Goal: Task Accomplishment & Management: Manage account settings

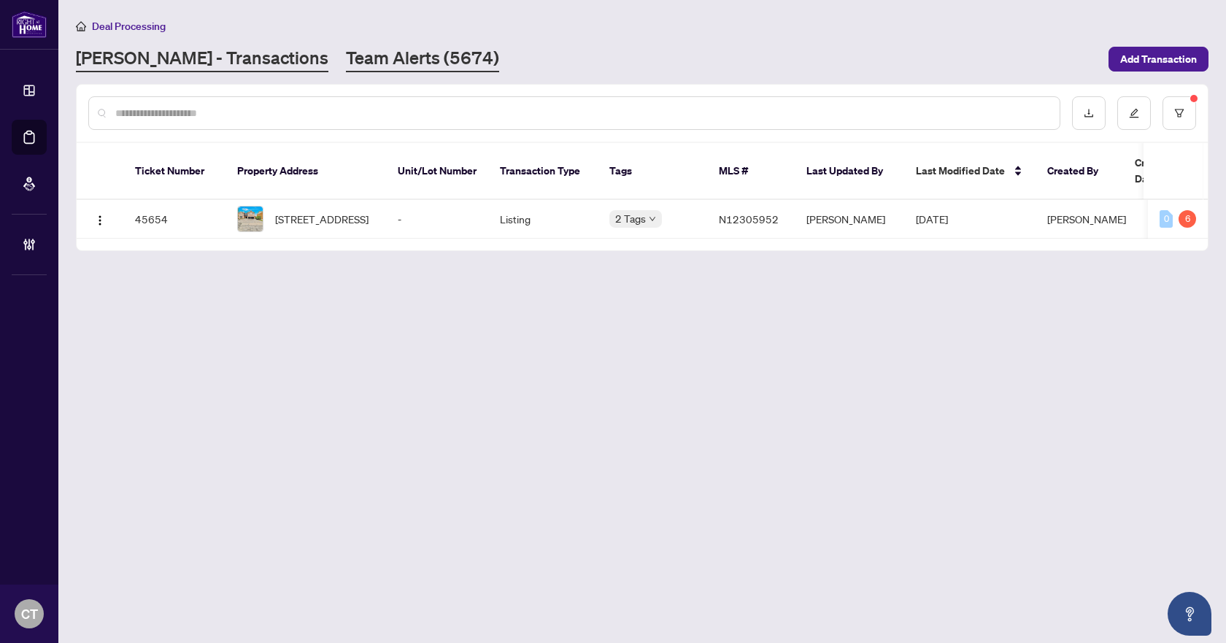
click at [346, 51] on link "Team Alerts (5674)" at bounding box center [422, 59] width 153 height 26
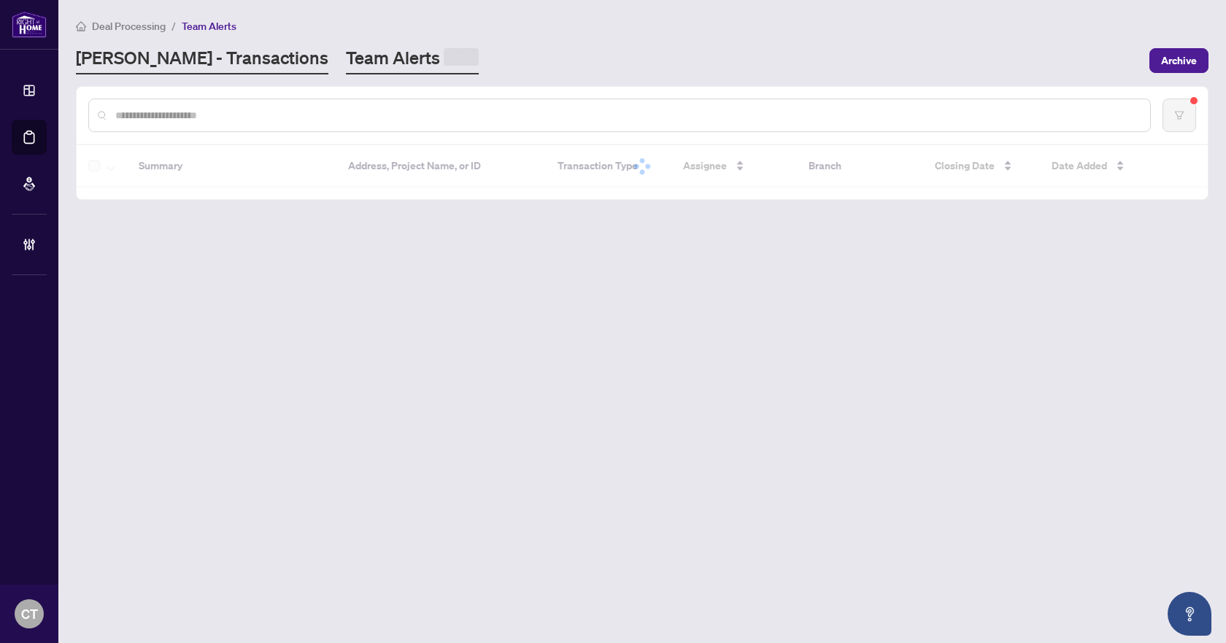
click at [220, 66] on link "[PERSON_NAME] - Transactions" at bounding box center [202, 60] width 252 height 28
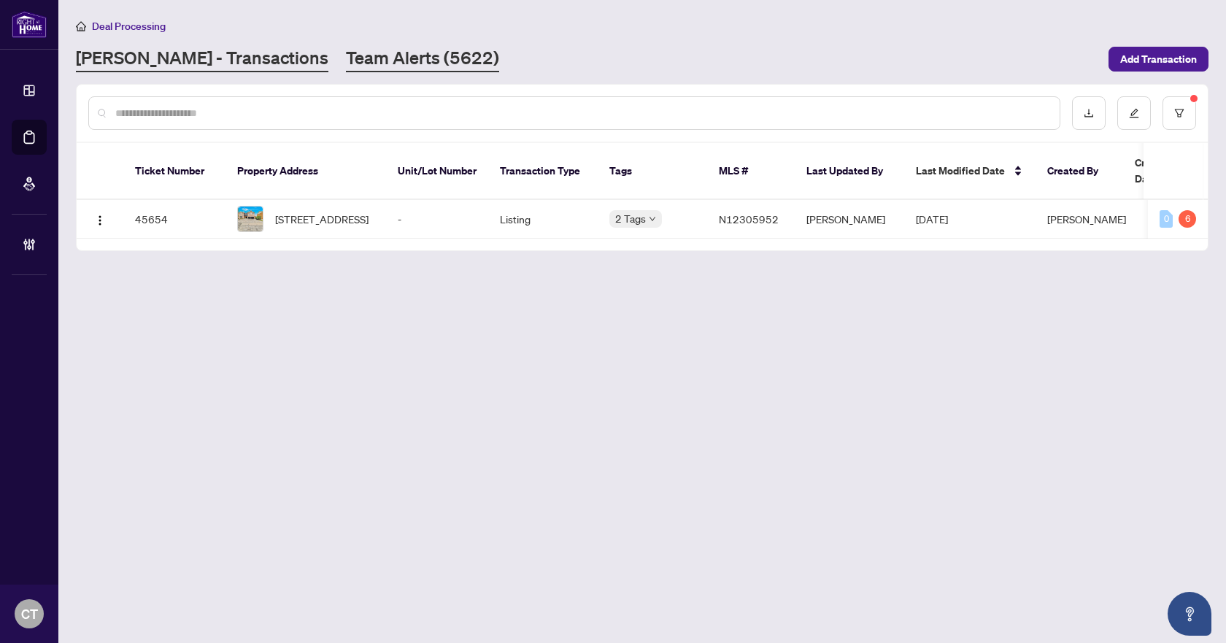
click at [346, 58] on link "Team Alerts (5622)" at bounding box center [422, 59] width 153 height 26
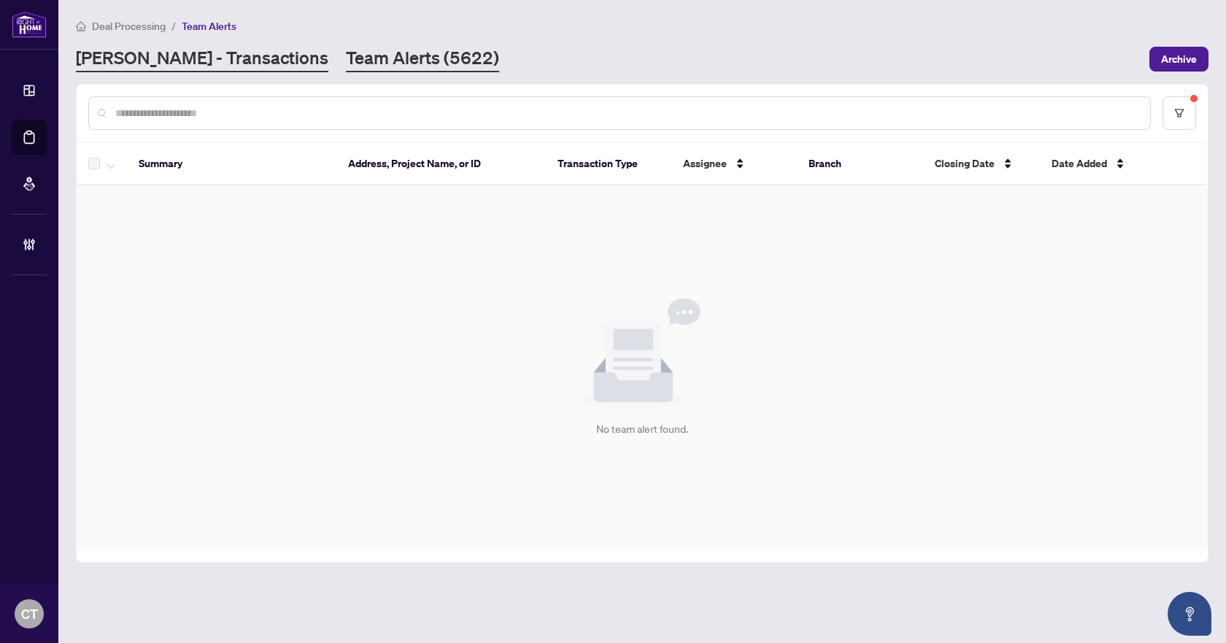
click at [226, 49] on link "[PERSON_NAME] - Transactions" at bounding box center [202, 59] width 252 height 26
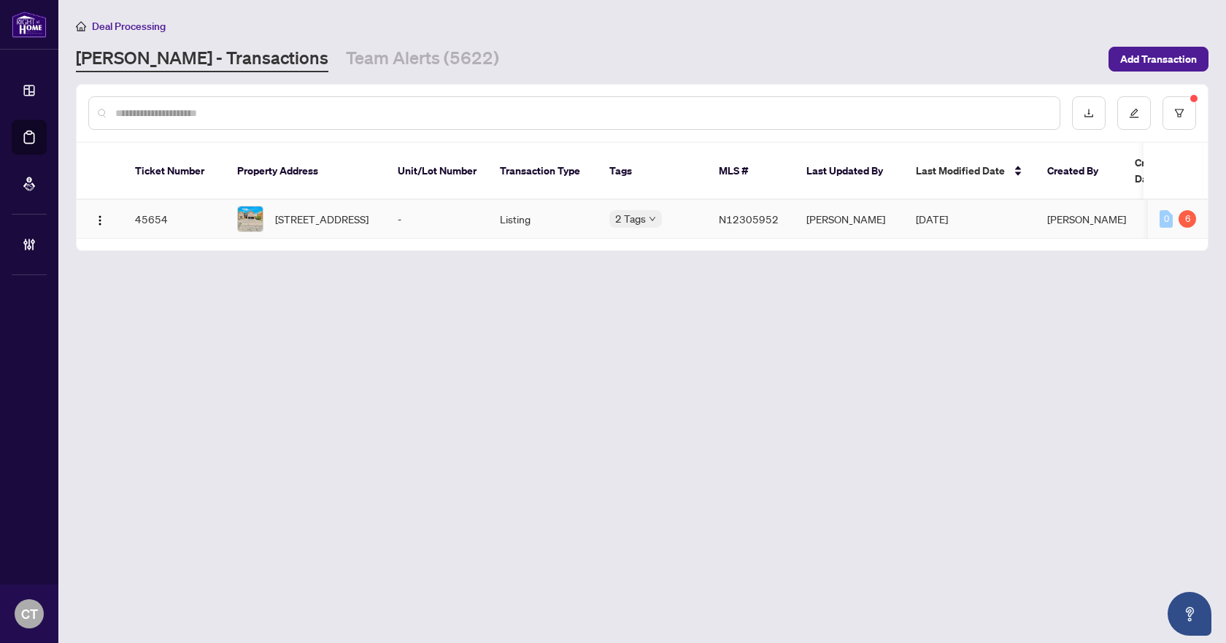
click at [494, 214] on td "Listing" at bounding box center [542, 219] width 109 height 39
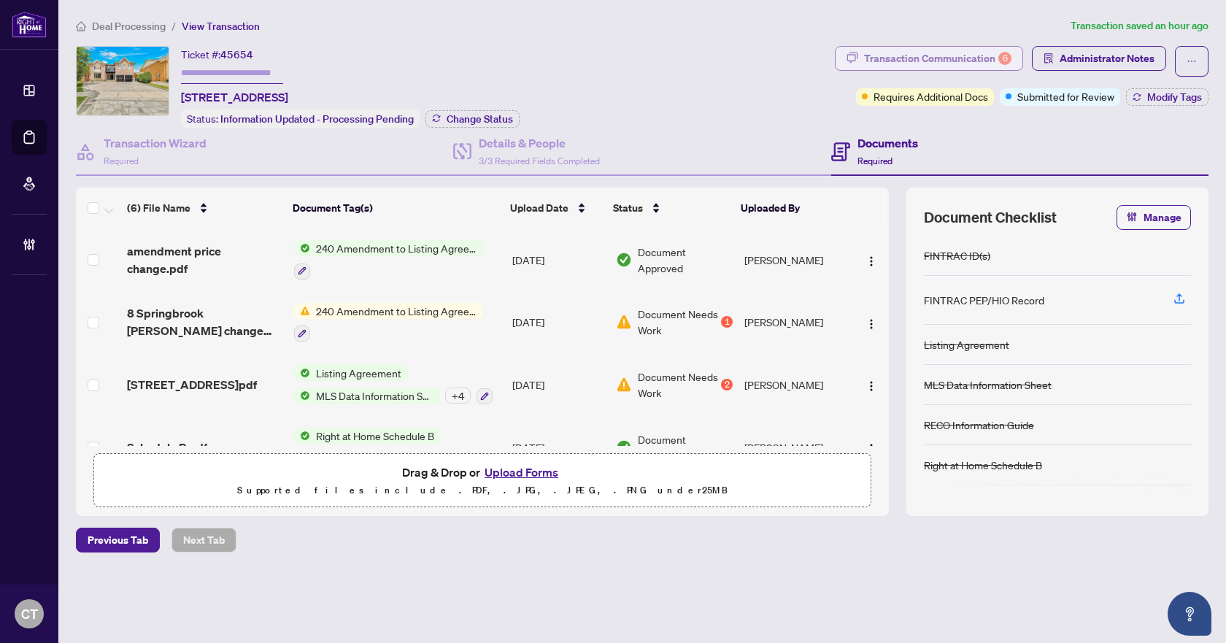
click at [1002, 59] on div "6" at bounding box center [1004, 58] width 13 height 13
type textarea "**********"
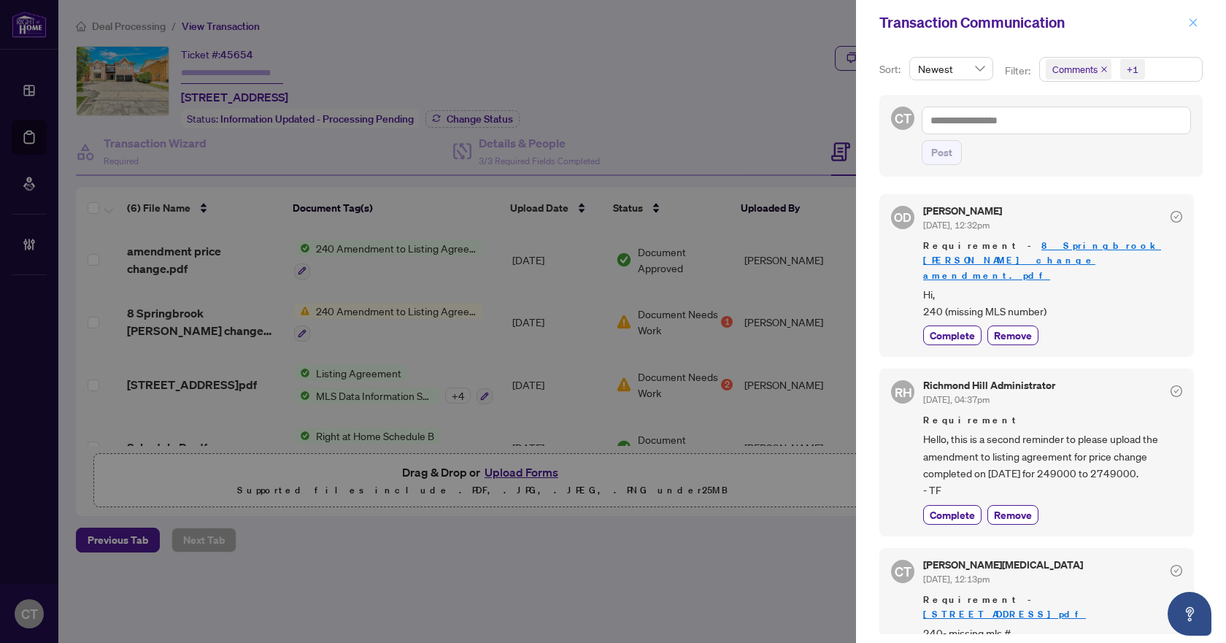
click at [1187, 25] on button "button" at bounding box center [1192, 23] width 19 height 18
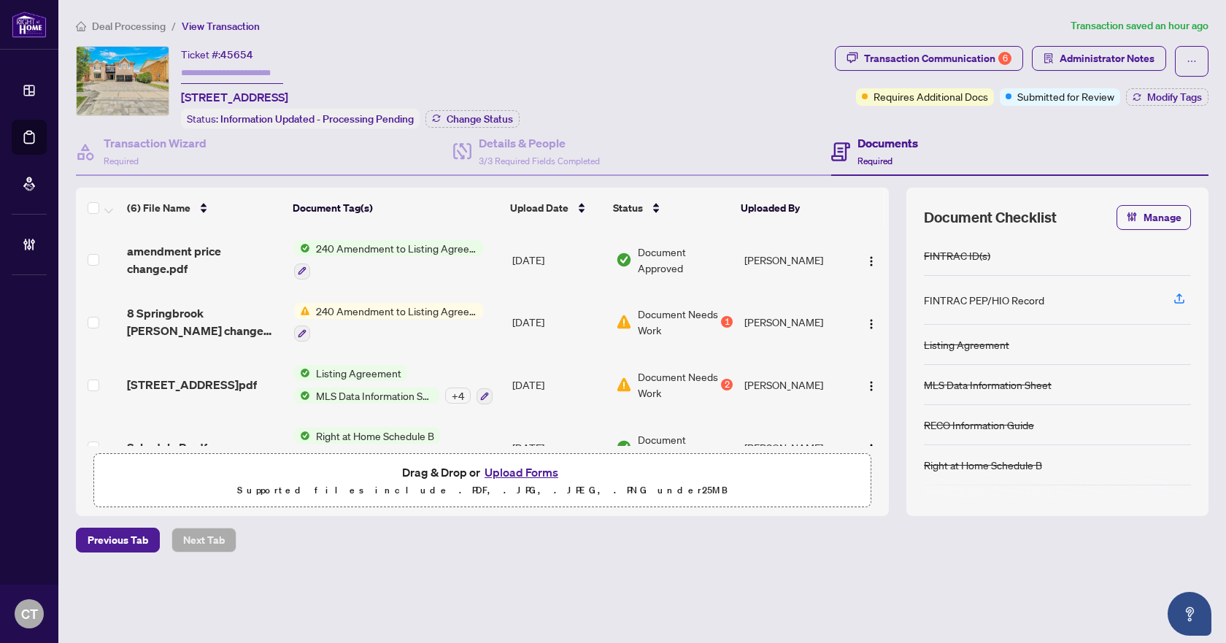
click at [550, 314] on td "[DATE]" at bounding box center [557, 322] width 103 height 63
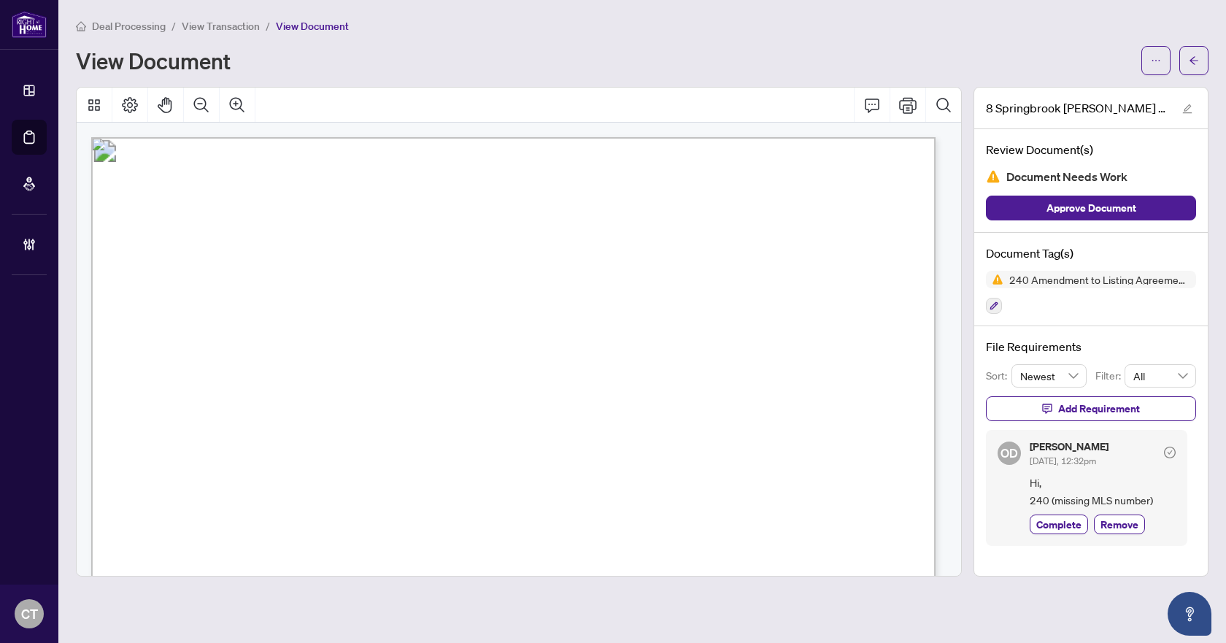
click at [1175, 62] on div at bounding box center [1174, 60] width 67 height 29
click at [1184, 63] on button "button" at bounding box center [1193, 60] width 29 height 29
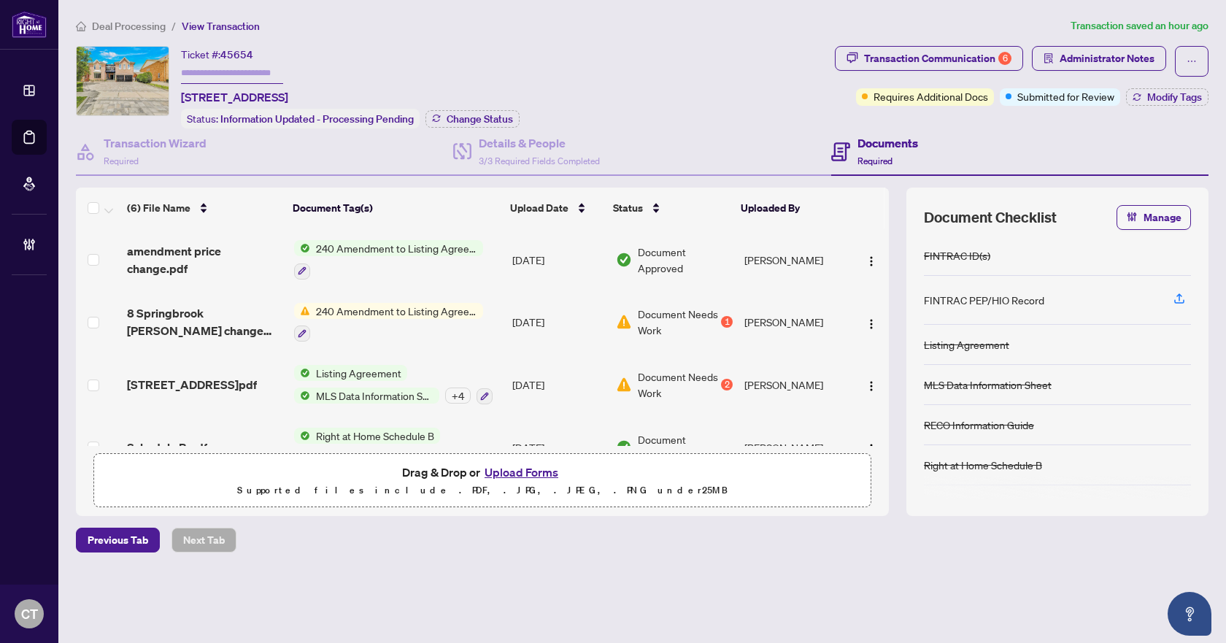
click at [541, 258] on td "[DATE]" at bounding box center [557, 259] width 103 height 63
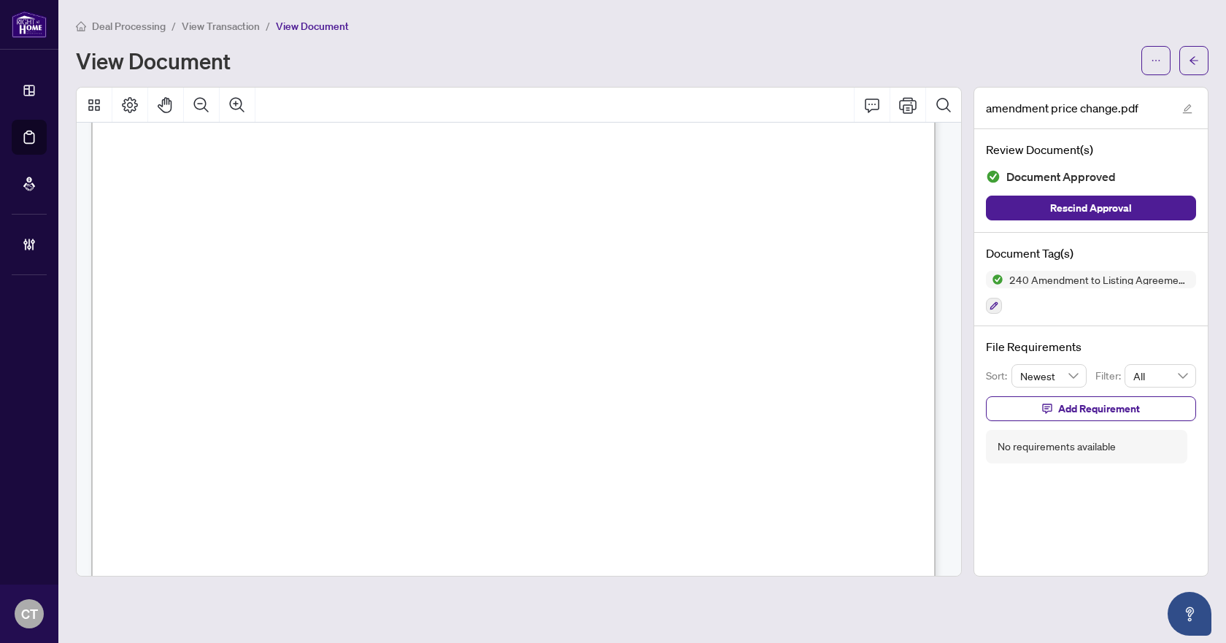
scroll to position [73, 0]
click at [1192, 69] on span "button" at bounding box center [1194, 60] width 10 height 23
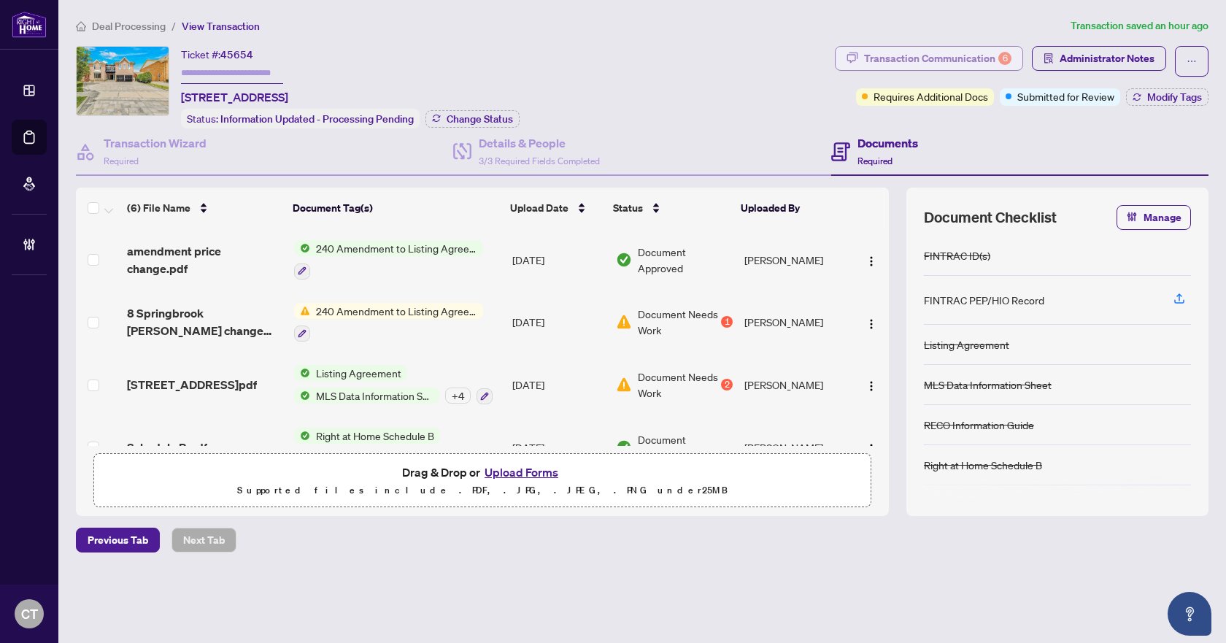
click at [976, 61] on div "Transaction Communication 6" at bounding box center [937, 58] width 147 height 23
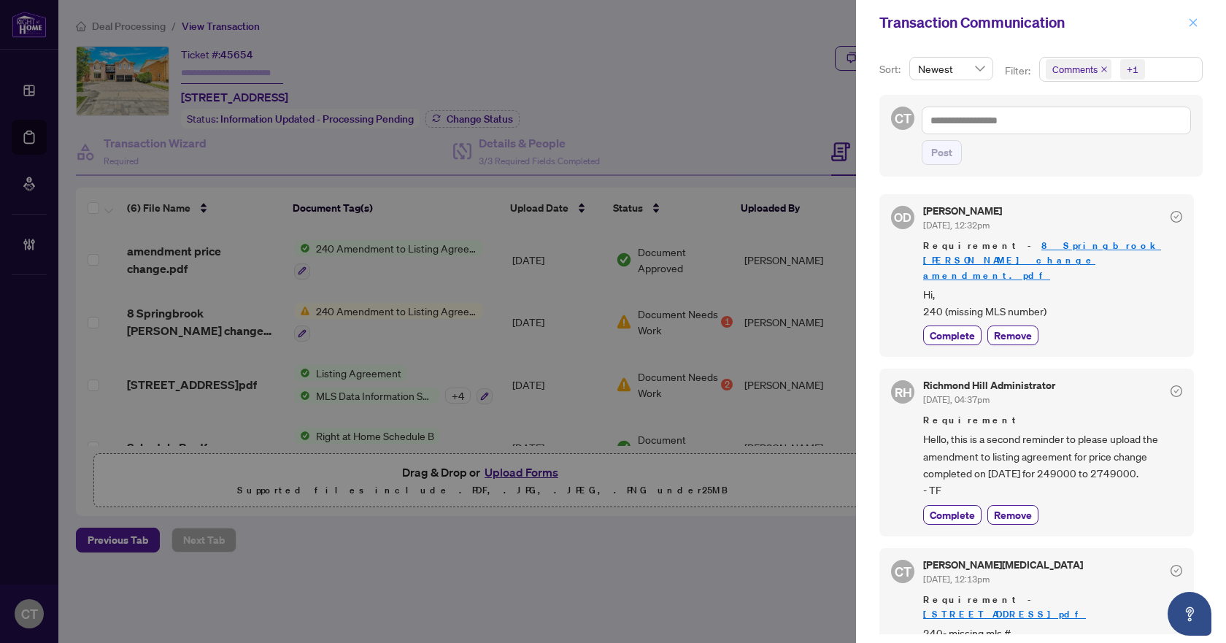
click at [1189, 23] on icon "close" at bounding box center [1193, 23] width 10 height 10
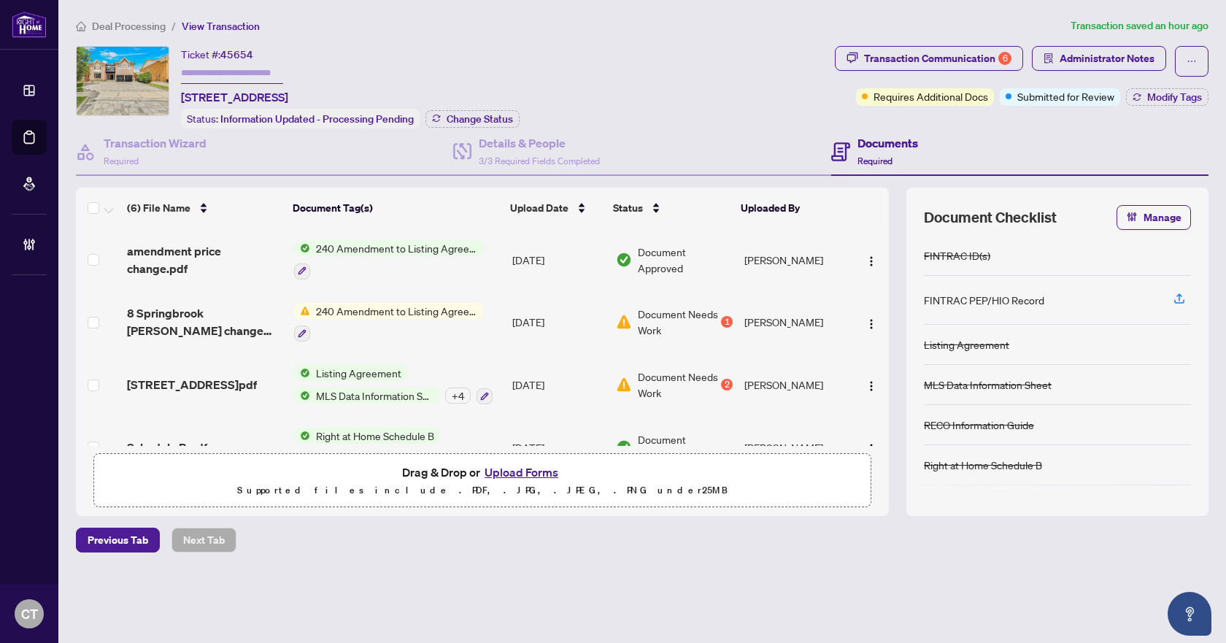
click at [529, 260] on td "[DATE]" at bounding box center [557, 259] width 103 height 63
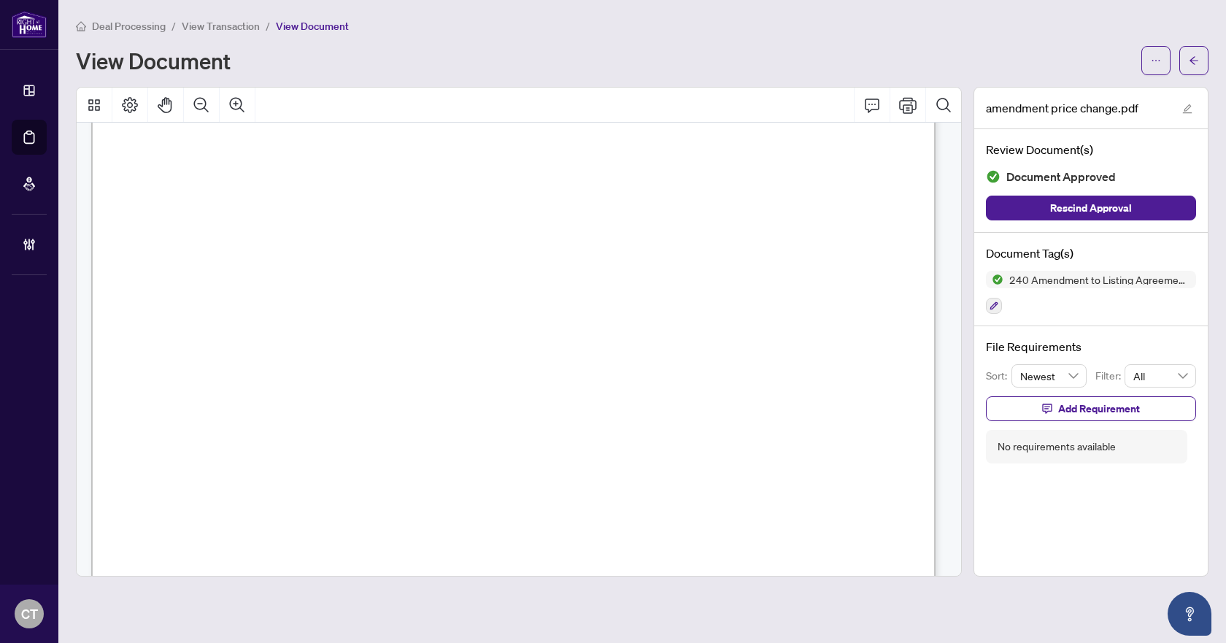
scroll to position [73, 0]
click at [1193, 55] on icon "arrow-left" at bounding box center [1194, 60] width 10 height 10
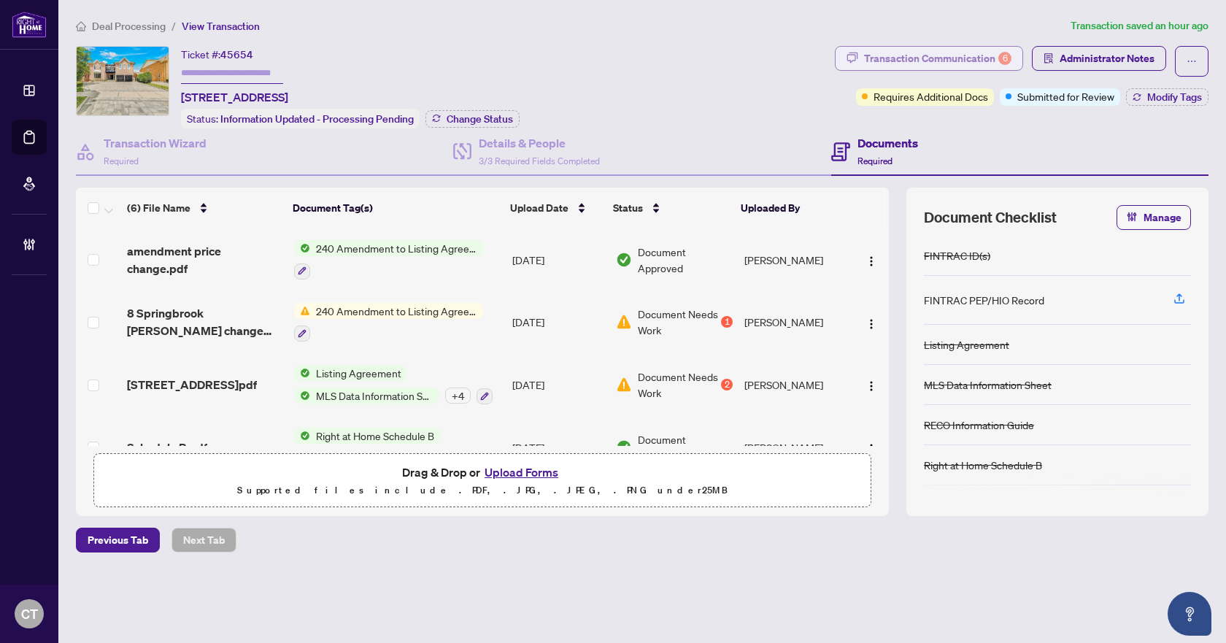
click at [975, 64] on div "Transaction Communication 6" at bounding box center [937, 58] width 147 height 23
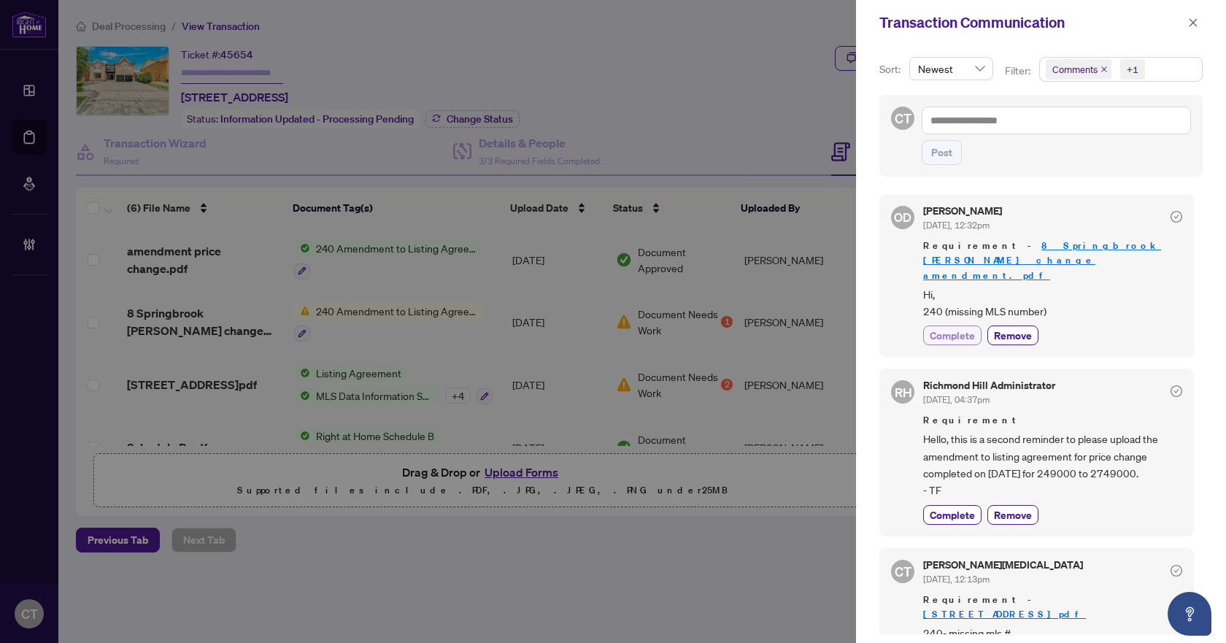
click at [961, 328] on span "Complete" at bounding box center [952, 335] width 45 height 15
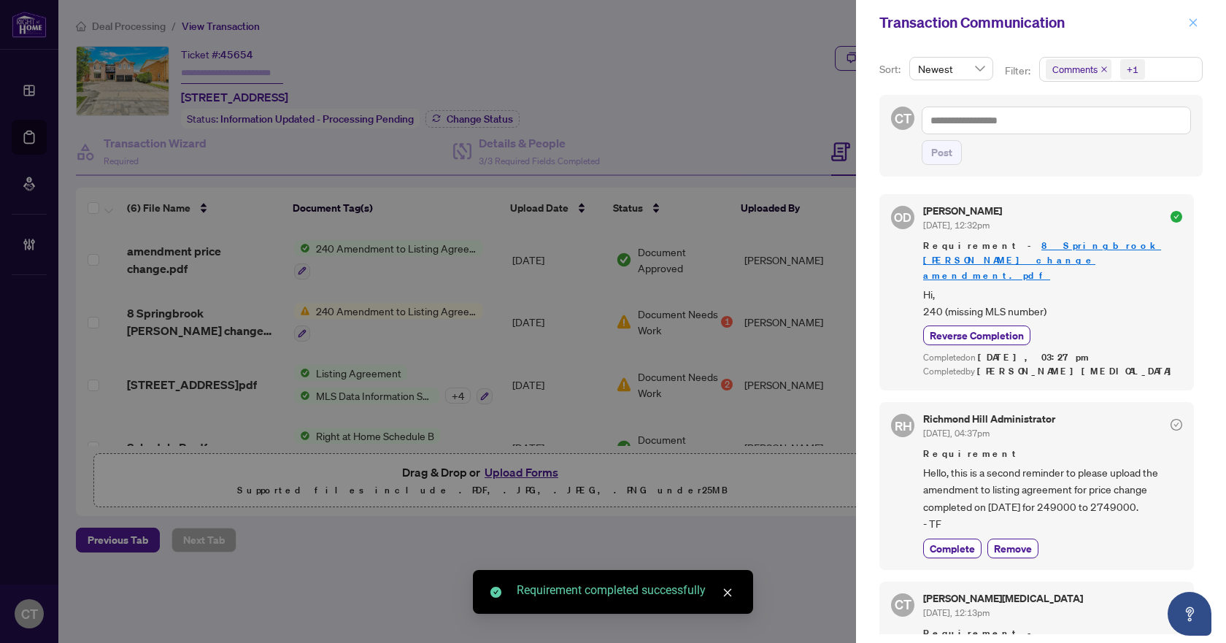
click at [1193, 24] on icon "close" at bounding box center [1193, 23] width 10 height 10
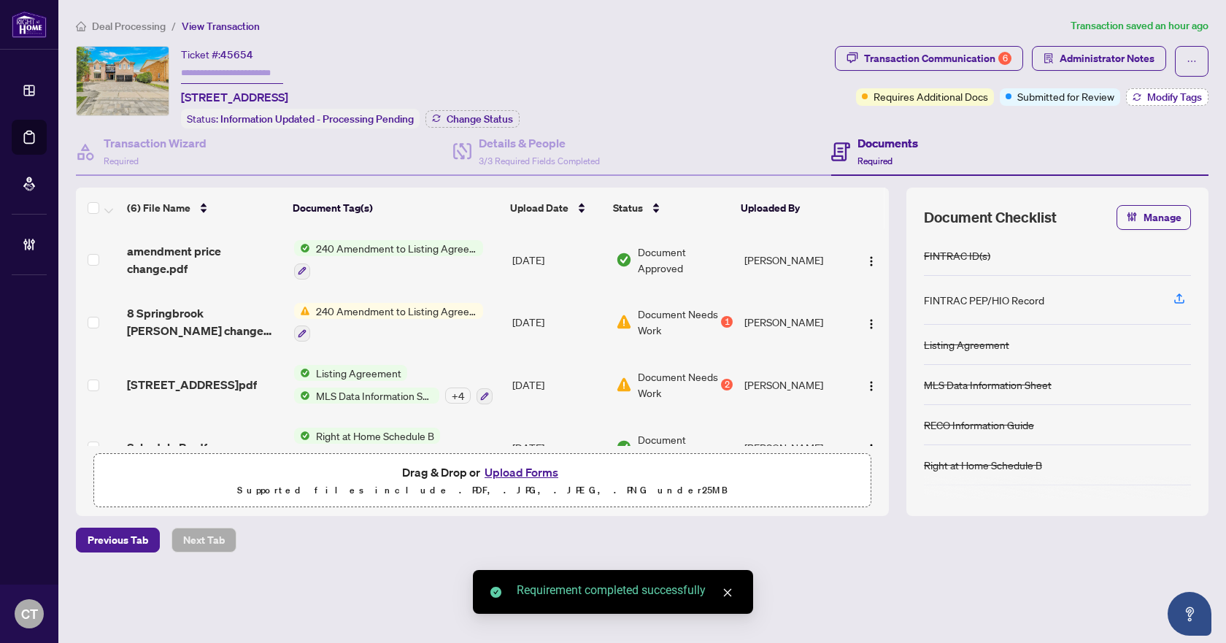
click at [1143, 94] on button "Modify Tags" at bounding box center [1167, 97] width 82 height 18
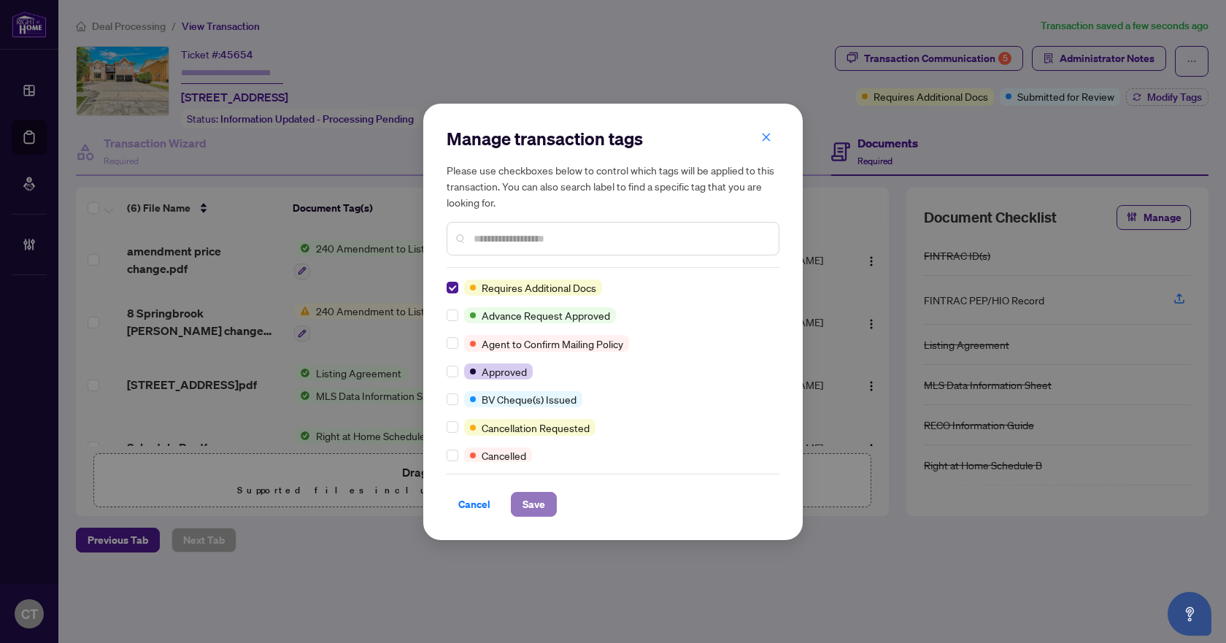
click at [543, 501] on span "Save" at bounding box center [533, 504] width 23 height 23
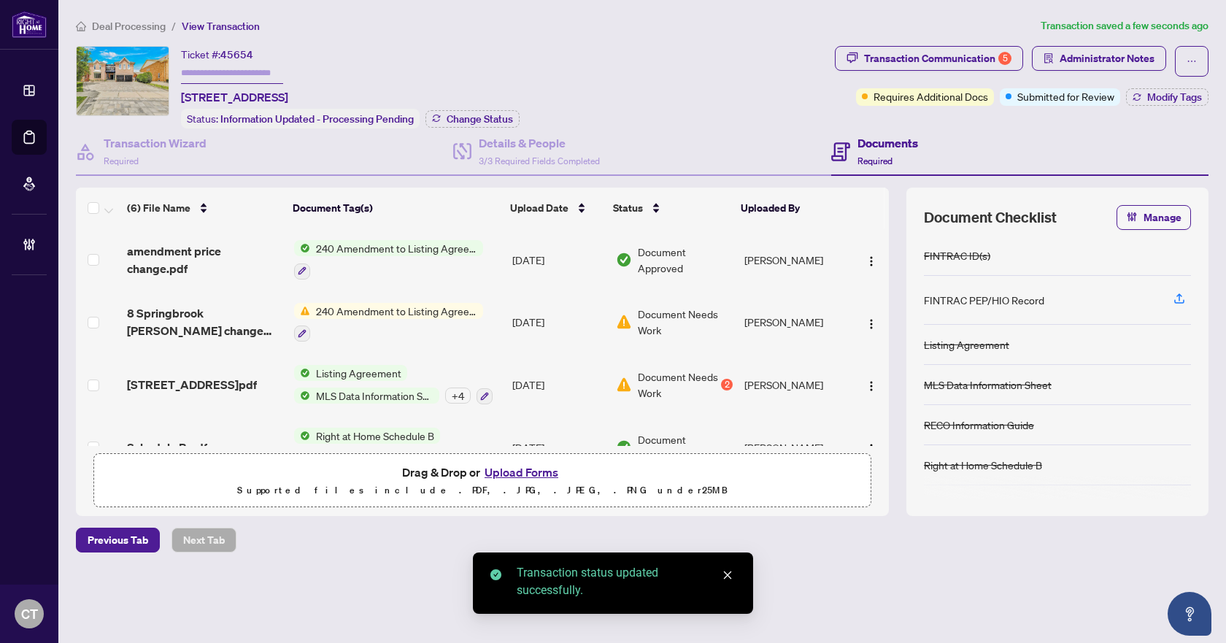
click at [126, 24] on span "Deal Processing" at bounding box center [129, 26] width 74 height 13
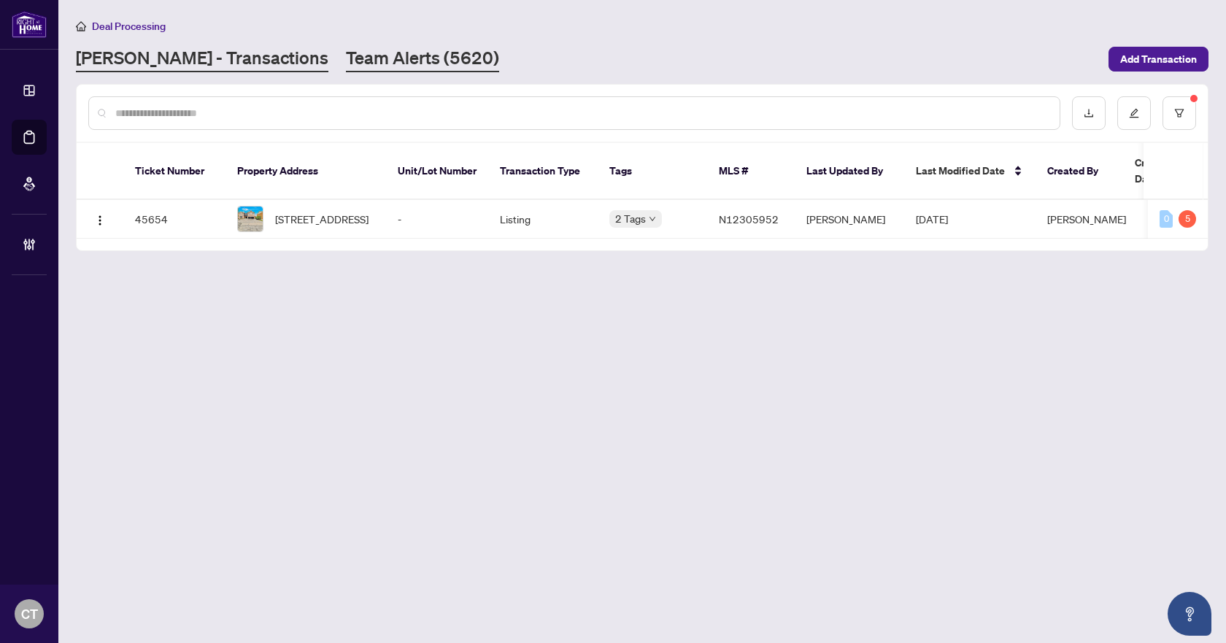
click at [346, 67] on link "Team Alerts (5620)" at bounding box center [422, 59] width 153 height 26
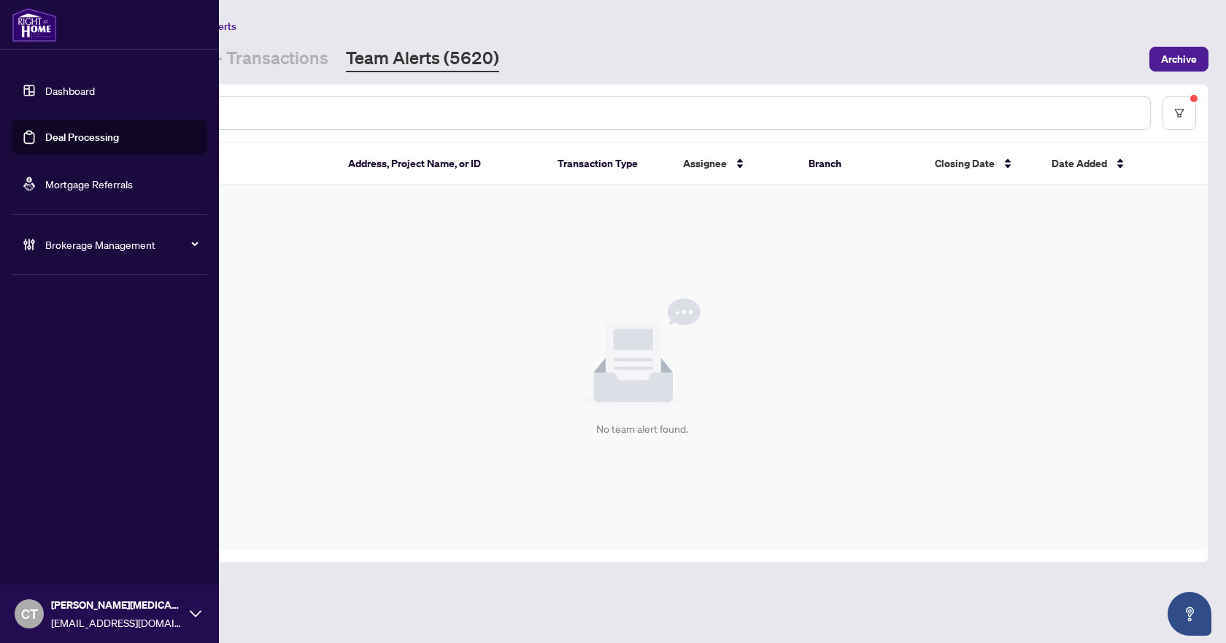
click at [39, 249] on div "Brokerage Management" at bounding box center [110, 244] width 196 height 35
click at [58, 350] on link "Manage Agents" at bounding box center [67, 349] width 72 height 13
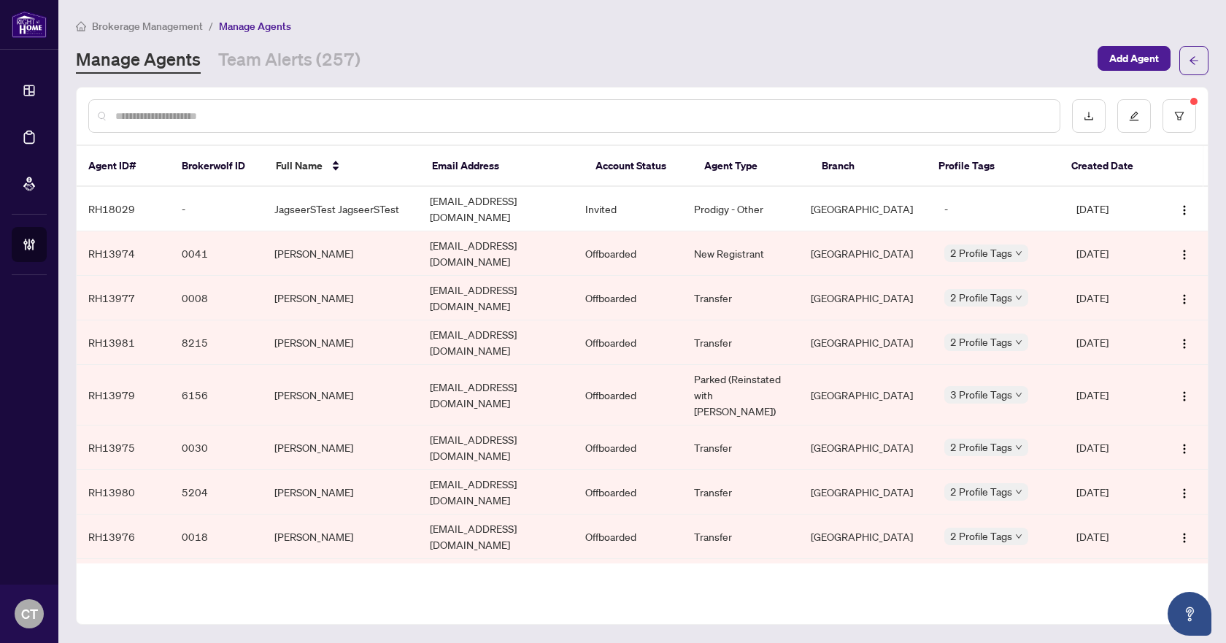
click at [329, 124] on div at bounding box center [574, 116] width 972 height 34
click at [323, 116] on input "text" at bounding box center [581, 116] width 932 height 16
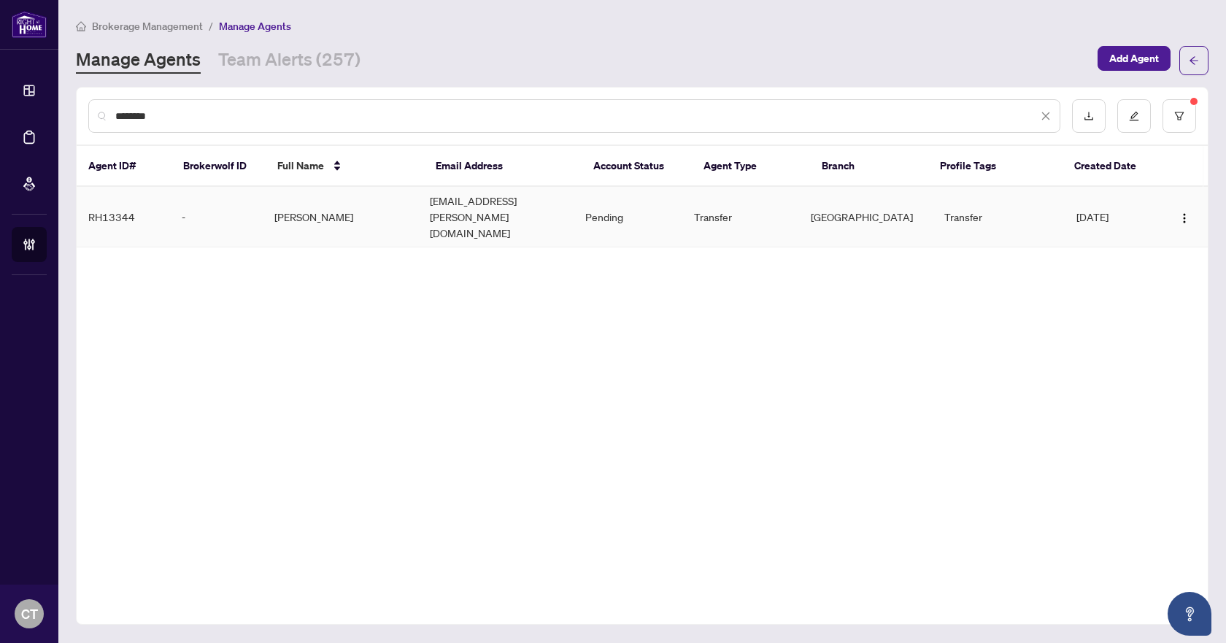
type input "********"
click at [318, 209] on td "[PERSON_NAME]" at bounding box center [340, 217] width 155 height 61
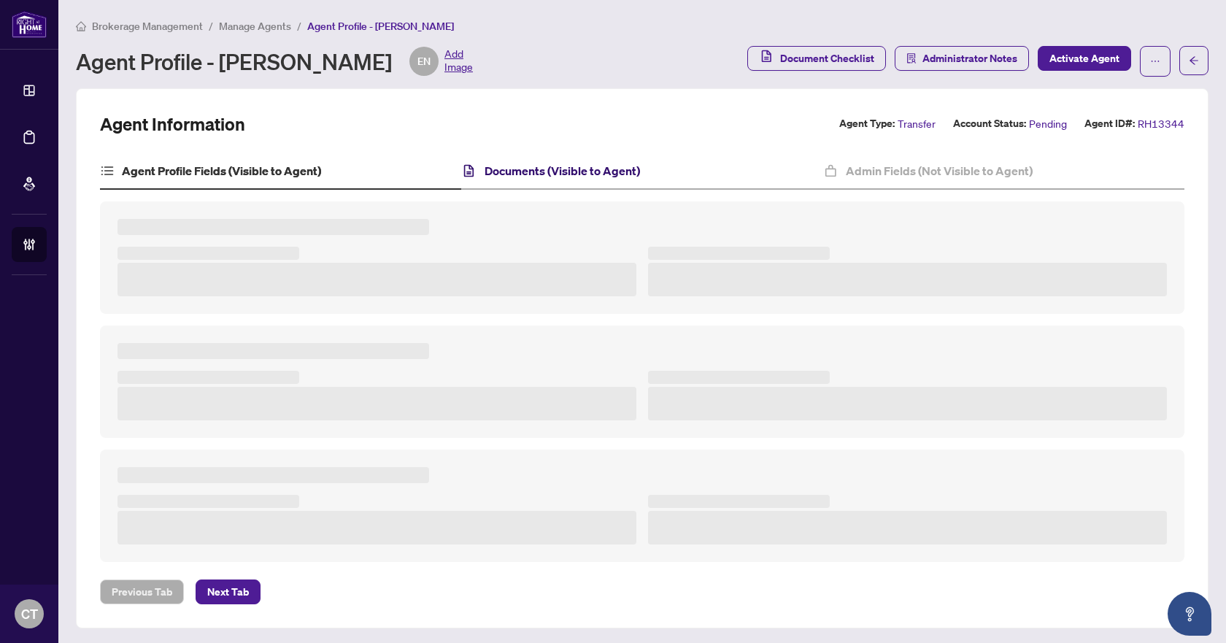
click at [615, 166] on h4 "Documents (Visible to Agent)" at bounding box center [561, 171] width 155 height 18
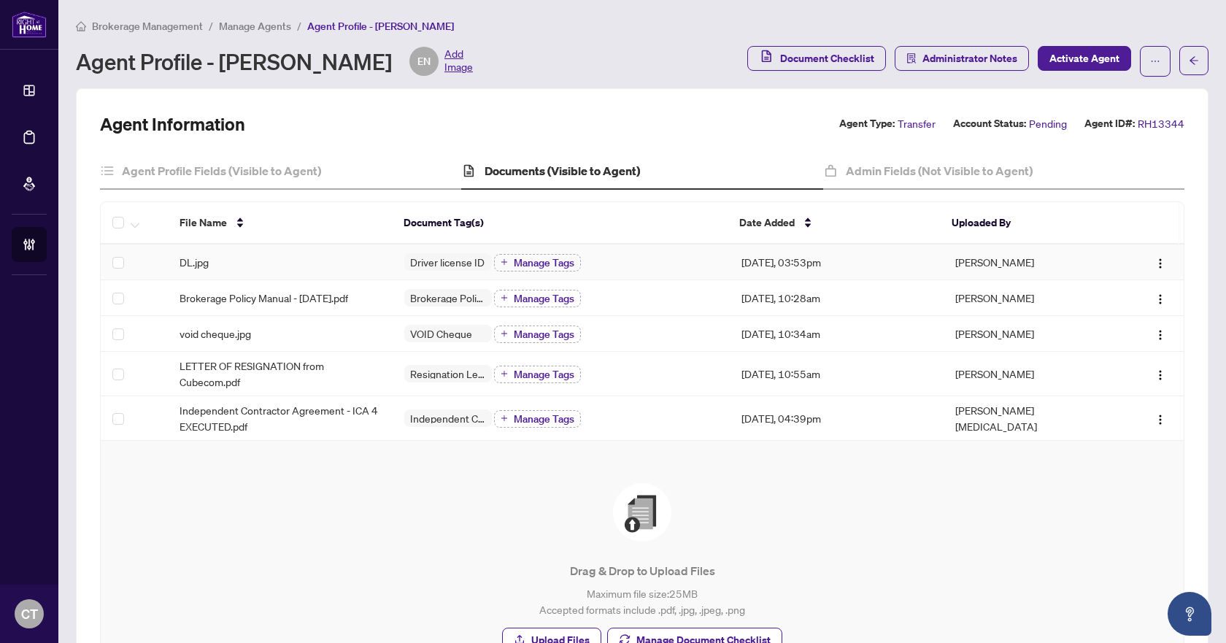
click at [236, 256] on div "DL.jpg" at bounding box center [279, 262] width 201 height 16
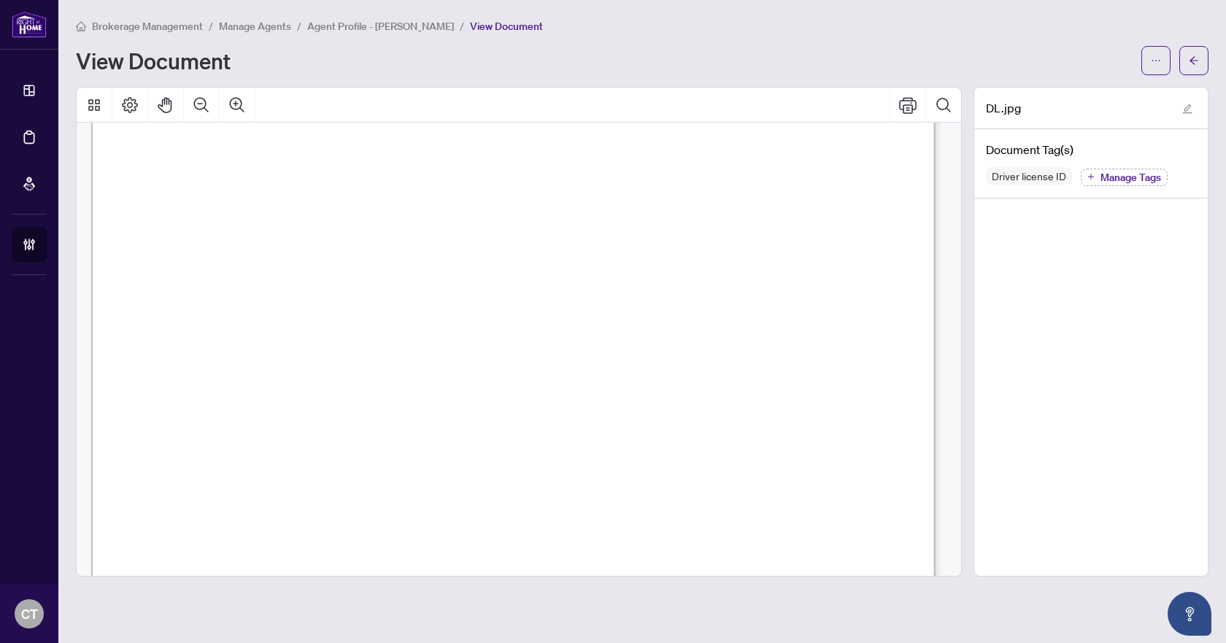
scroll to position [219, 0]
click at [1197, 61] on icon "arrow-left" at bounding box center [1194, 60] width 10 height 10
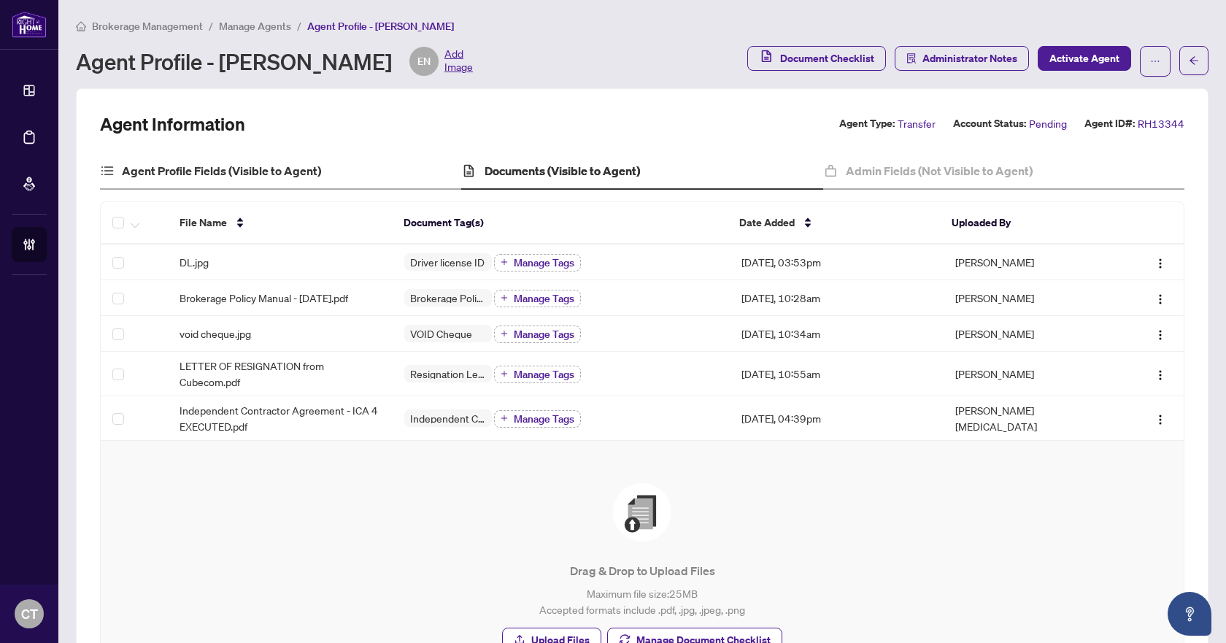
click at [161, 182] on div "Agent Profile Fields (Visible to Agent)" at bounding box center [280, 171] width 361 height 36
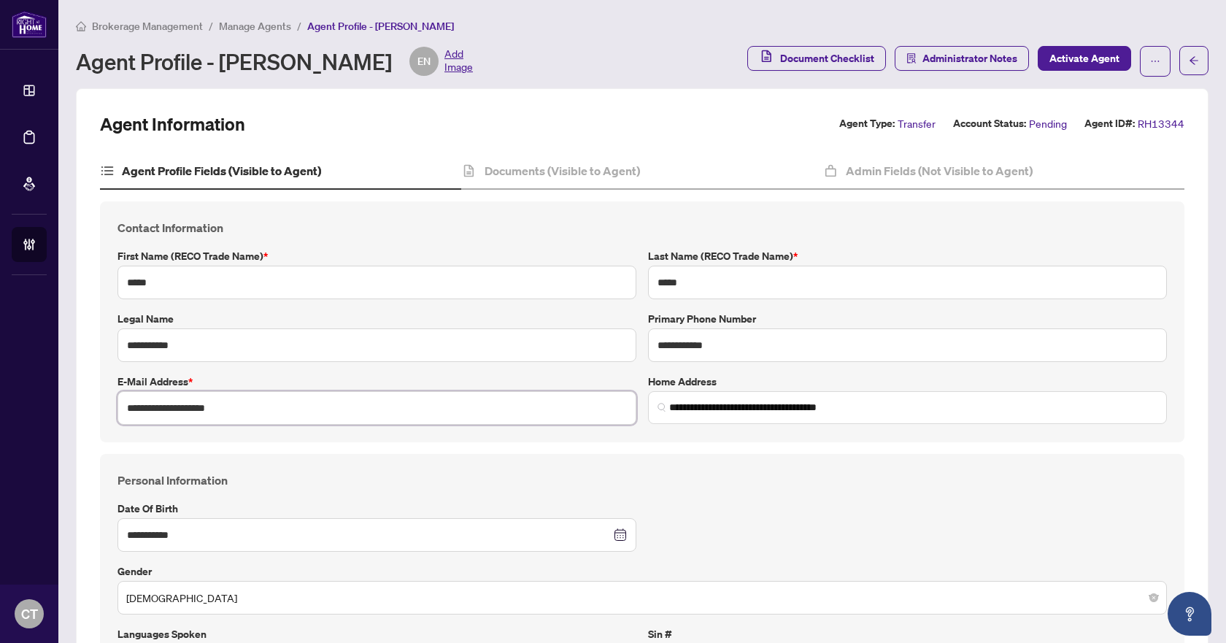
click at [183, 412] on input "**********" at bounding box center [376, 408] width 519 height 34
click at [292, 411] on input "**********" at bounding box center [376, 408] width 519 height 34
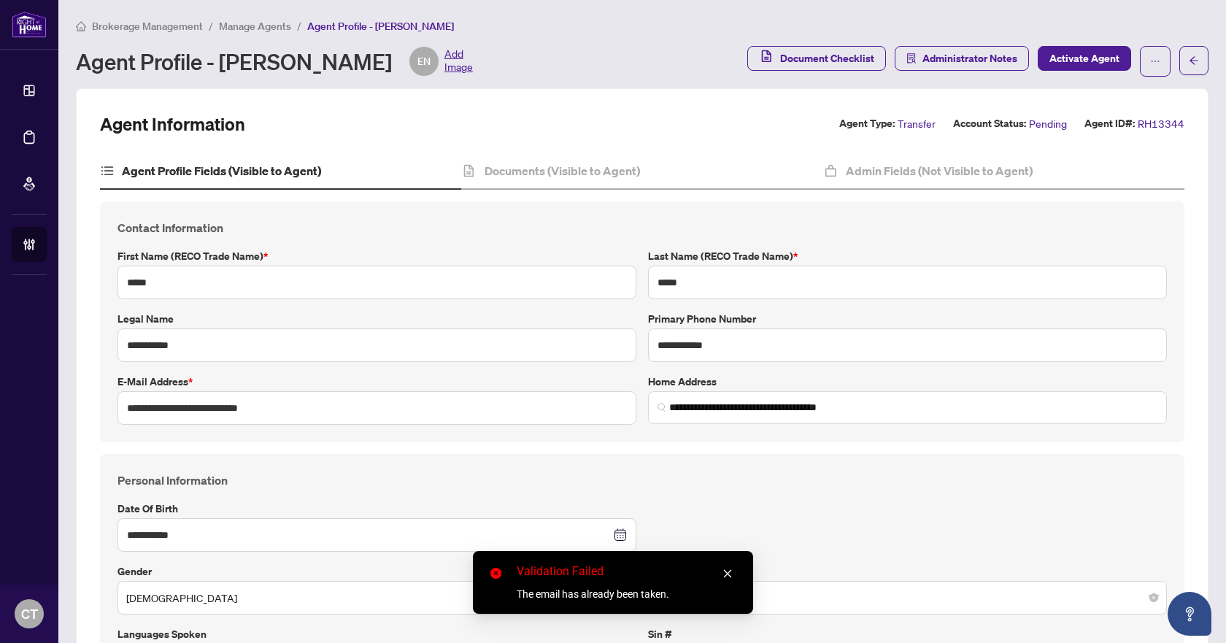
click at [296, 426] on div "**********" at bounding box center [642, 321] width 1084 height 241
drag, startPoint x: 296, startPoint y: 410, endPoint x: 130, endPoint y: 406, distance: 165.7
click at [130, 406] on input "**********" at bounding box center [376, 408] width 519 height 34
type input "*"
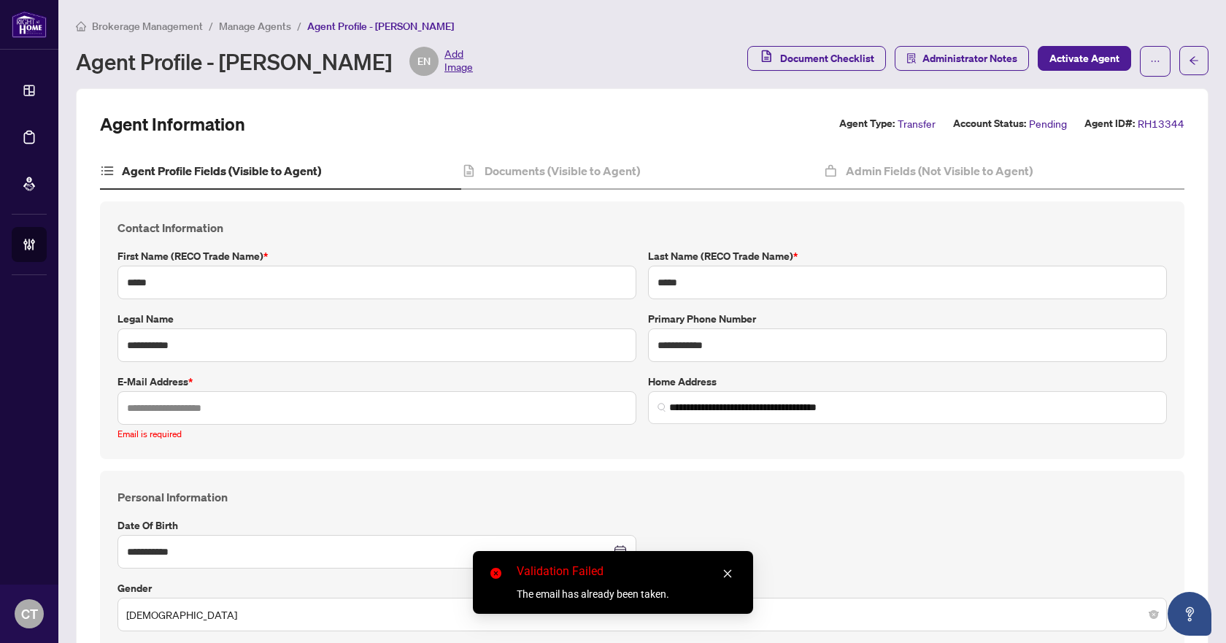
click at [221, 376] on label "E-mail Address *" at bounding box center [376, 382] width 519 height 16
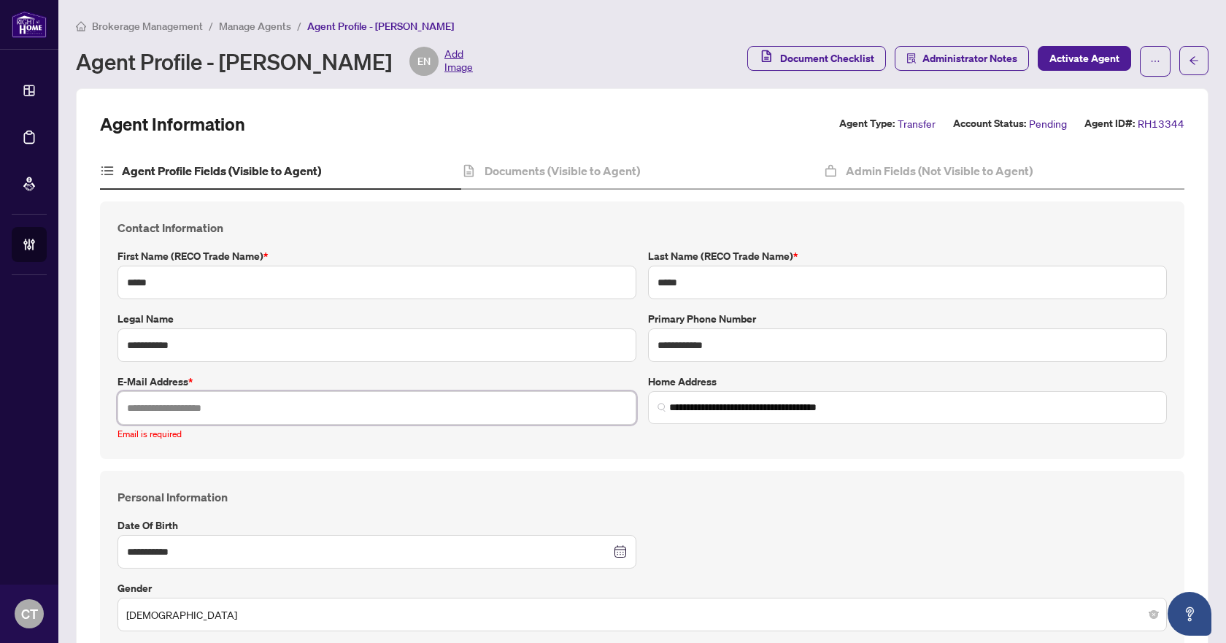
click at [182, 397] on input "text" at bounding box center [376, 408] width 519 height 34
paste input "**********"
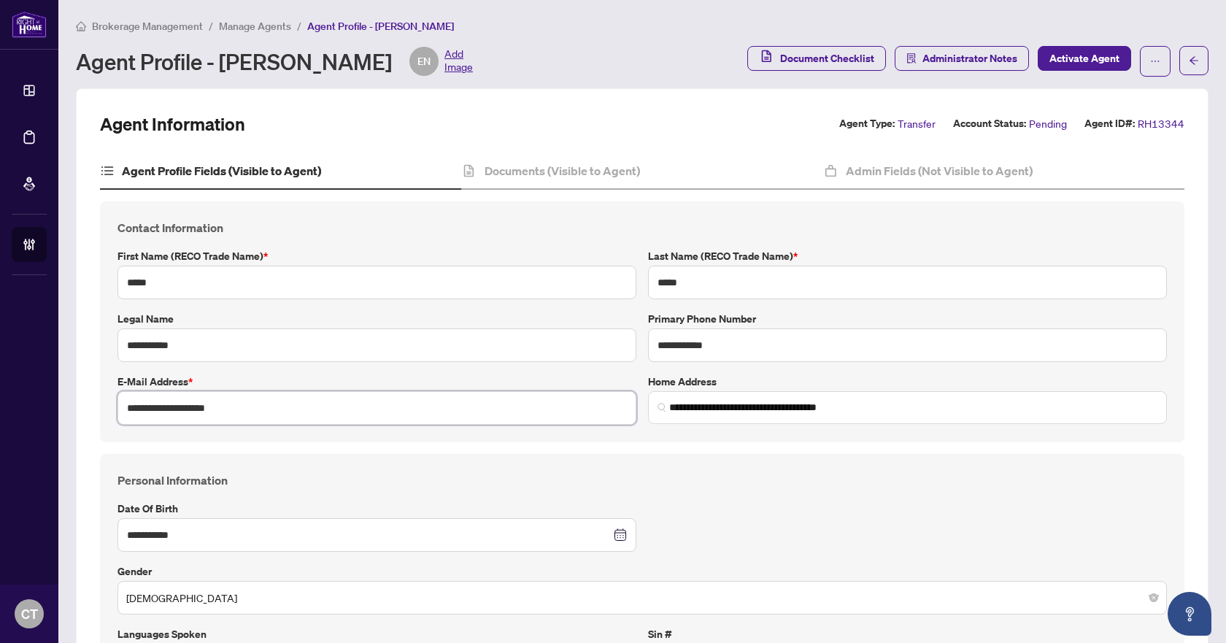
type input "**********"
click at [209, 454] on div "**********" at bounding box center [642, 574] width 1084 height 241
click at [552, 177] on h4 "Documents (Visible to Agent)" at bounding box center [561, 171] width 155 height 18
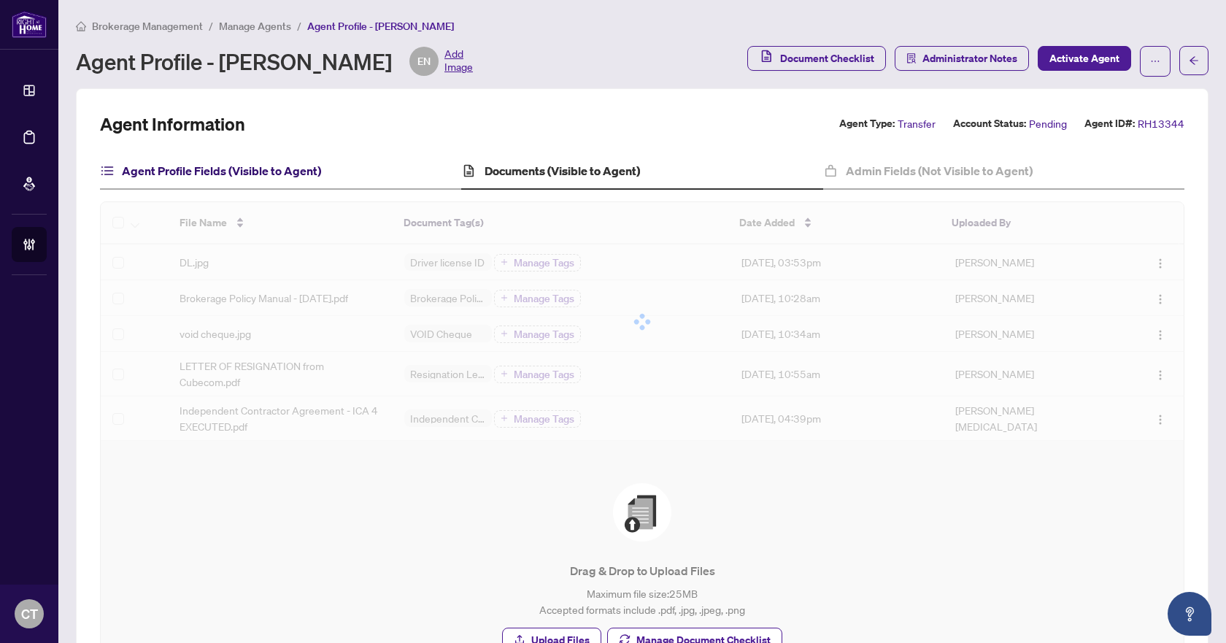
click at [282, 170] on h4 "Agent Profile Fields (Visible to Agent)" at bounding box center [221, 171] width 199 height 18
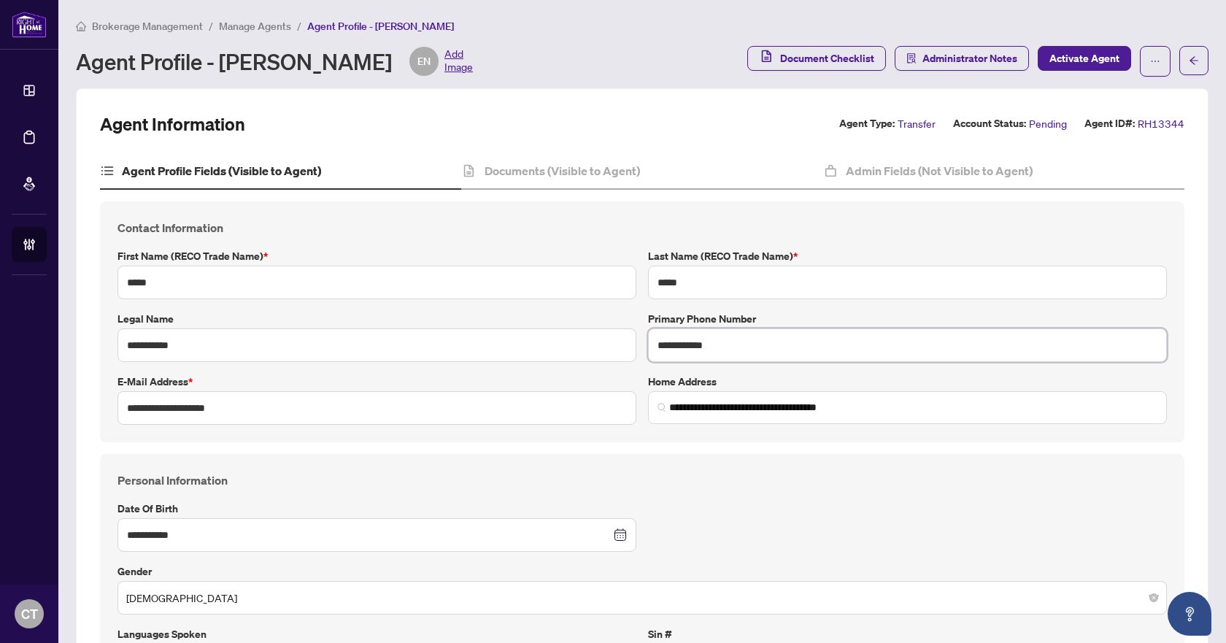
click at [698, 347] on input "**********" at bounding box center [907, 345] width 519 height 34
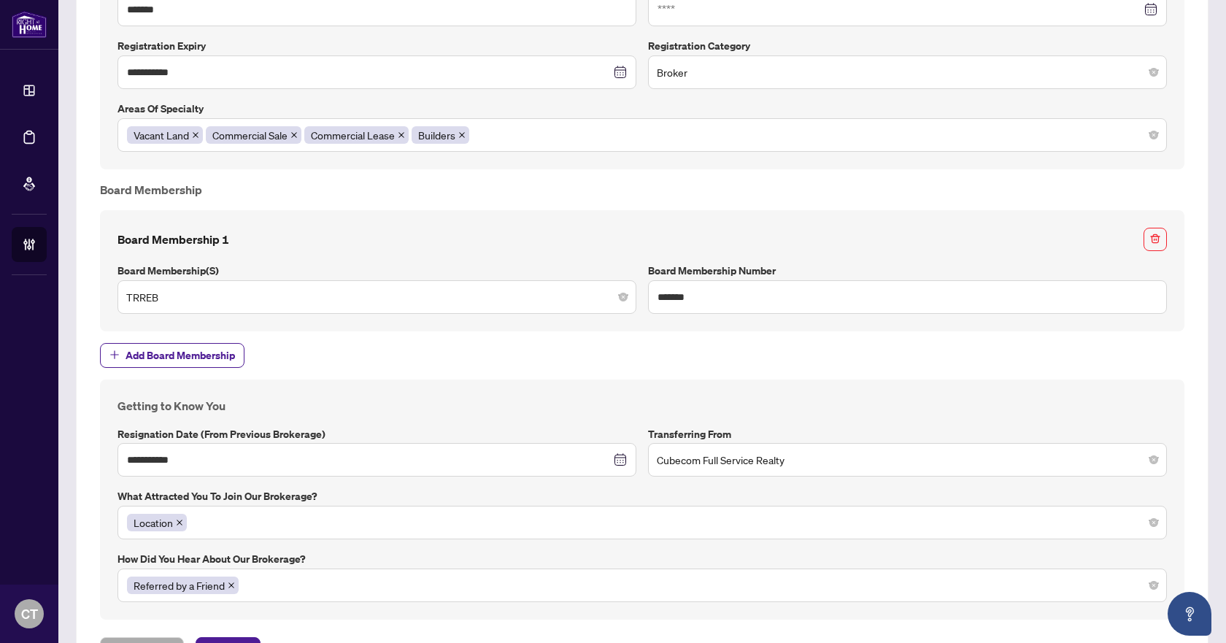
scroll to position [1313, 0]
click at [671, 293] on input "*******" at bounding box center [907, 296] width 519 height 34
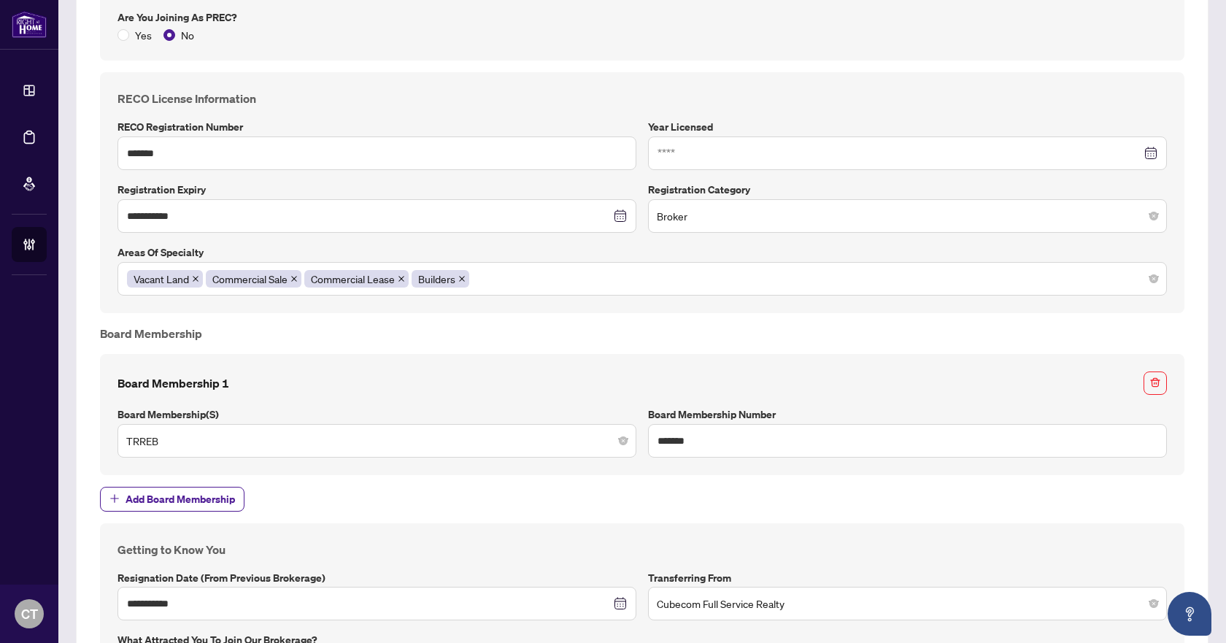
scroll to position [1167, 0]
click at [142, 153] on input "*******" at bounding box center [376, 154] width 519 height 34
click at [217, 215] on input "**********" at bounding box center [369, 217] width 484 height 16
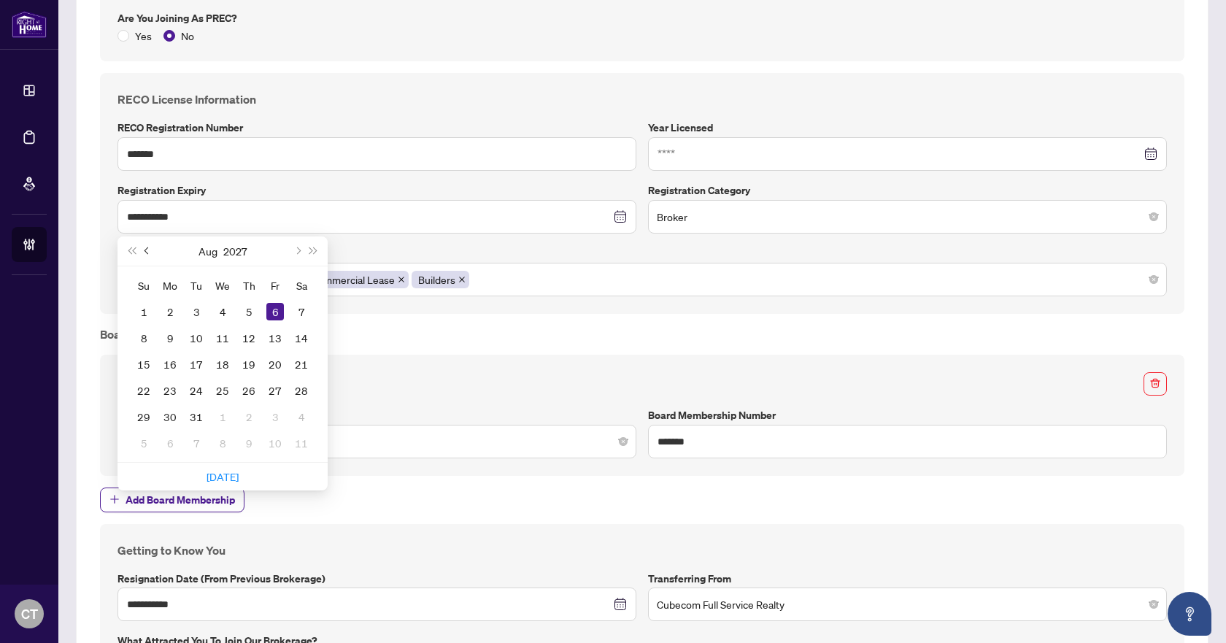
click at [147, 252] on span "Previous month (PageUp)" at bounding box center [147, 250] width 7 height 7
type input "**********"
click at [221, 393] on div "21" at bounding box center [223, 391] width 18 height 18
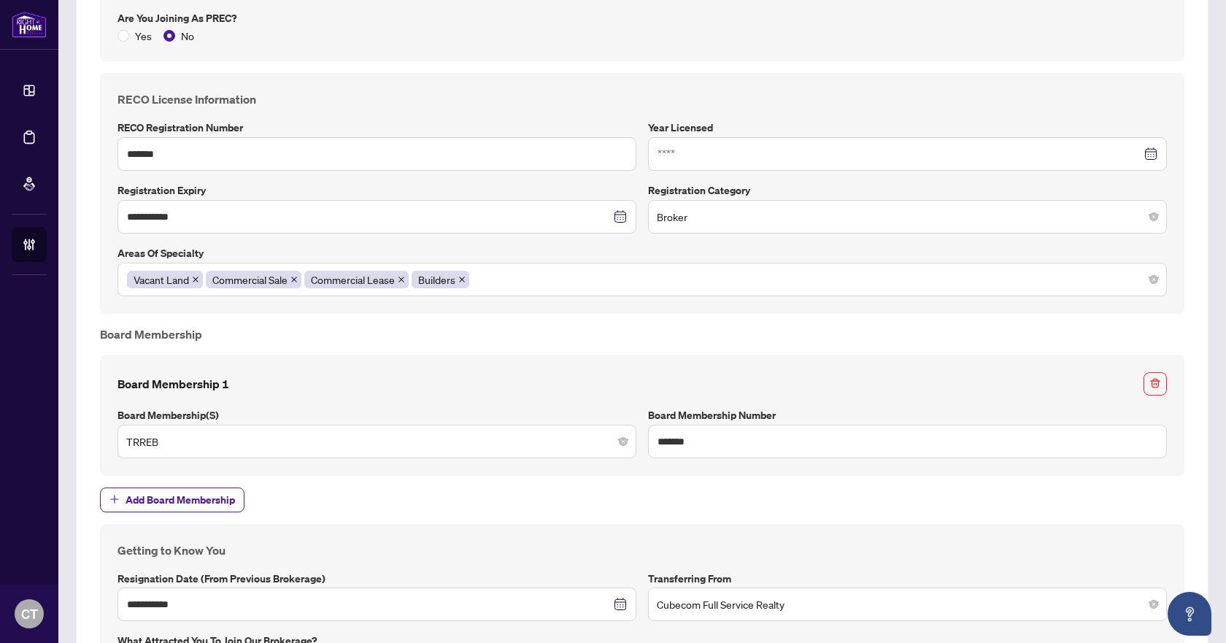
click at [603, 250] on label "Areas of Specialty" at bounding box center [641, 253] width 1049 height 16
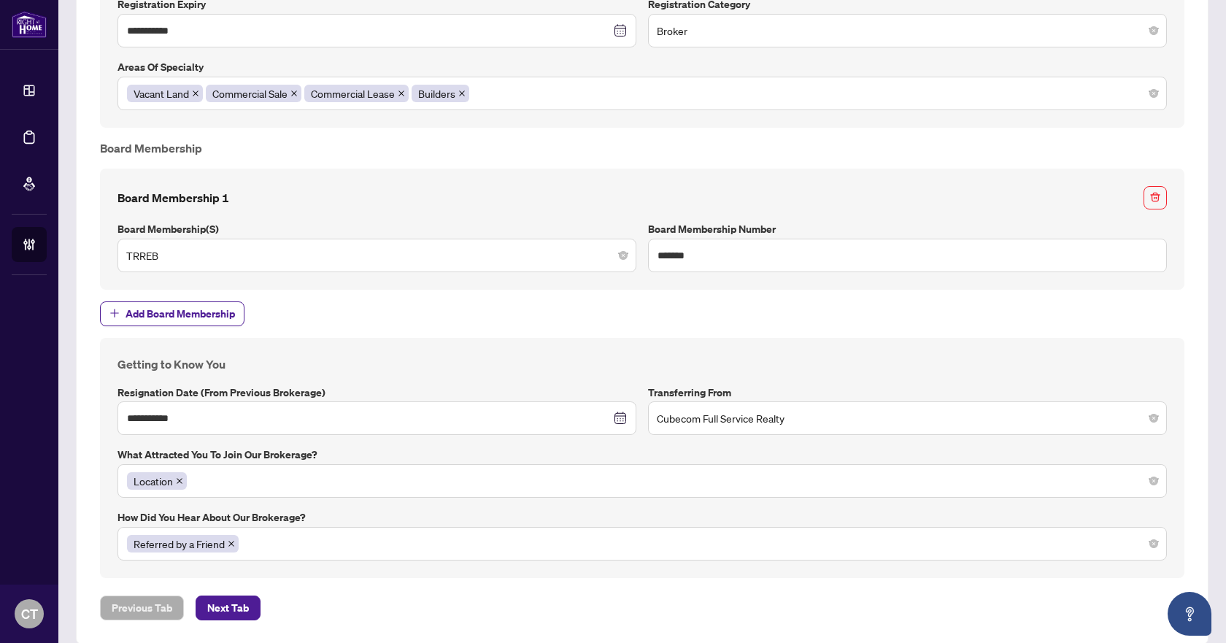
scroll to position [1372, 0]
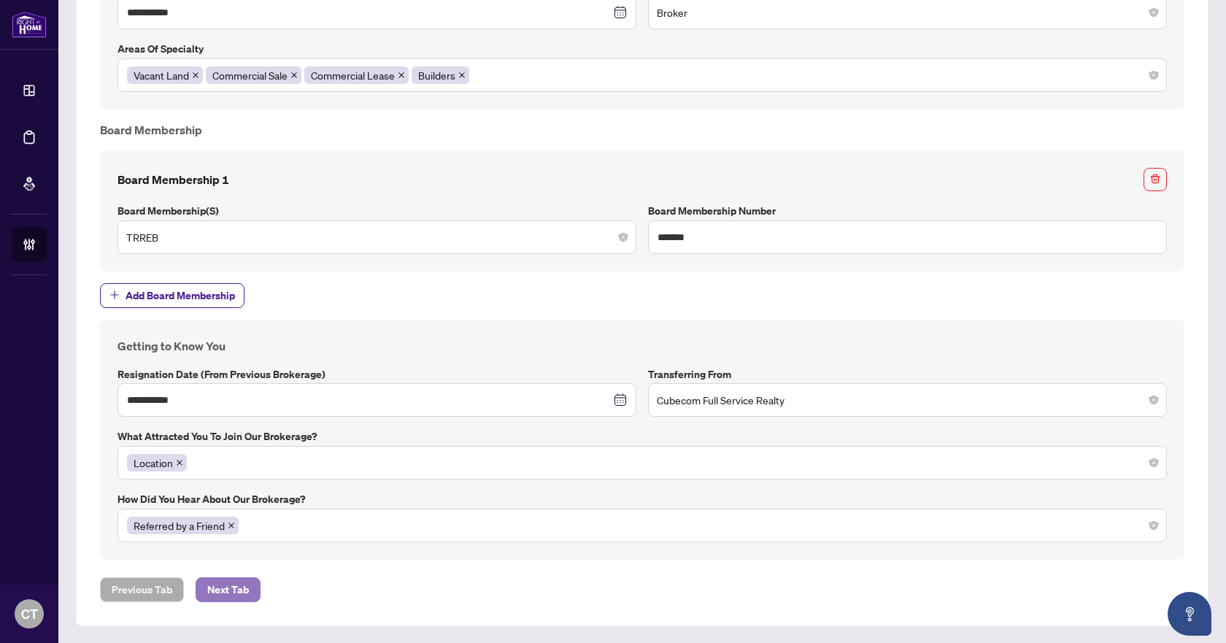
click at [231, 595] on span "Next Tab" at bounding box center [228, 589] width 42 height 23
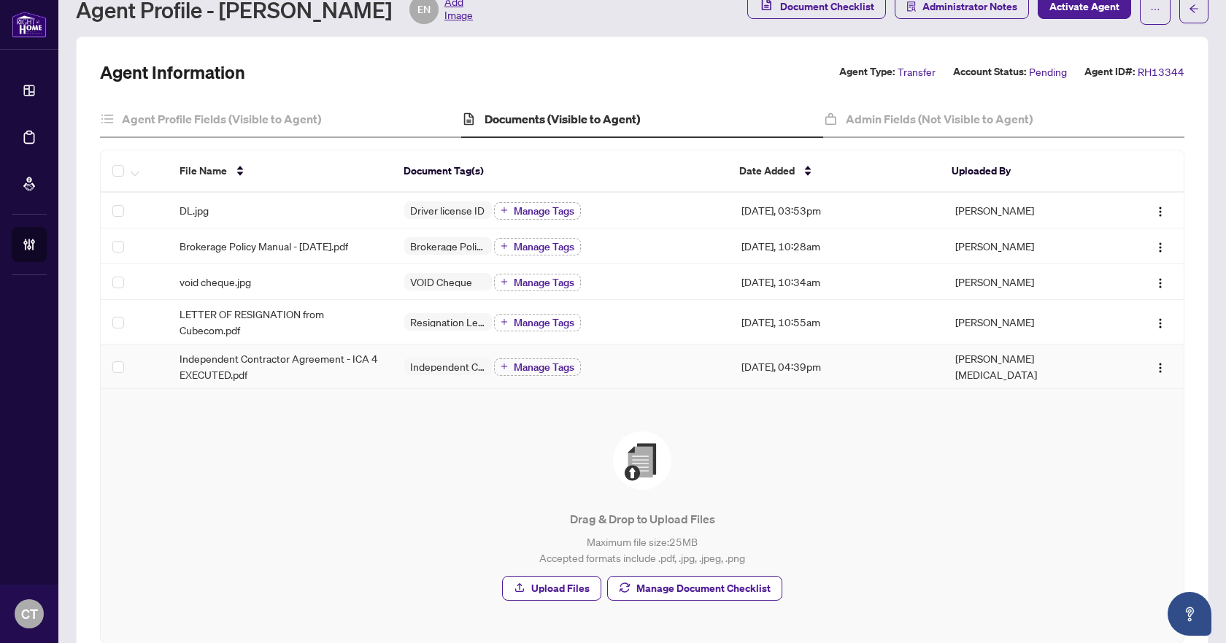
scroll to position [73, 0]
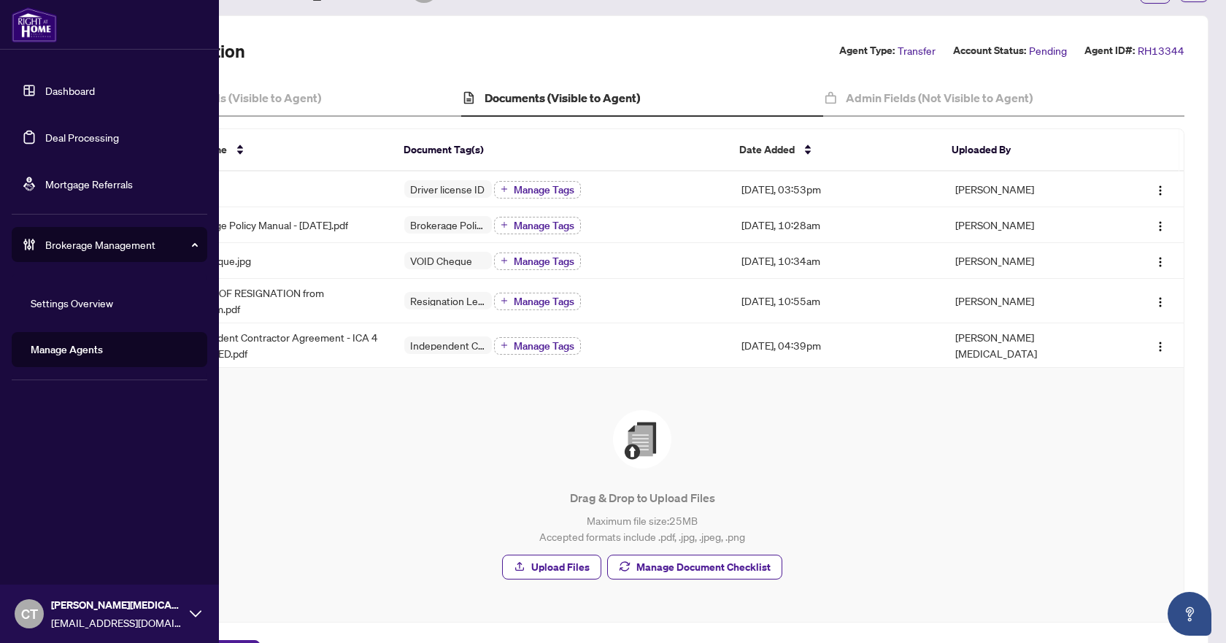
click at [45, 131] on link "Deal Processing" at bounding box center [82, 137] width 74 height 13
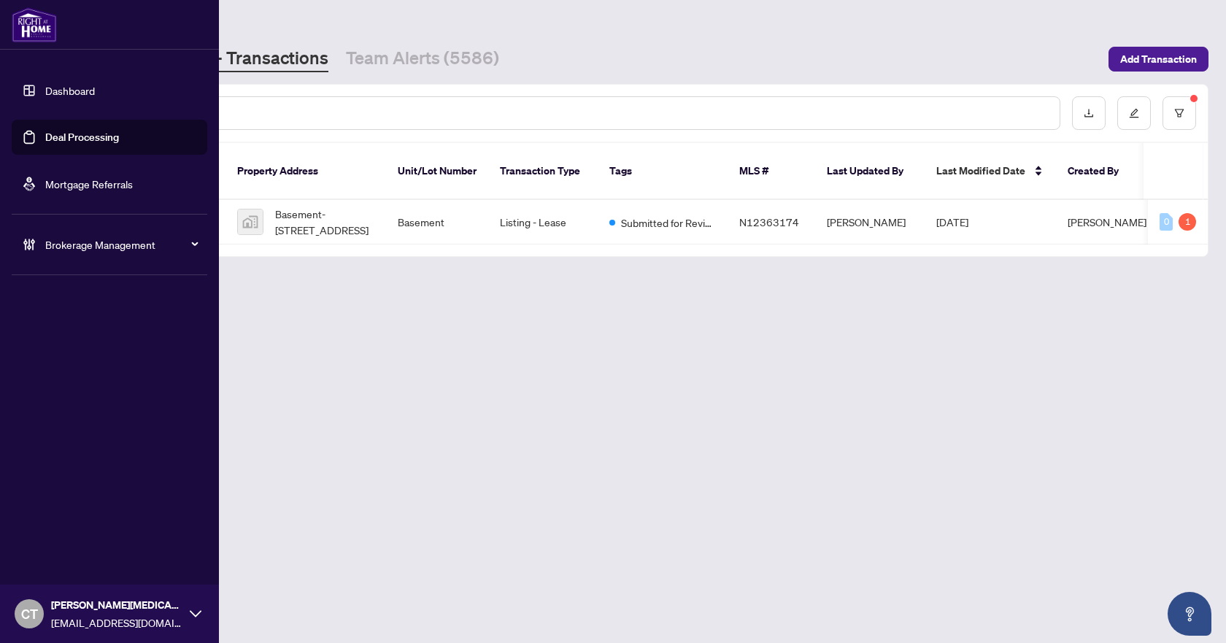
click at [34, 241] on icon at bounding box center [33, 244] width 4 height 11
click at [15, 255] on div "Brokerage Management" at bounding box center [110, 244] width 196 height 35
click at [88, 343] on link "Manage Agents" at bounding box center [67, 349] width 72 height 13
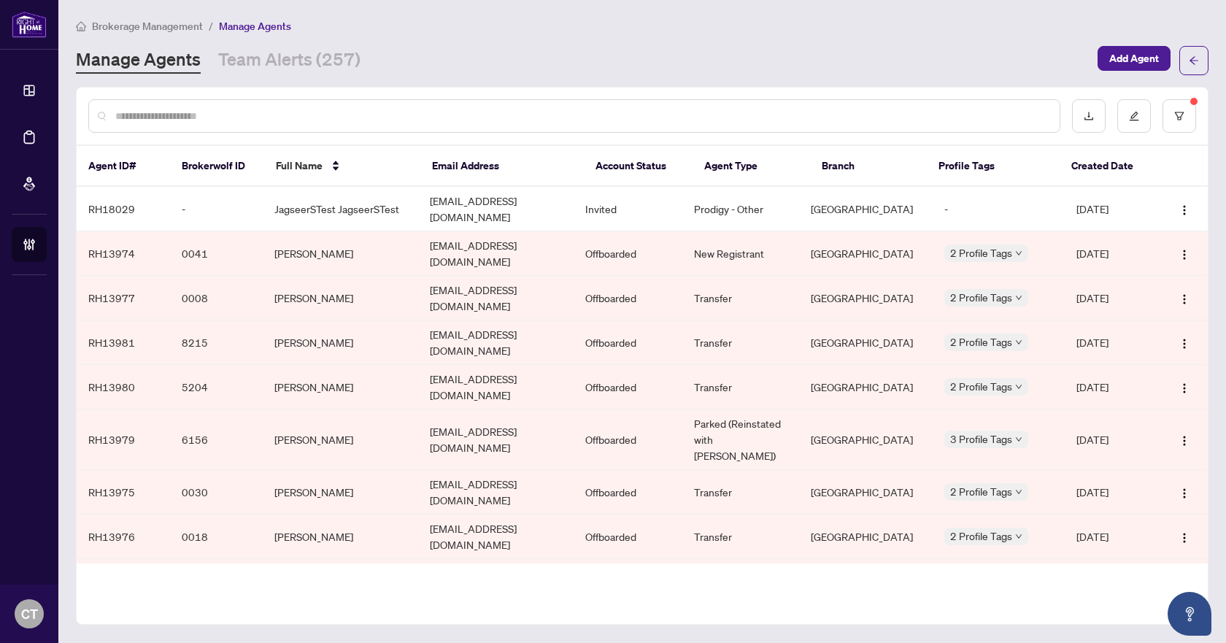
click at [185, 107] on div at bounding box center [574, 116] width 972 height 34
click at [188, 112] on input "text" at bounding box center [581, 116] width 932 height 16
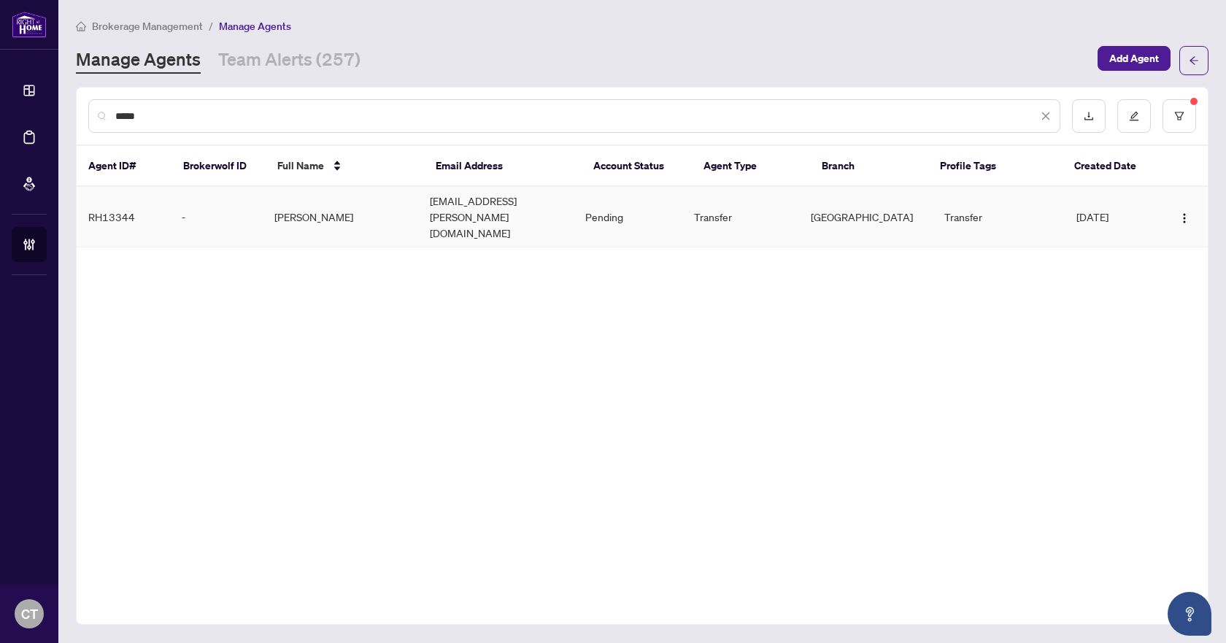
type input "*****"
click at [334, 208] on td "[PERSON_NAME]" at bounding box center [340, 217] width 155 height 61
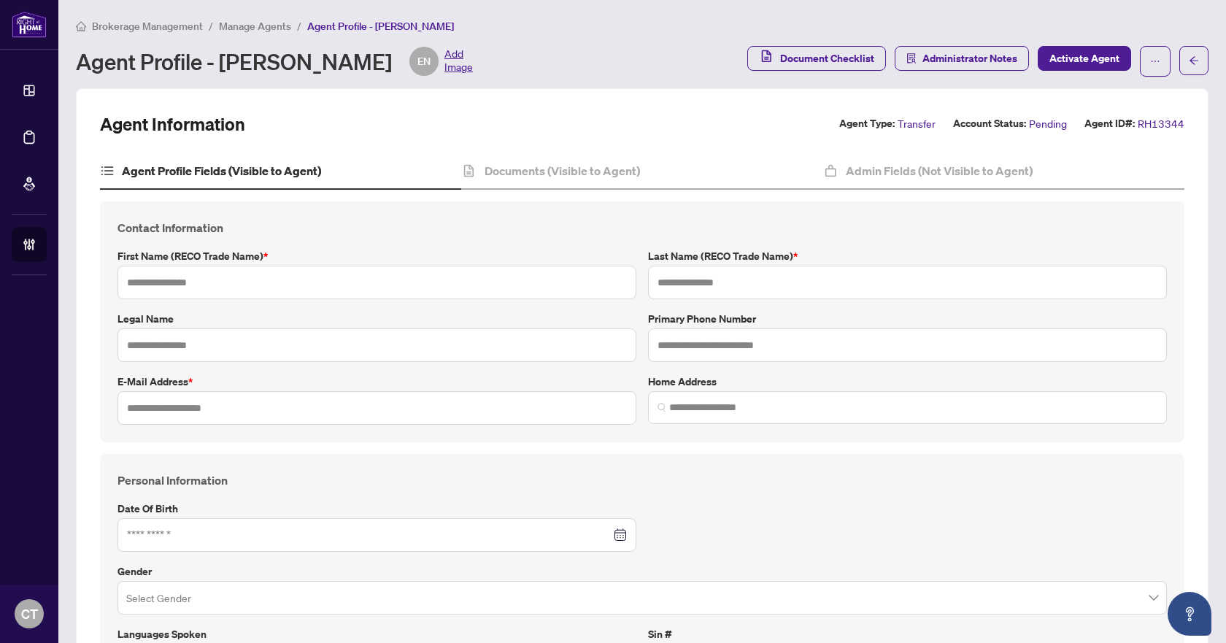
type input "**********"
type input "*****"
type input "**********"
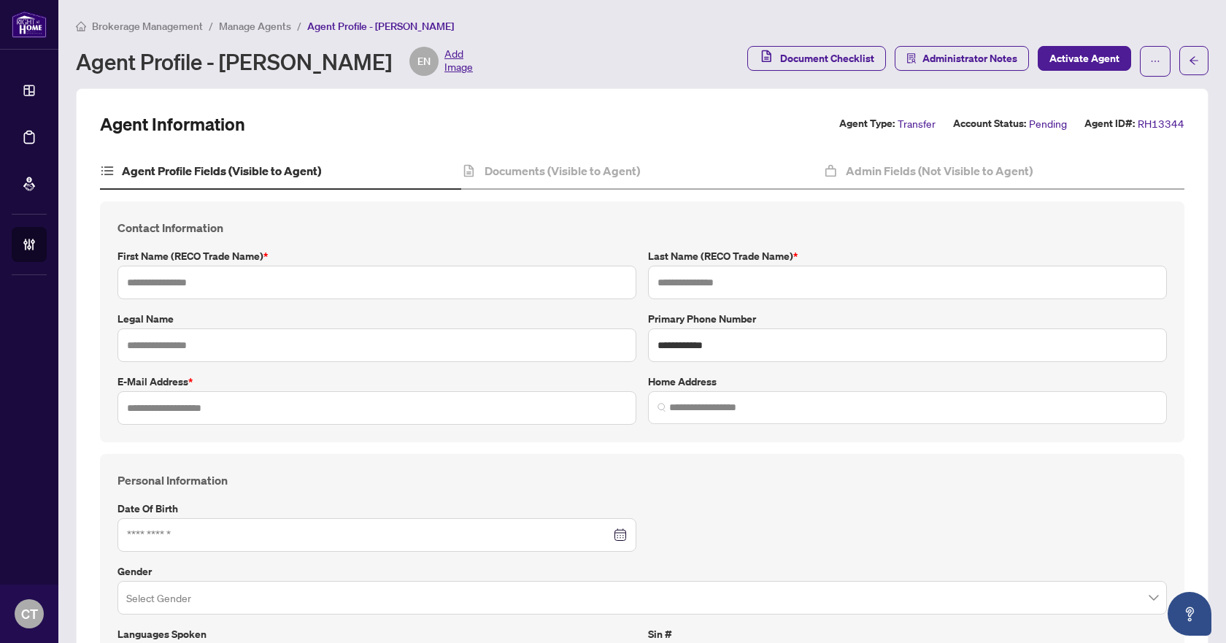
type input "**********"
type input "*********"
type input "*******"
type input "**********"
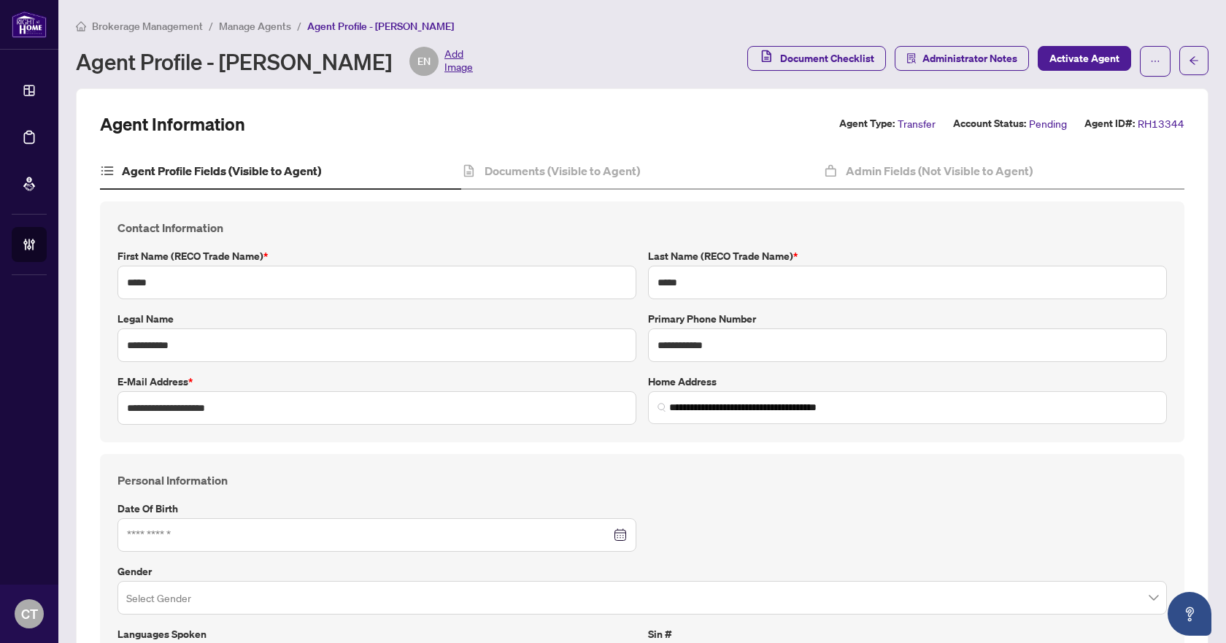
type input "**********"
click at [876, 171] on h4 "Admin Fields (Not Visible to Agent)" at bounding box center [939, 171] width 187 height 18
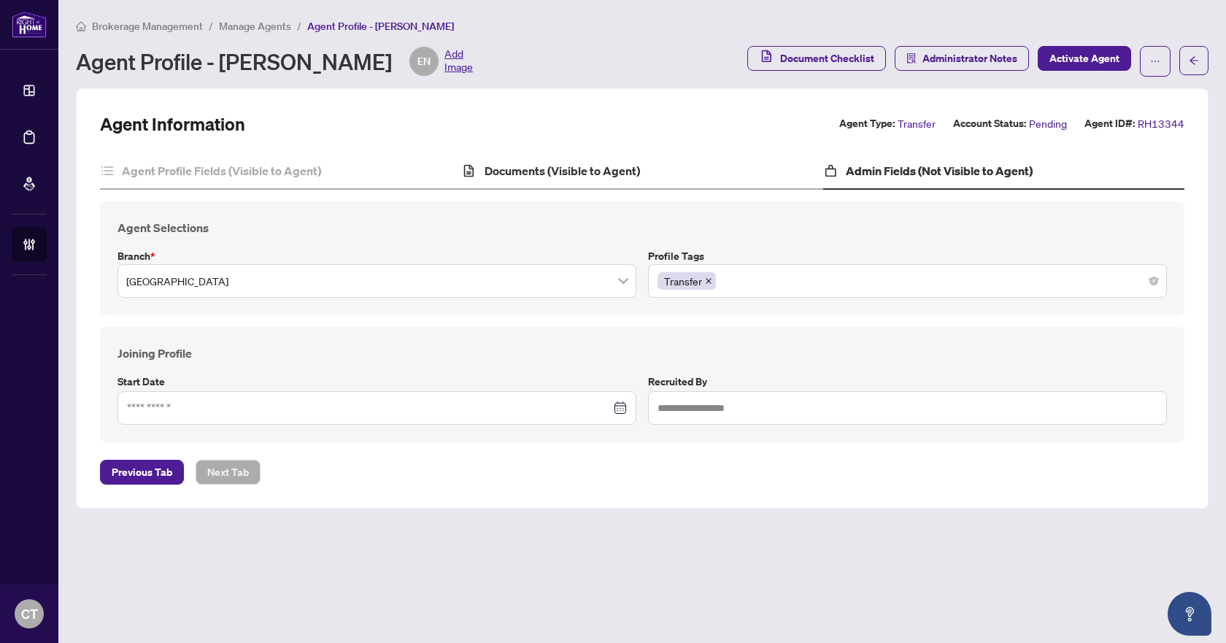
click at [652, 166] on div "Documents (Visible to Agent)" at bounding box center [641, 171] width 361 height 36
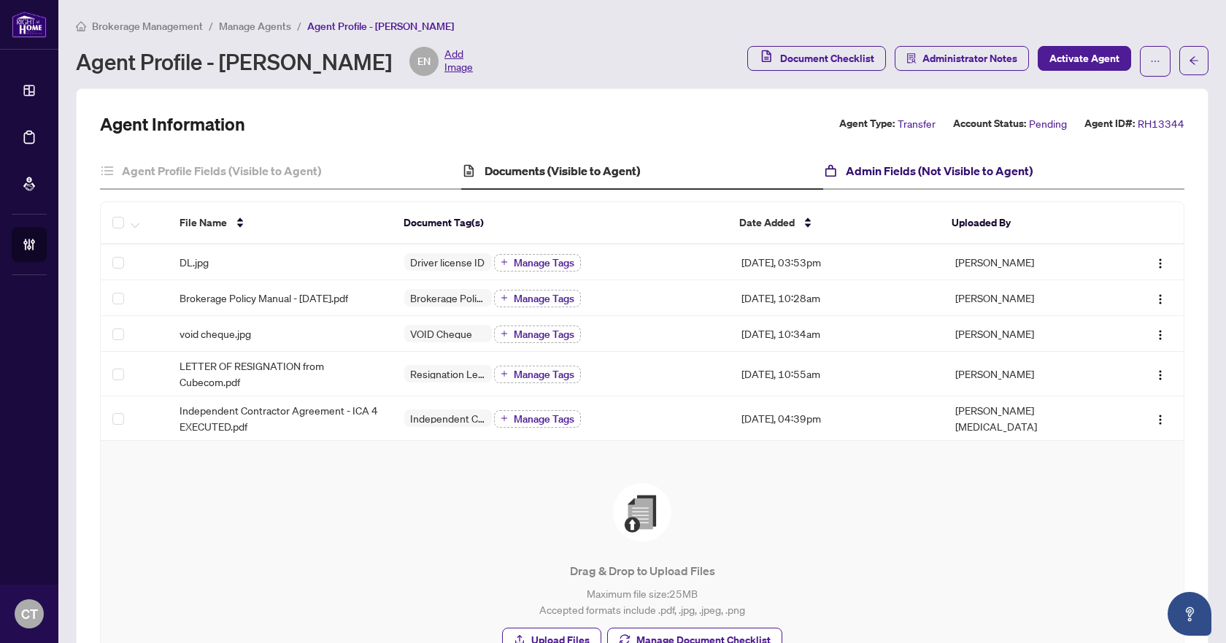
click at [946, 166] on h4 "Admin Fields (Not Visible to Agent)" at bounding box center [939, 171] width 187 height 18
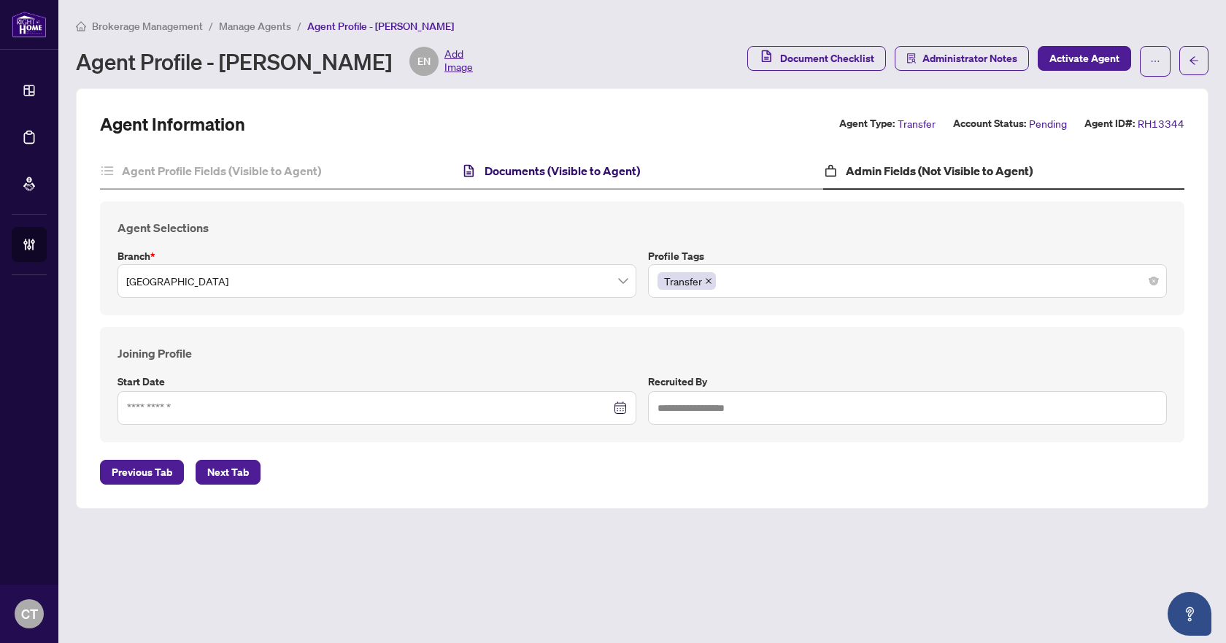
click at [559, 174] on h4 "Documents (Visible to Agent)" at bounding box center [561, 171] width 155 height 18
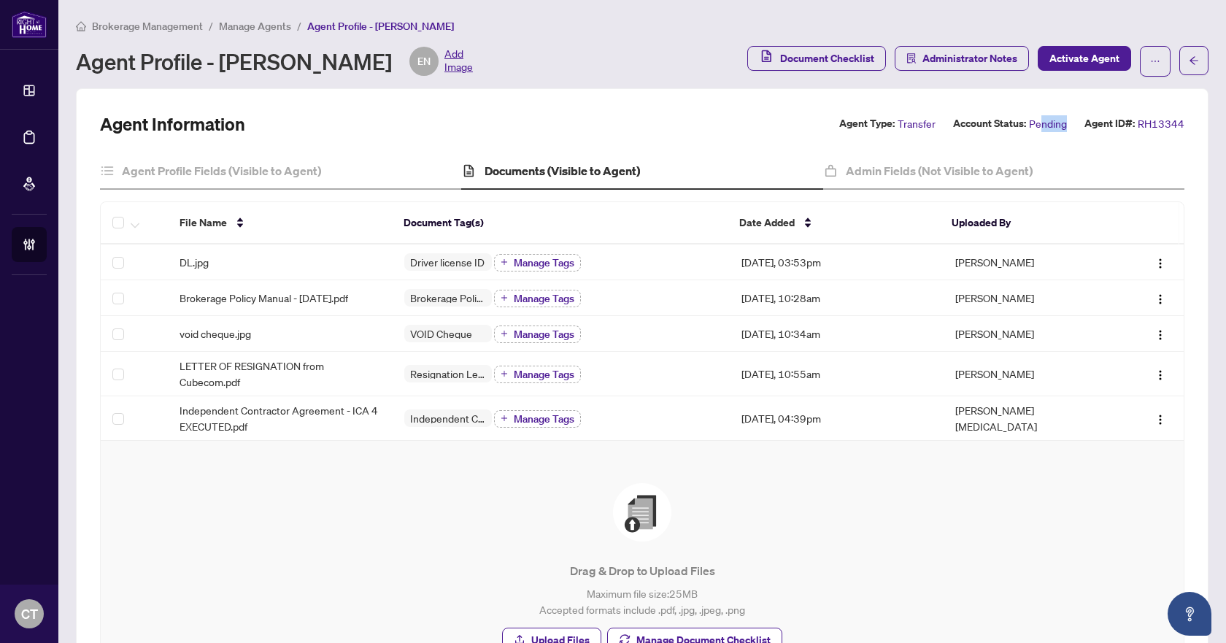
drag, startPoint x: 1059, startPoint y: 125, endPoint x: 1030, endPoint y: 131, distance: 30.5
click at [1030, 131] on div "Agent Type: Transfer Account Status: Pending Agent ID#: RH13344" at bounding box center [1011, 123] width 345 height 17
click at [296, 170] on h4 "Agent Profile Fields (Visible to Agent)" at bounding box center [221, 171] width 199 height 18
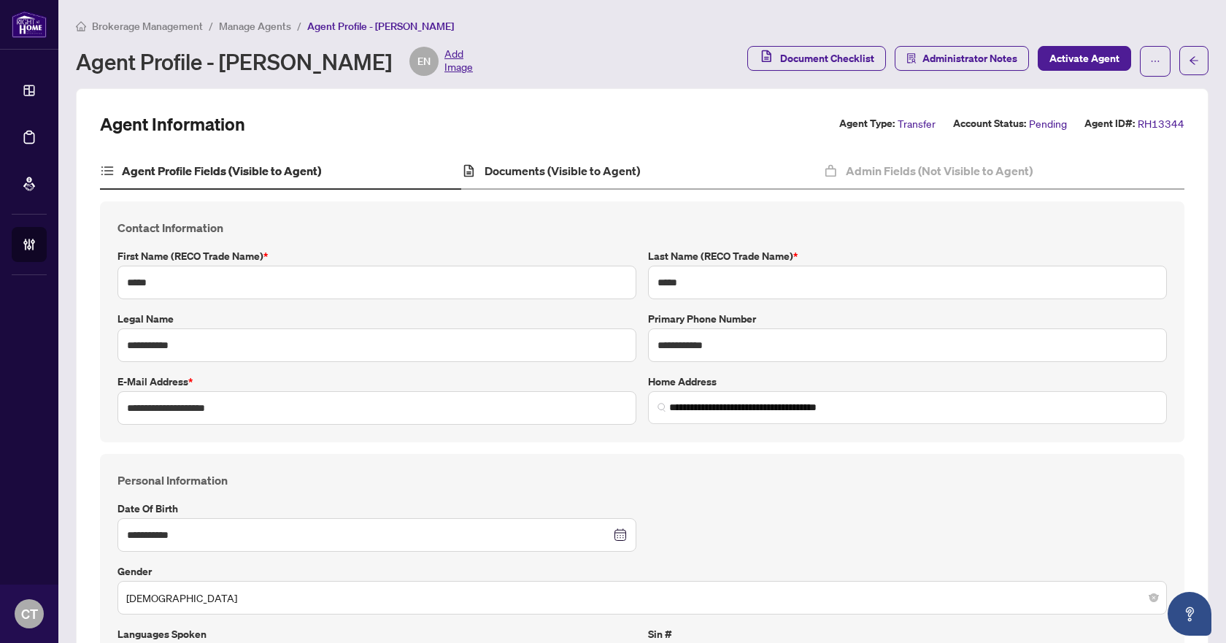
click at [649, 169] on div "Documents (Visible to Agent)" at bounding box center [641, 171] width 361 height 36
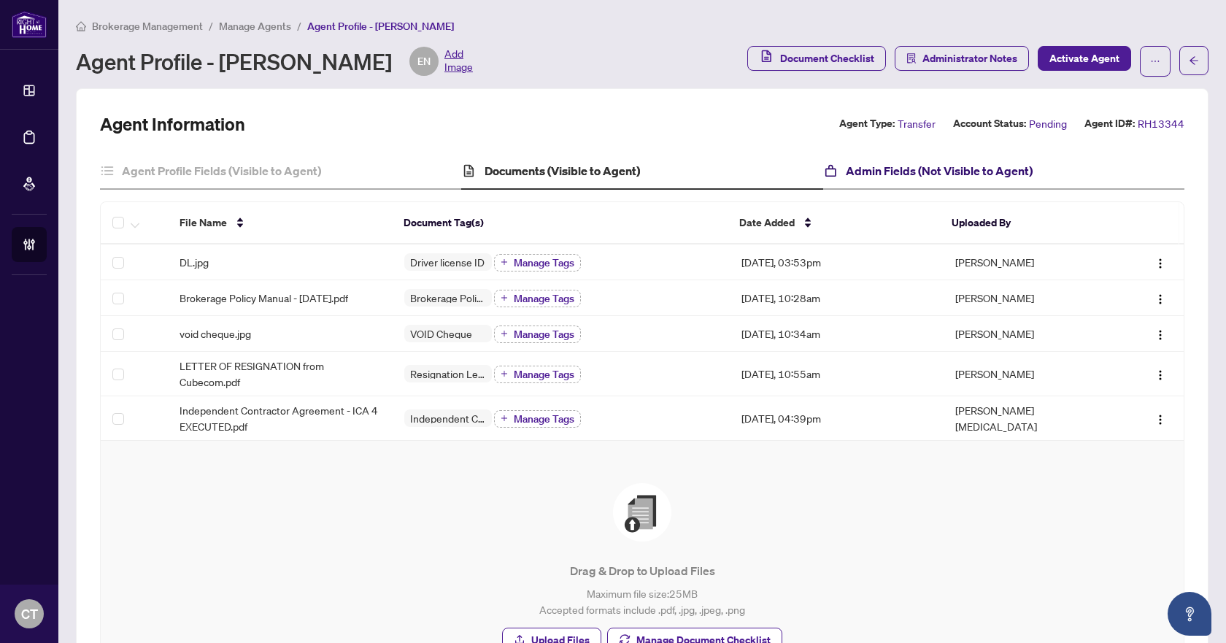
click at [846, 175] on h4 "Admin Fields (Not Visible to Agent)" at bounding box center [939, 171] width 187 height 18
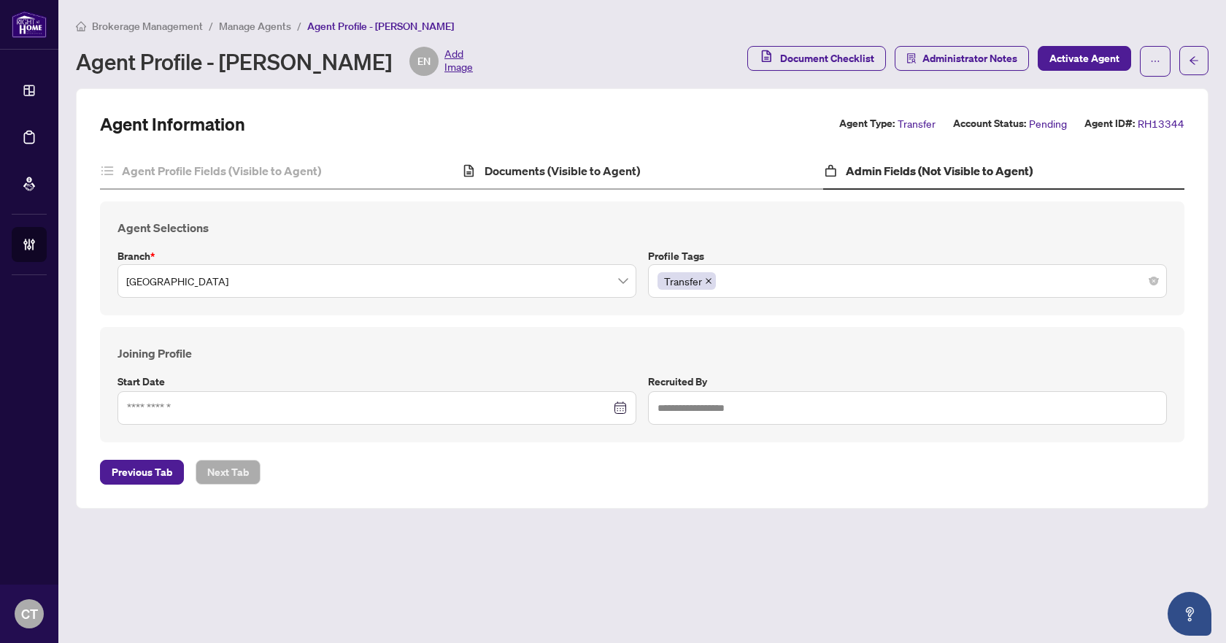
click at [559, 179] on div "Documents (Visible to Agent)" at bounding box center [641, 171] width 361 height 36
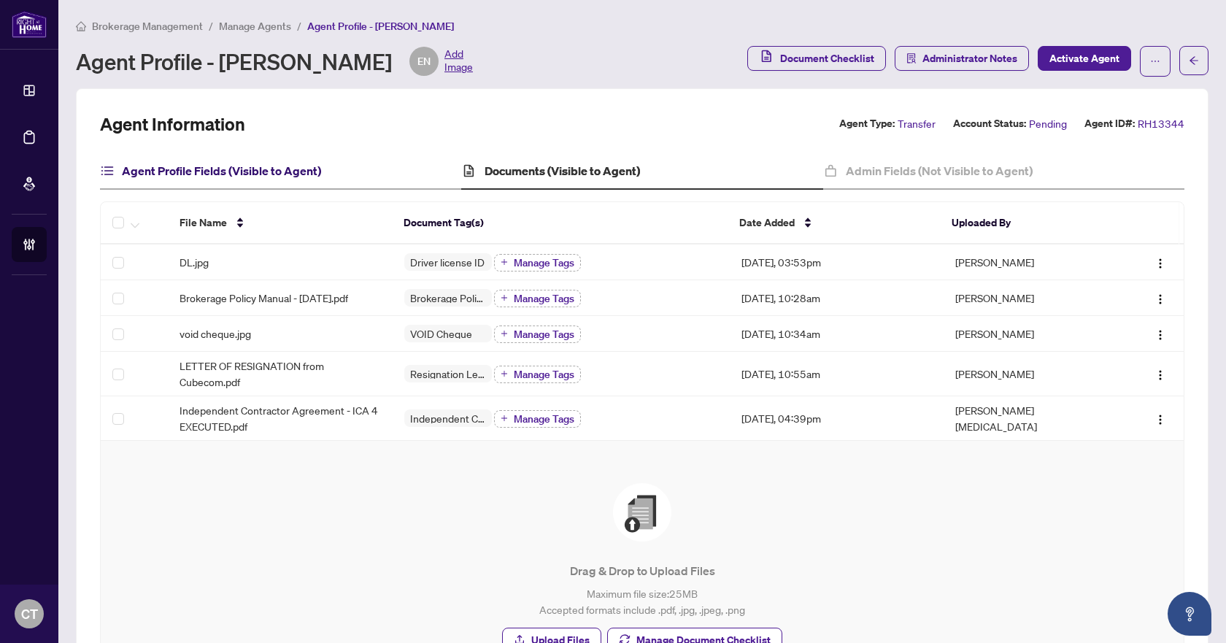
click at [317, 171] on h4 "Agent Profile Fields (Visible to Agent)" at bounding box center [221, 171] width 199 height 18
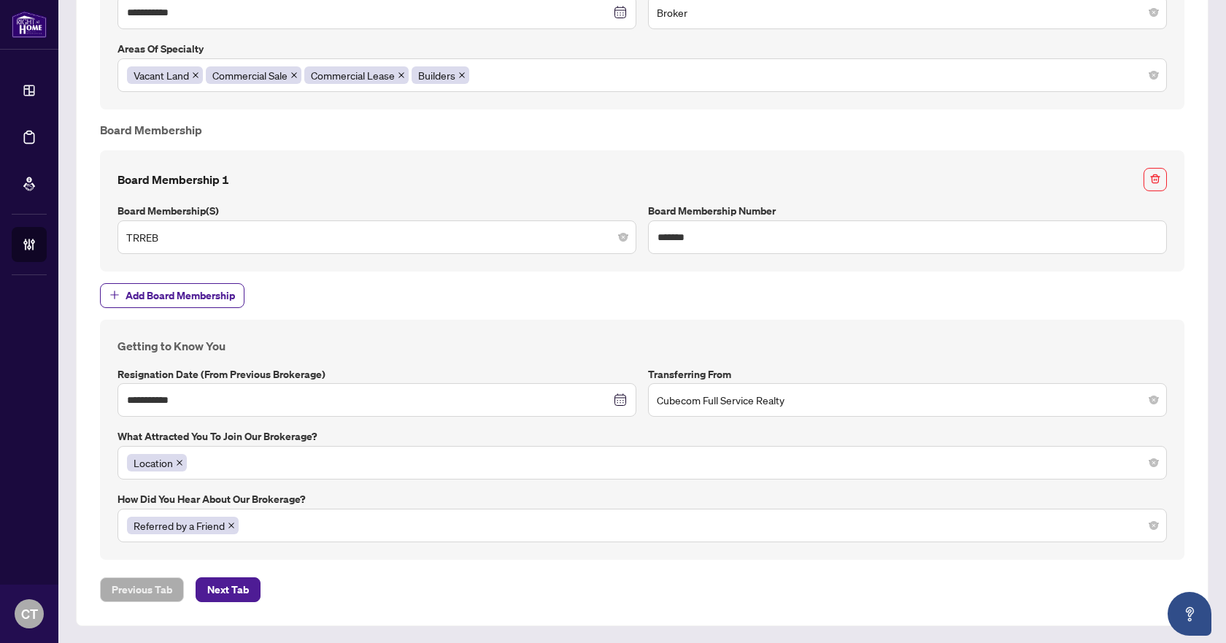
scroll to position [1153, 0]
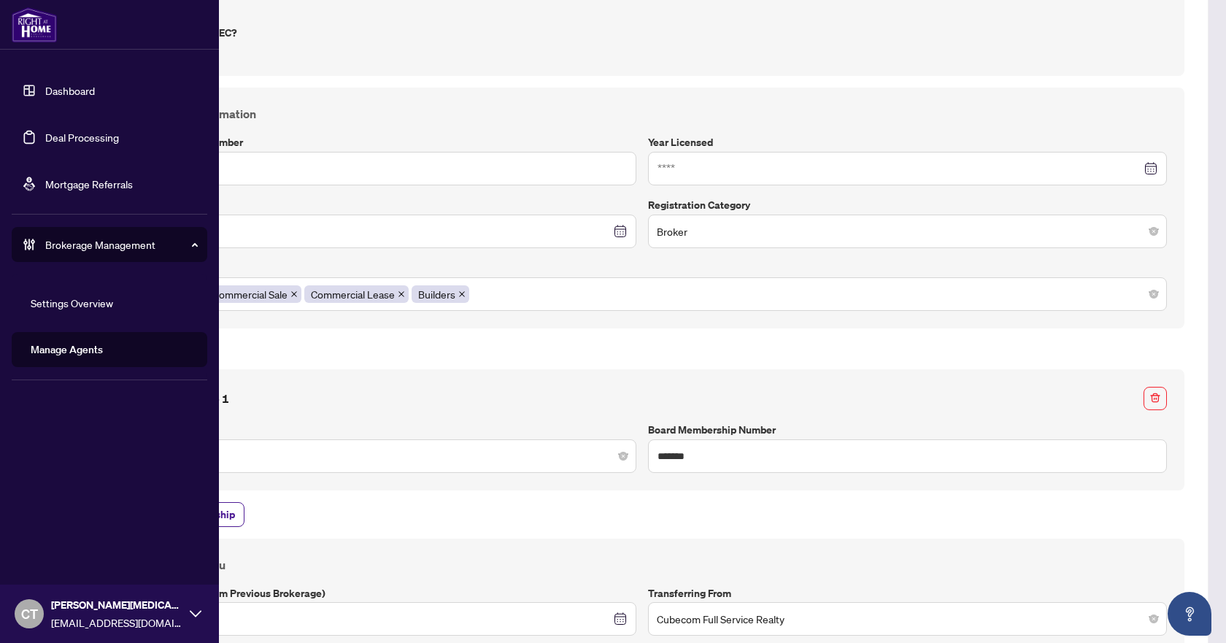
click at [64, 356] on link "Manage Agents" at bounding box center [67, 349] width 72 height 13
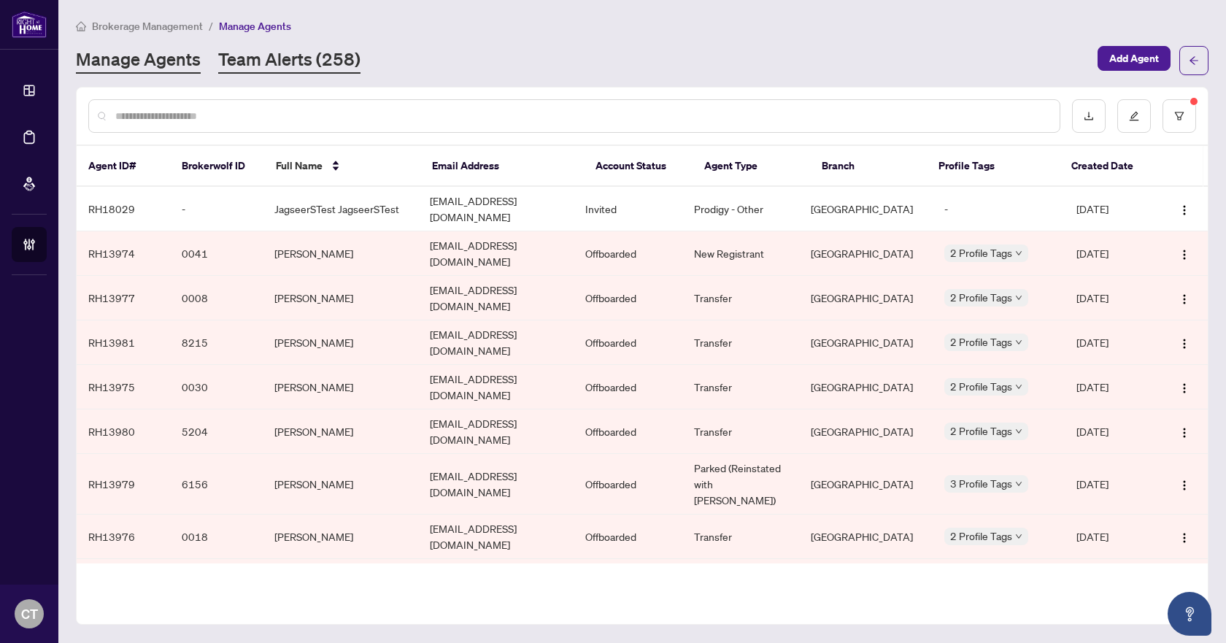
click at [342, 68] on link "Team Alerts (258)" at bounding box center [289, 60] width 142 height 26
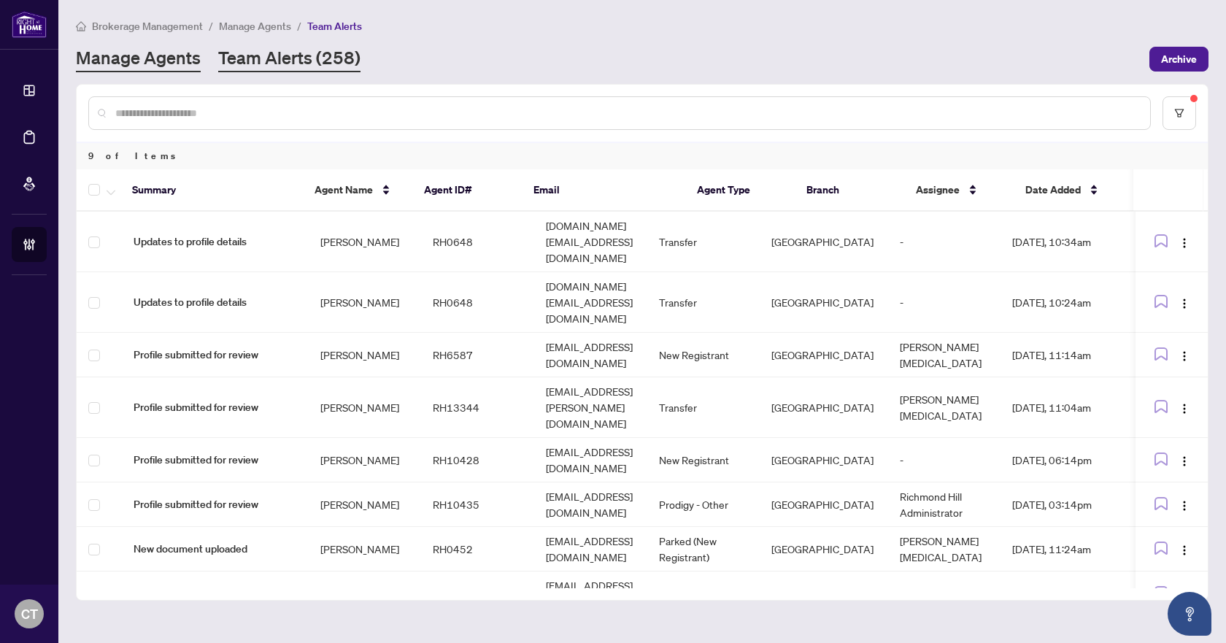
click at [185, 63] on link "Manage Agents" at bounding box center [138, 59] width 125 height 26
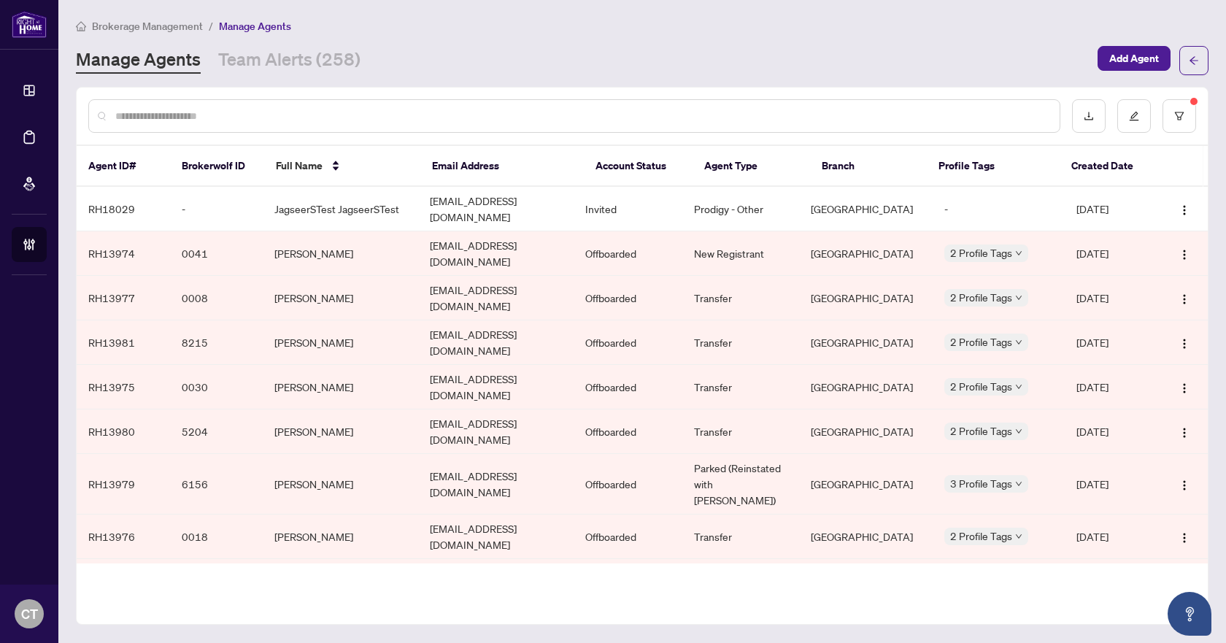
click at [526, 34] on div "Brokerage Management / Manage Agents Manage Agents Team Alerts (258) Add Agent" at bounding box center [642, 47] width 1132 height 58
drag, startPoint x: 445, startPoint y: 55, endPoint x: 436, endPoint y: 55, distance: 9.5
click at [445, 55] on div "Manage Agents Team Alerts (258)" at bounding box center [582, 60] width 1013 height 26
click at [182, 109] on input "text" at bounding box center [581, 116] width 932 height 16
click at [255, 114] on input "text" at bounding box center [581, 116] width 932 height 16
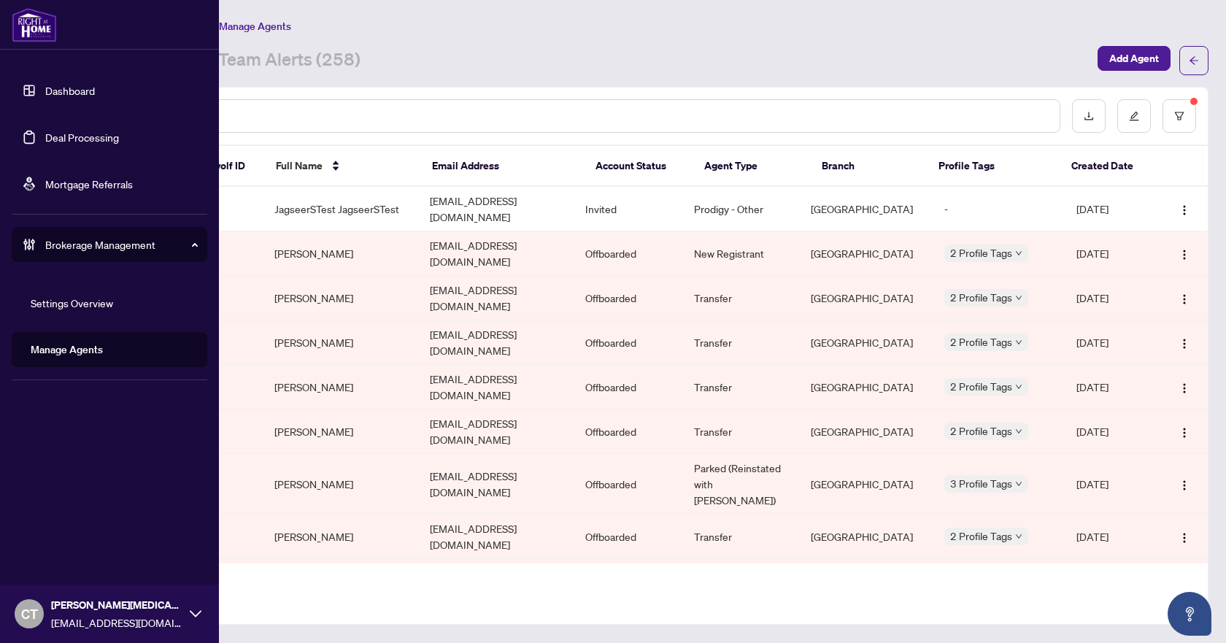
click at [74, 134] on link "Deal Processing" at bounding box center [82, 137] width 74 height 13
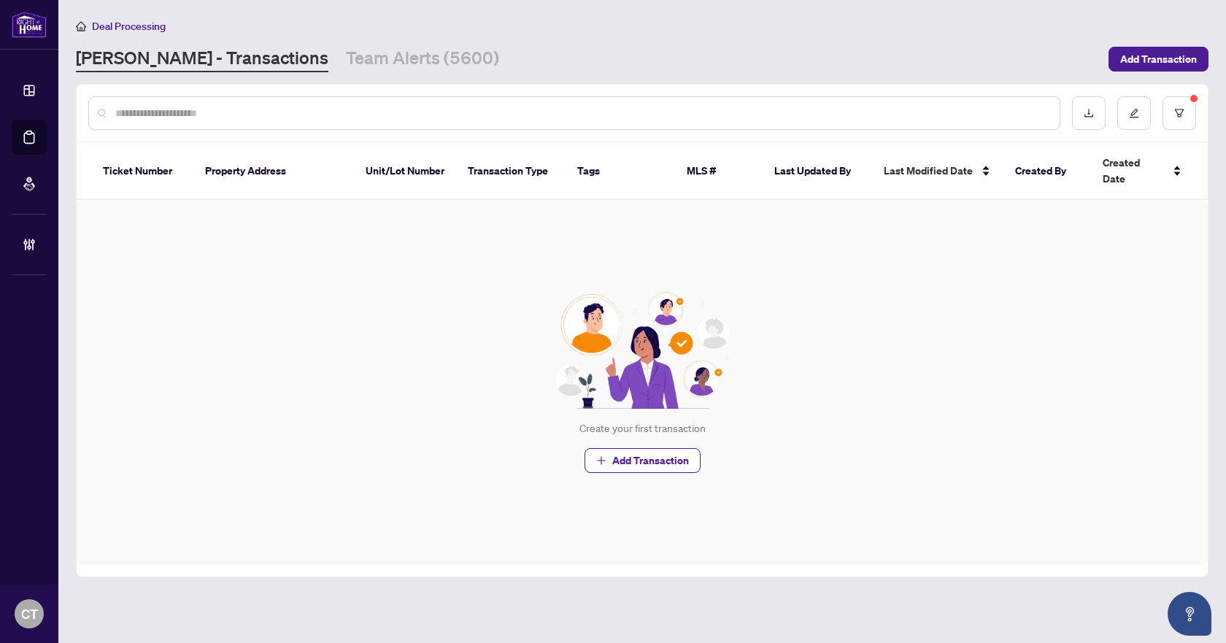
click at [258, 107] on input "text" at bounding box center [581, 113] width 932 height 16
click at [1185, 110] on button "button" at bounding box center [1179, 113] width 34 height 34
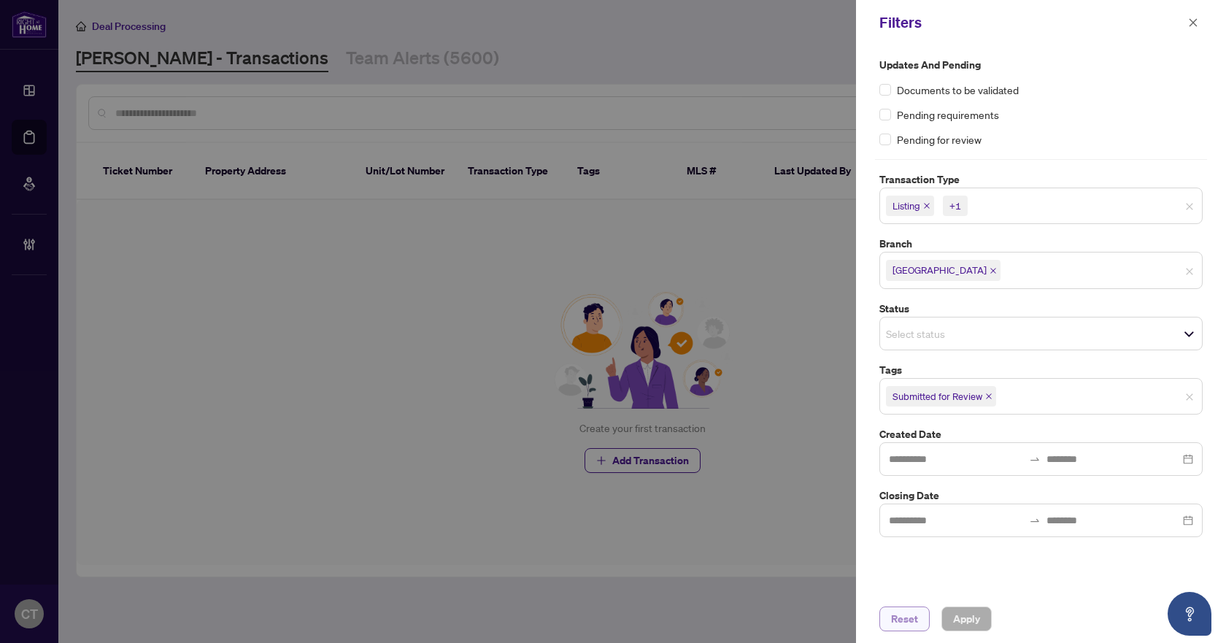
click at [911, 617] on span "Reset" at bounding box center [904, 618] width 27 height 23
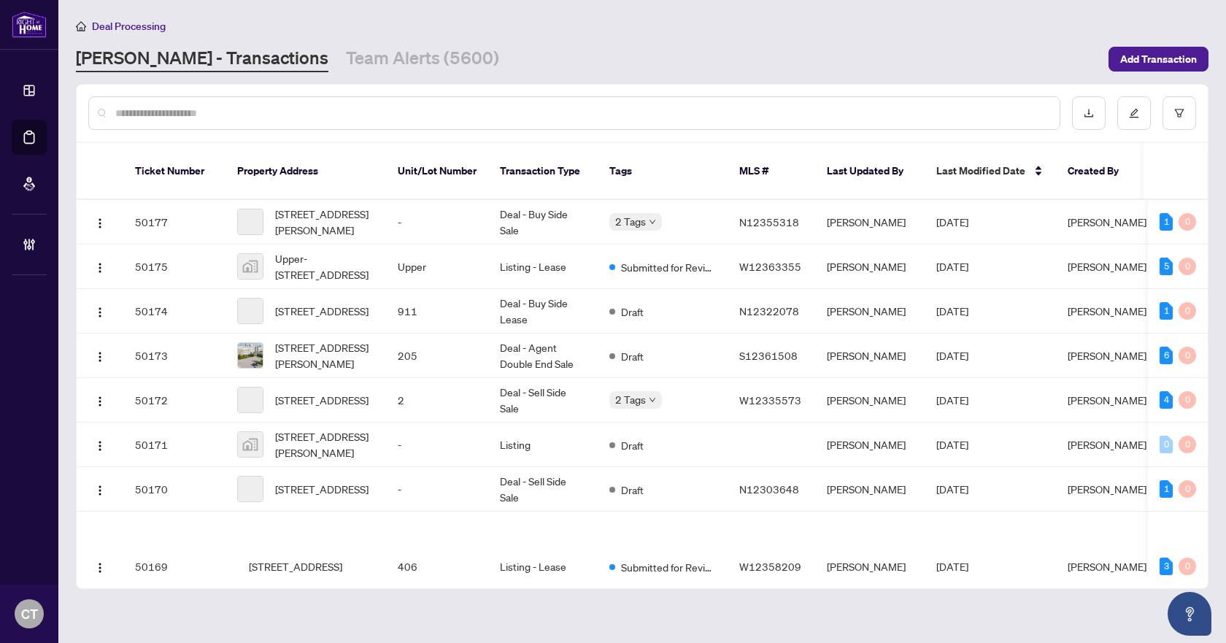
click at [355, 112] on input "text" at bounding box center [581, 113] width 932 height 16
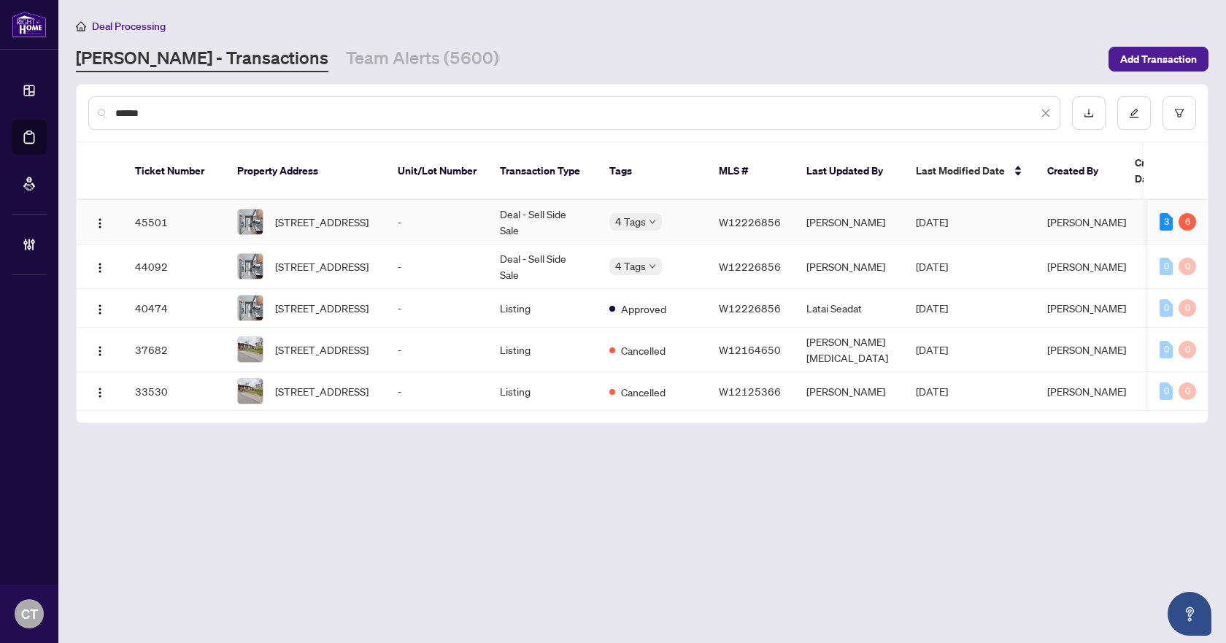
type input "******"
click at [580, 208] on td "Deal - Sell Side Sale" at bounding box center [542, 222] width 109 height 45
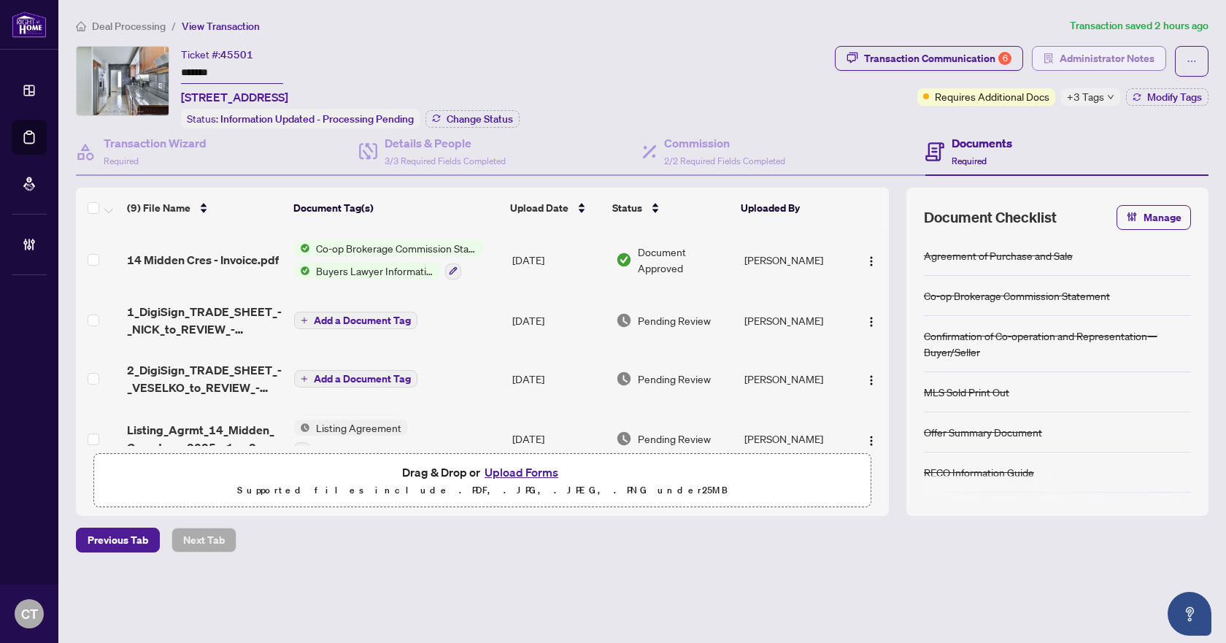
click at [1089, 55] on span "Administrator Notes" at bounding box center [1106, 58] width 95 height 23
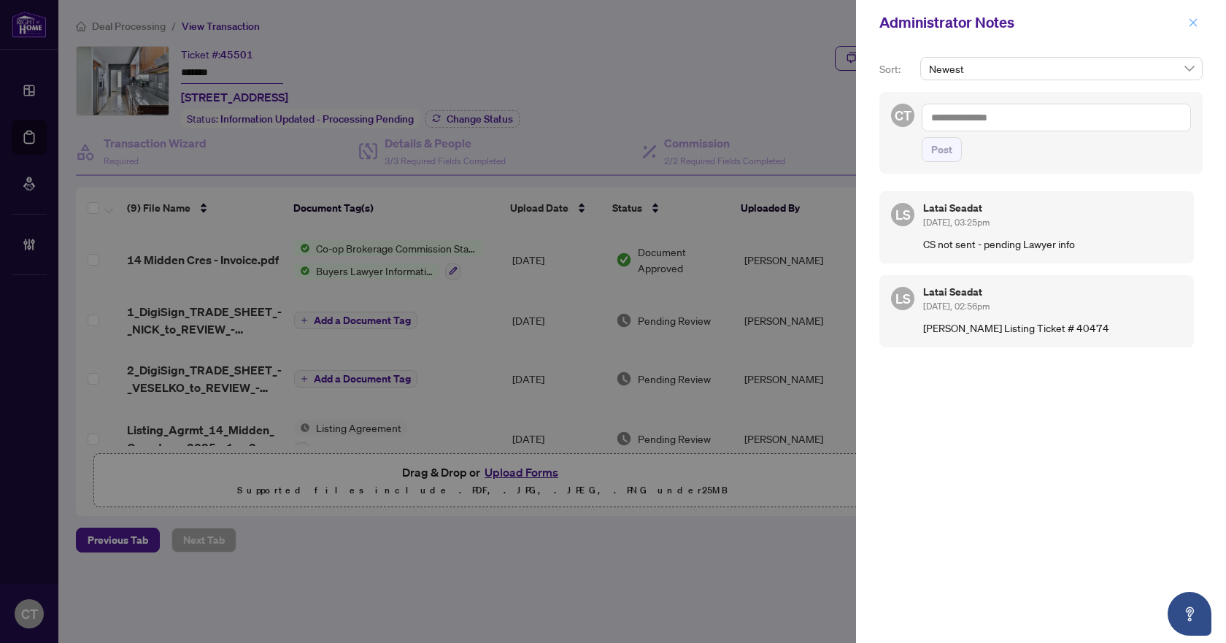
click at [1184, 23] on button "button" at bounding box center [1192, 23] width 19 height 18
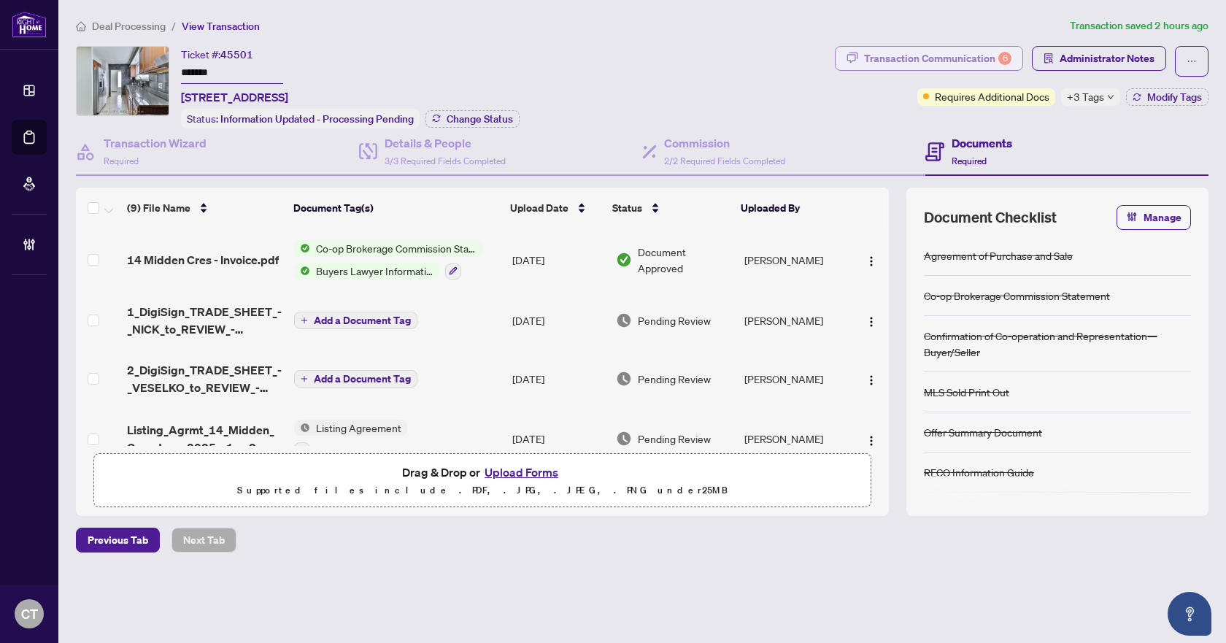
click at [986, 55] on div "Transaction Communication 6" at bounding box center [937, 58] width 147 height 23
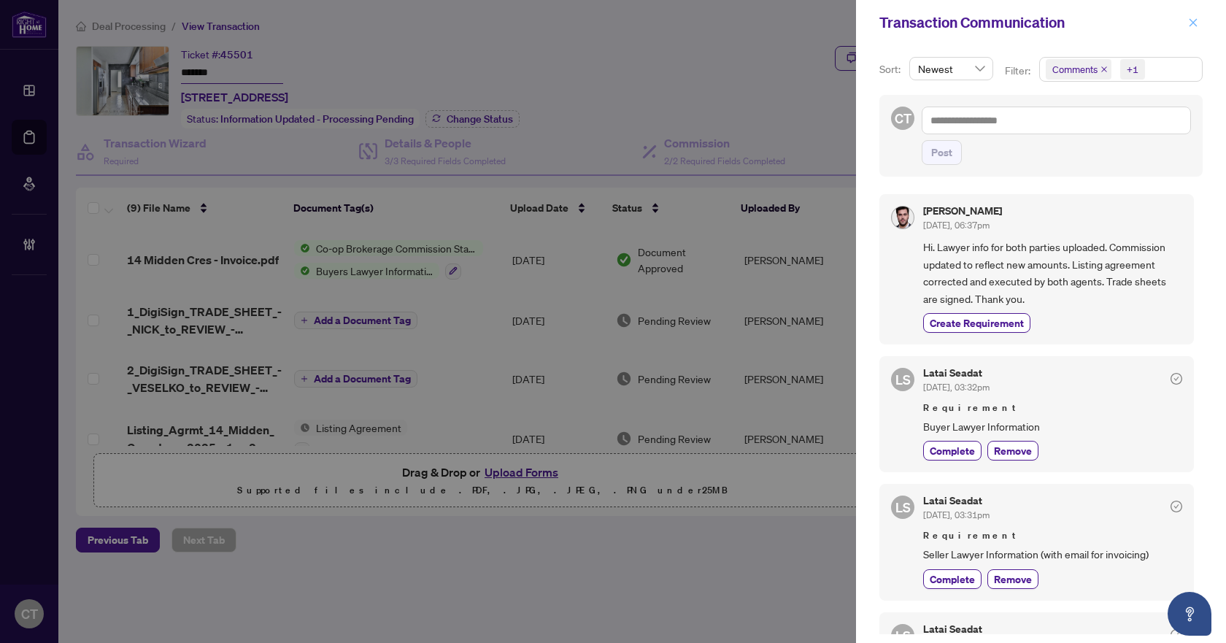
click at [1191, 23] on icon "close" at bounding box center [1193, 23] width 10 height 10
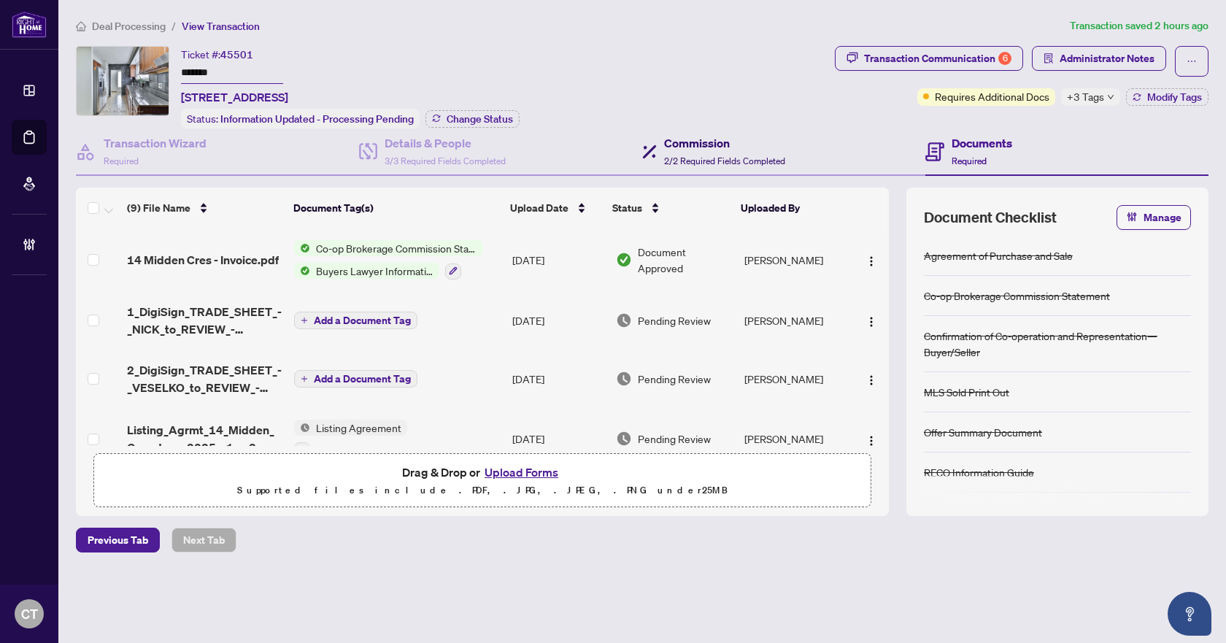
click at [762, 156] on span "2/2 Required Fields Completed" at bounding box center [724, 160] width 121 height 11
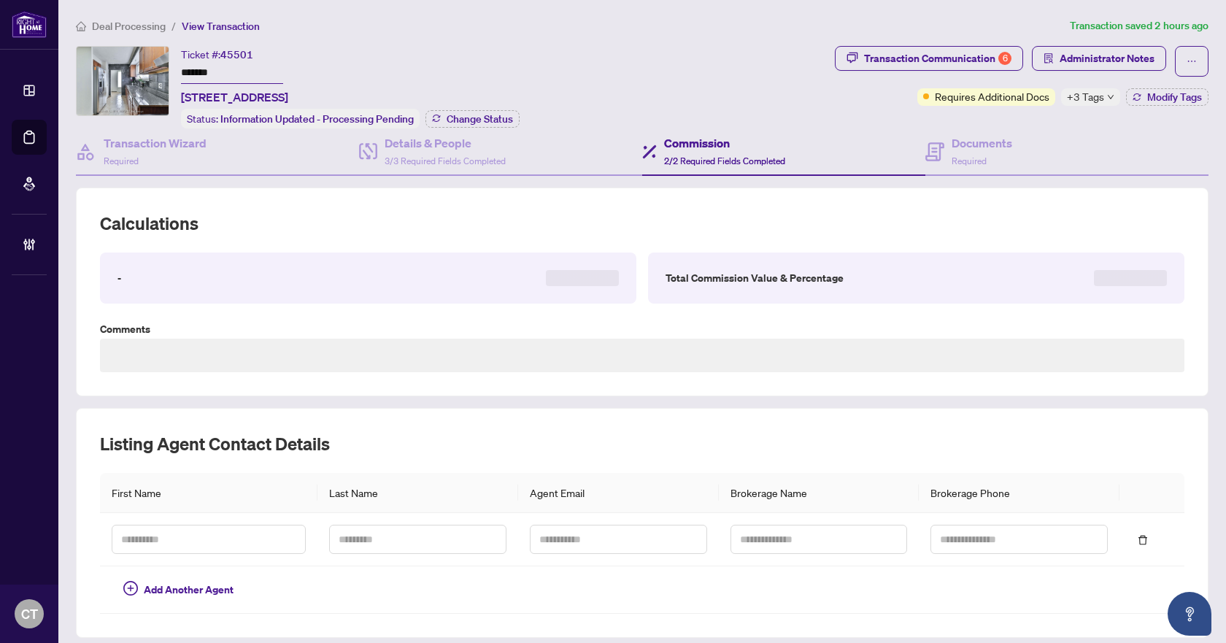
type textarea "**********"
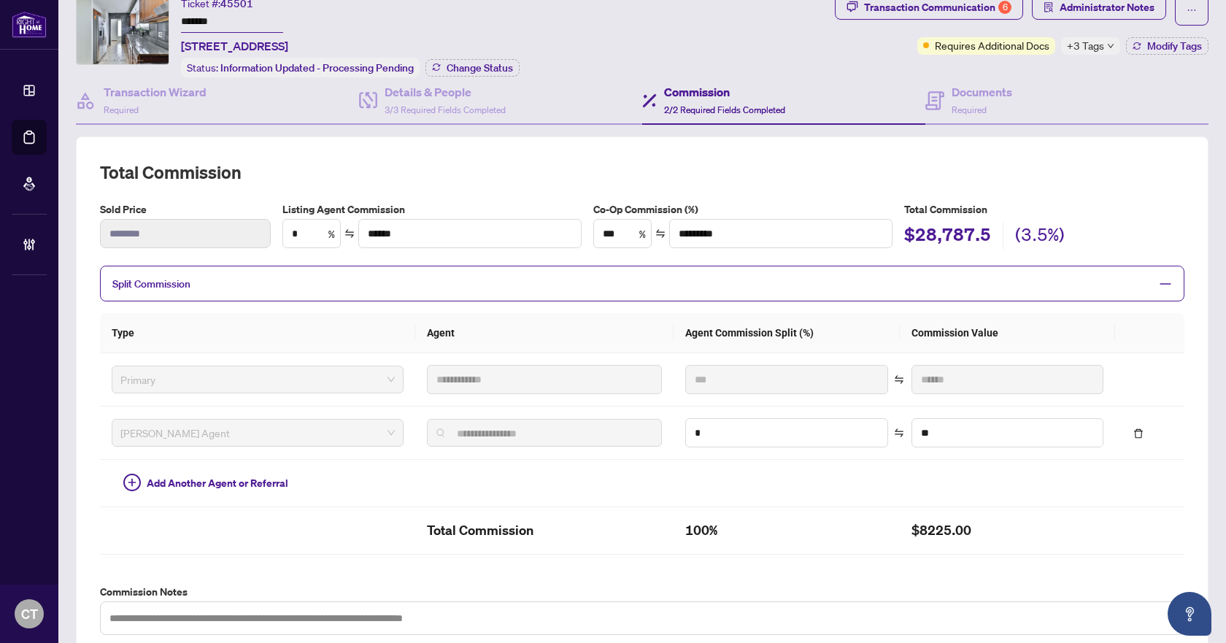
scroll to position [46, 0]
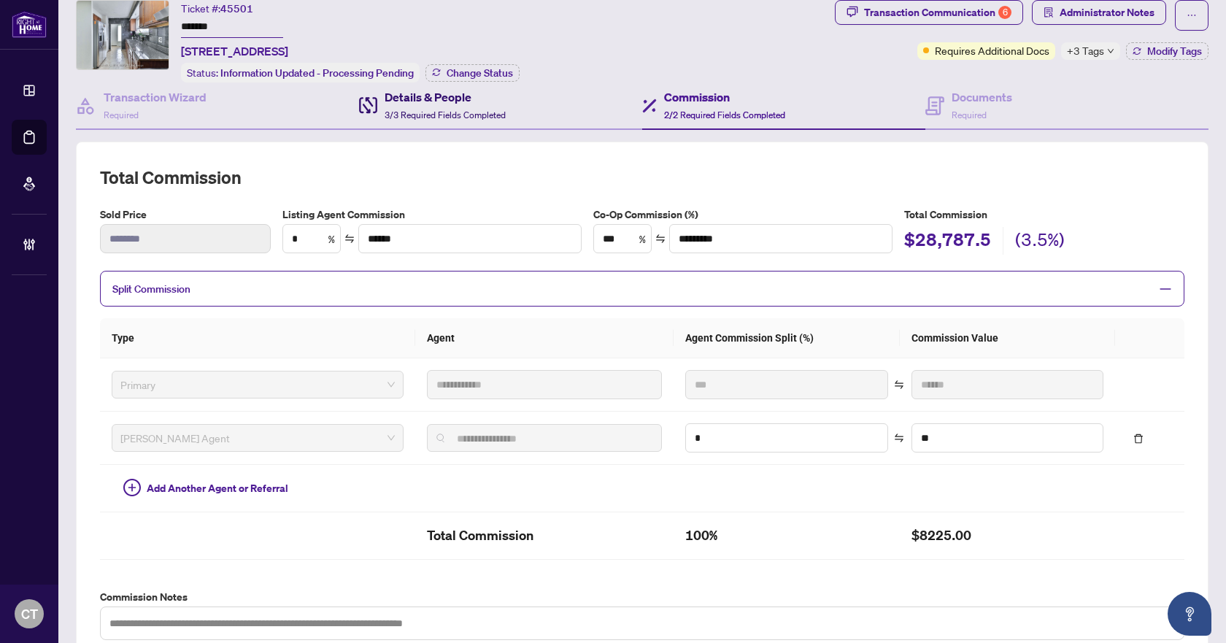
click at [488, 101] on h4 "Details & People" at bounding box center [445, 97] width 121 height 18
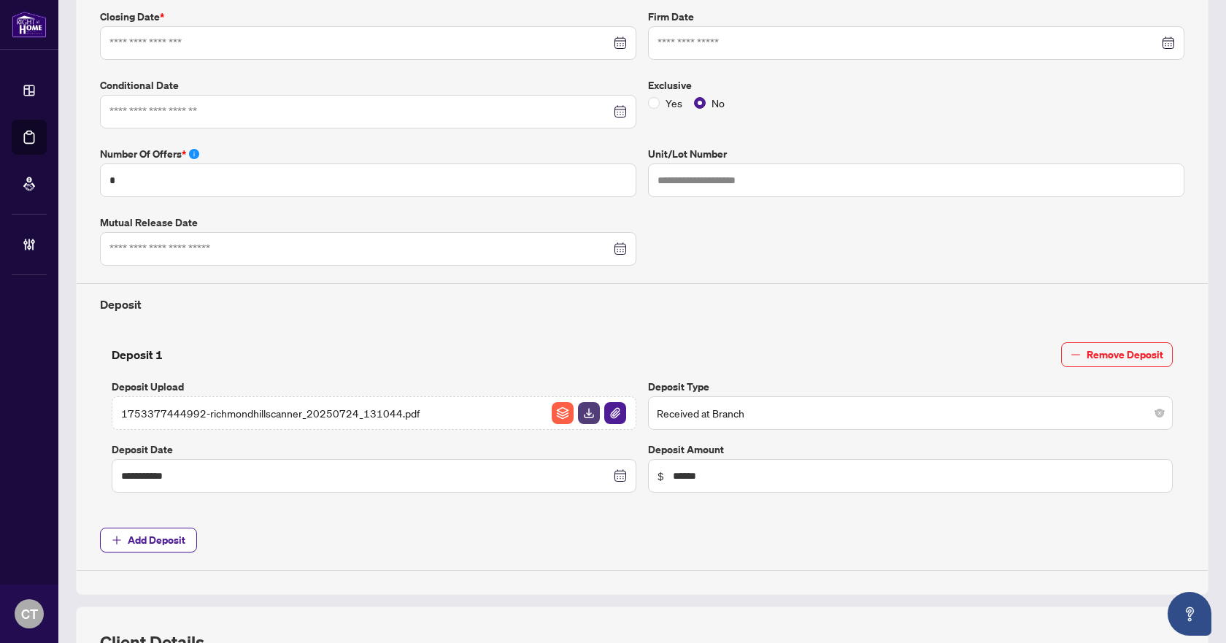
type input "**********"
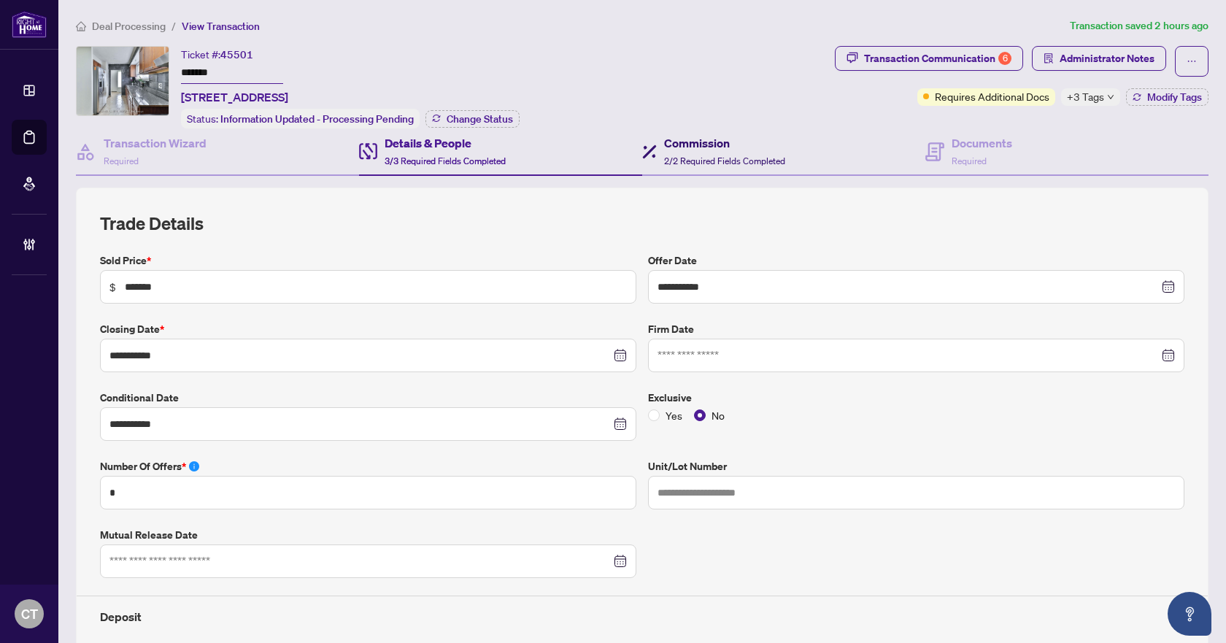
click at [725, 155] on span "2/2 Required Fields Completed" at bounding box center [724, 160] width 121 height 11
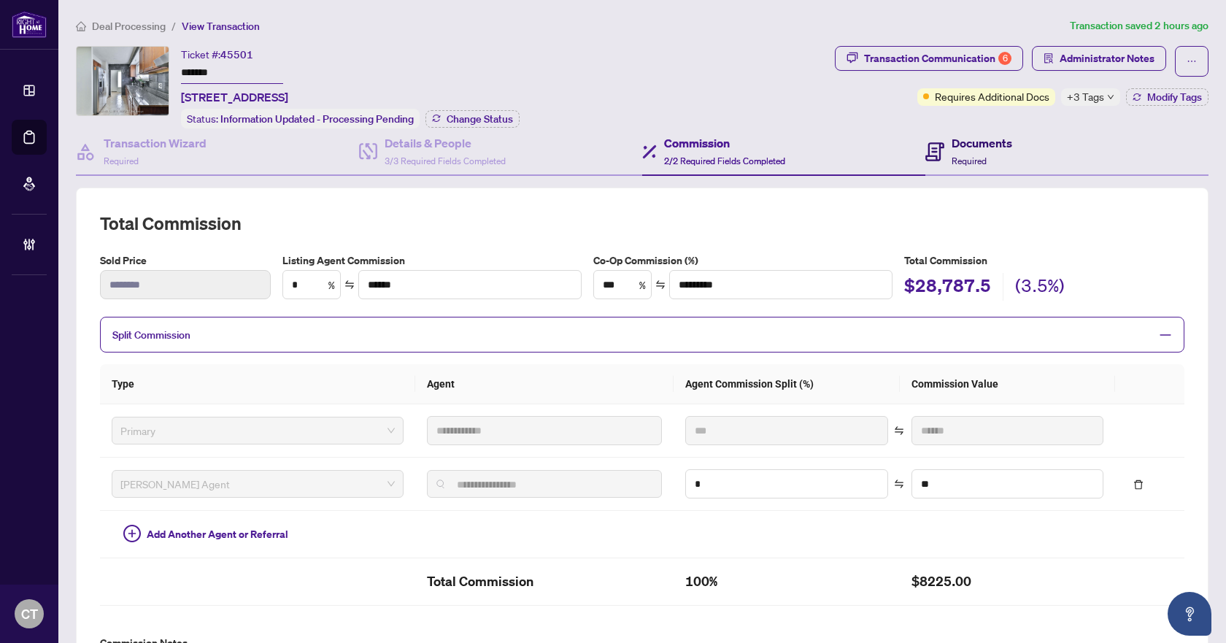
click at [963, 150] on div "Documents Required" at bounding box center [981, 151] width 61 height 34
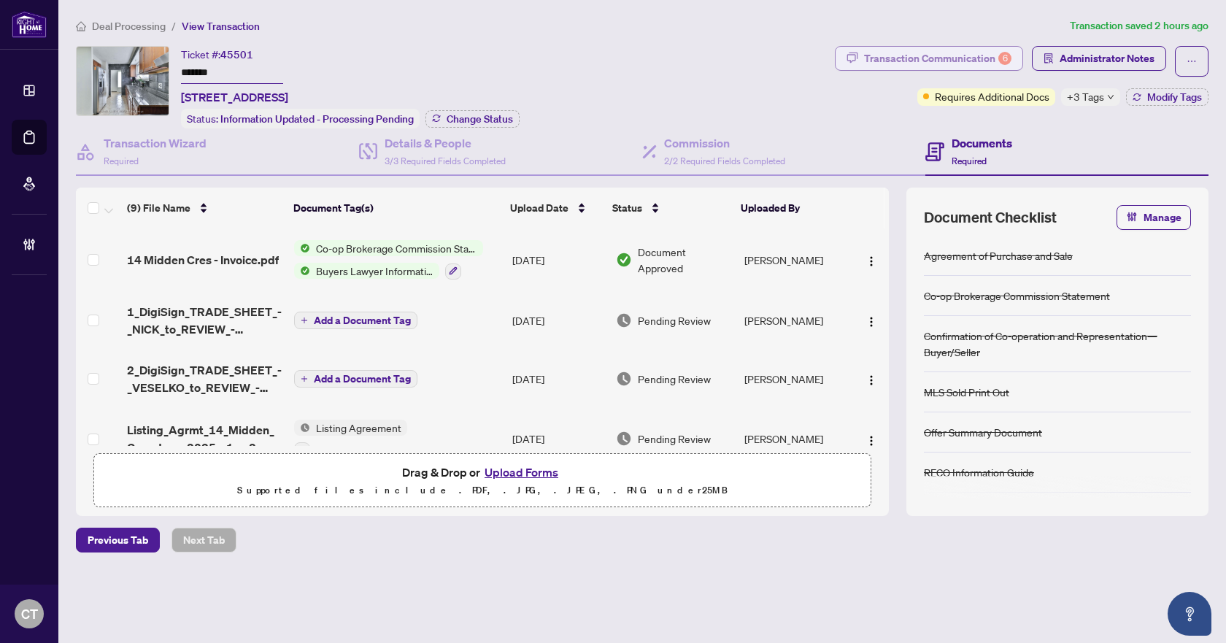
click at [926, 65] on div "Transaction Communication 6" at bounding box center [937, 58] width 147 height 23
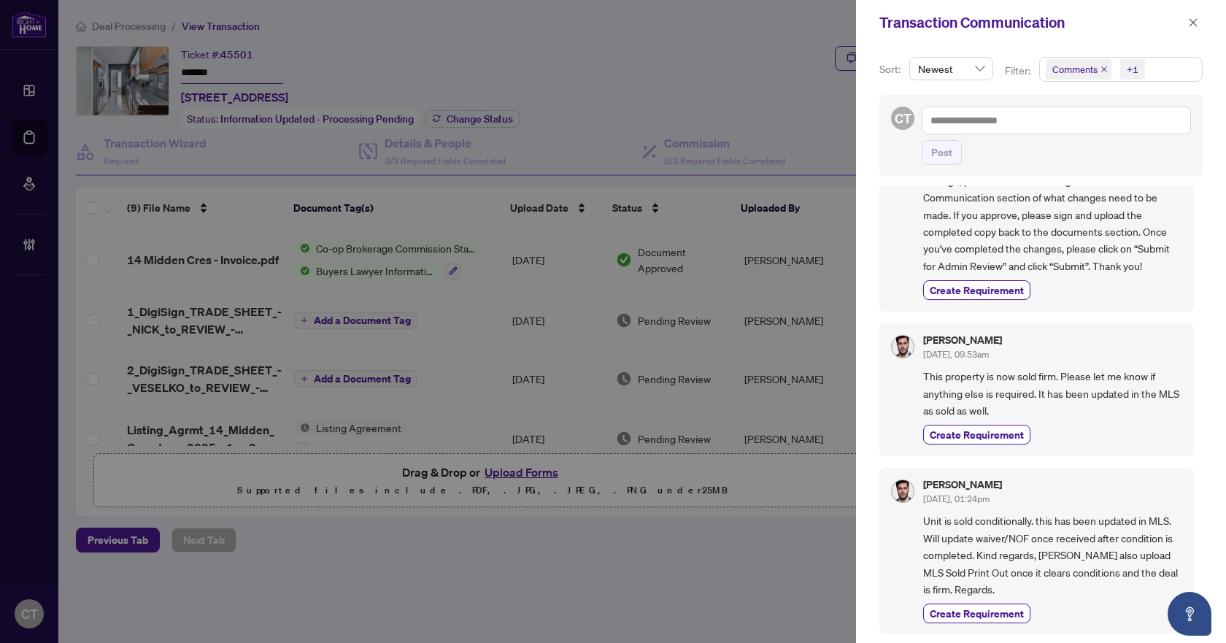
scroll to position [1151, 0]
click at [1194, 18] on icon "close" at bounding box center [1193, 23] width 10 height 10
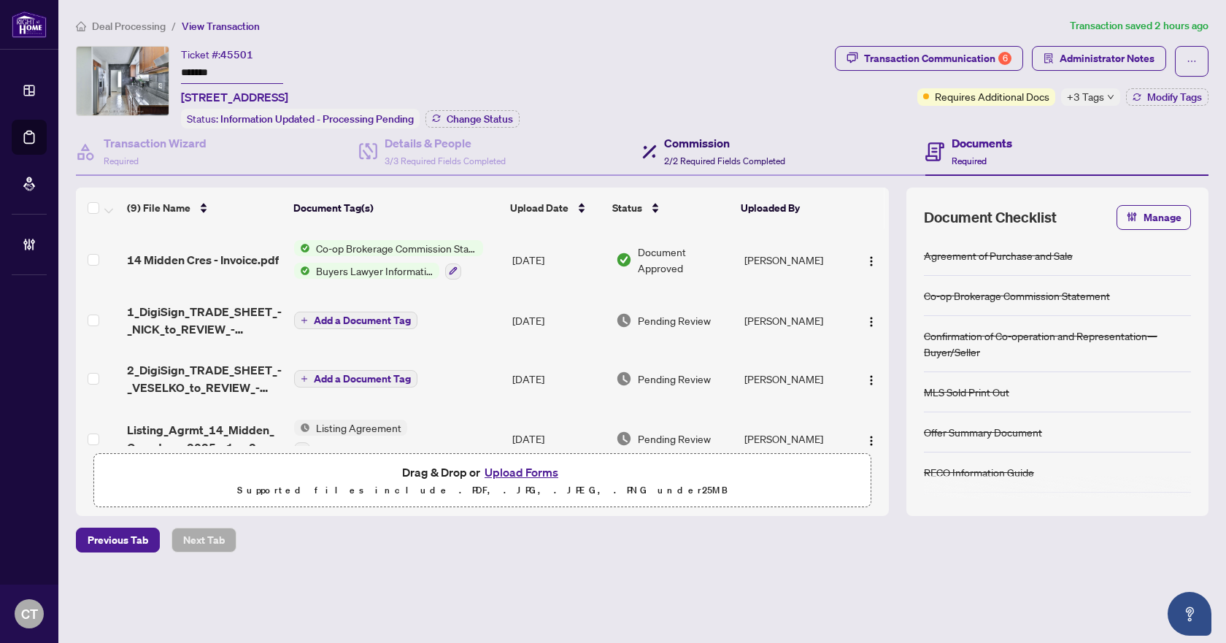
click at [738, 152] on div "Commission 2/2 Required Fields Completed" at bounding box center [724, 151] width 121 height 34
type textarea "**********"
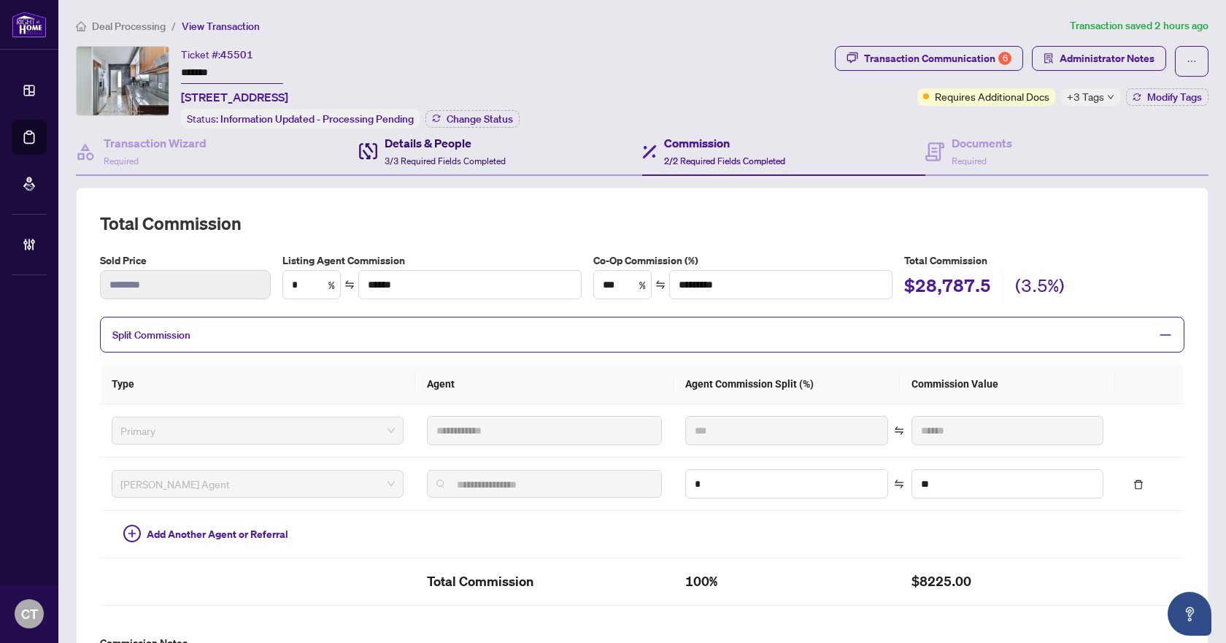
click at [457, 155] on span "3/3 Required Fields Completed" at bounding box center [445, 160] width 121 height 11
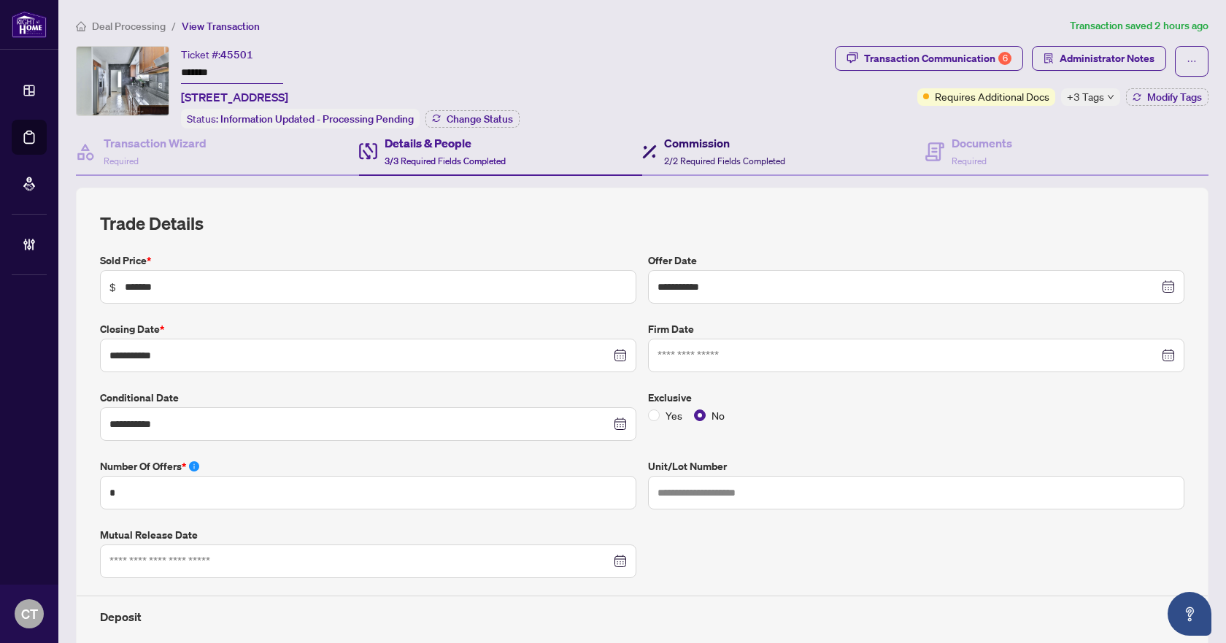
click at [695, 147] on h4 "Commission" at bounding box center [724, 143] width 121 height 18
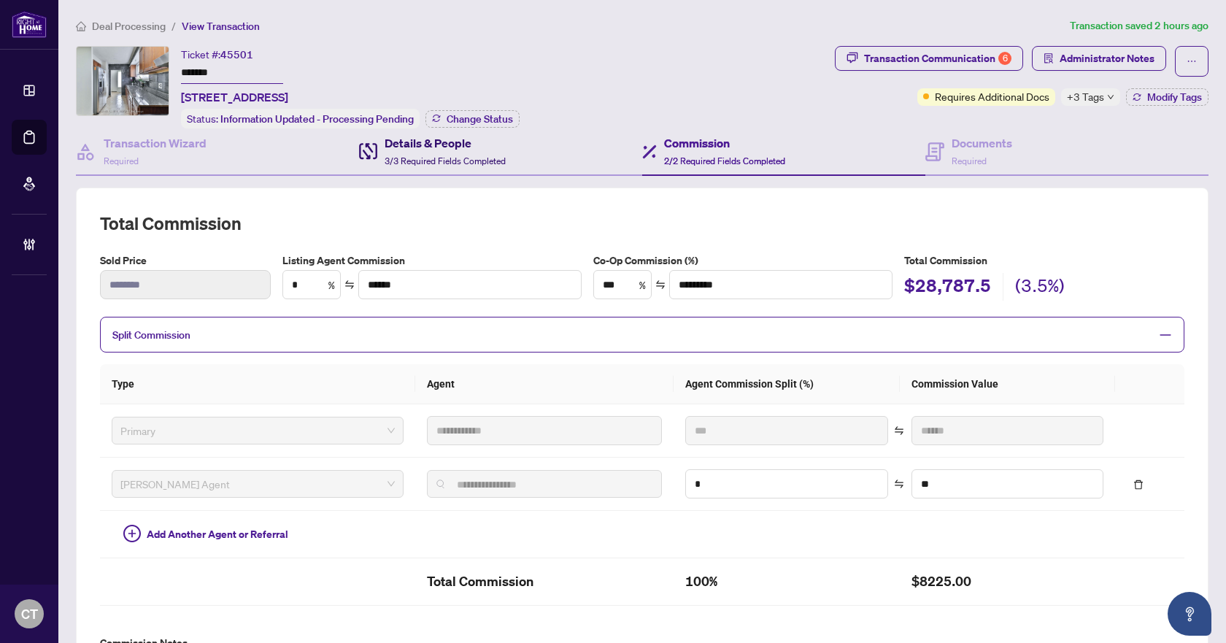
click at [419, 152] on div "Details & People 3/3 Required Fields Completed" at bounding box center [445, 151] width 121 height 34
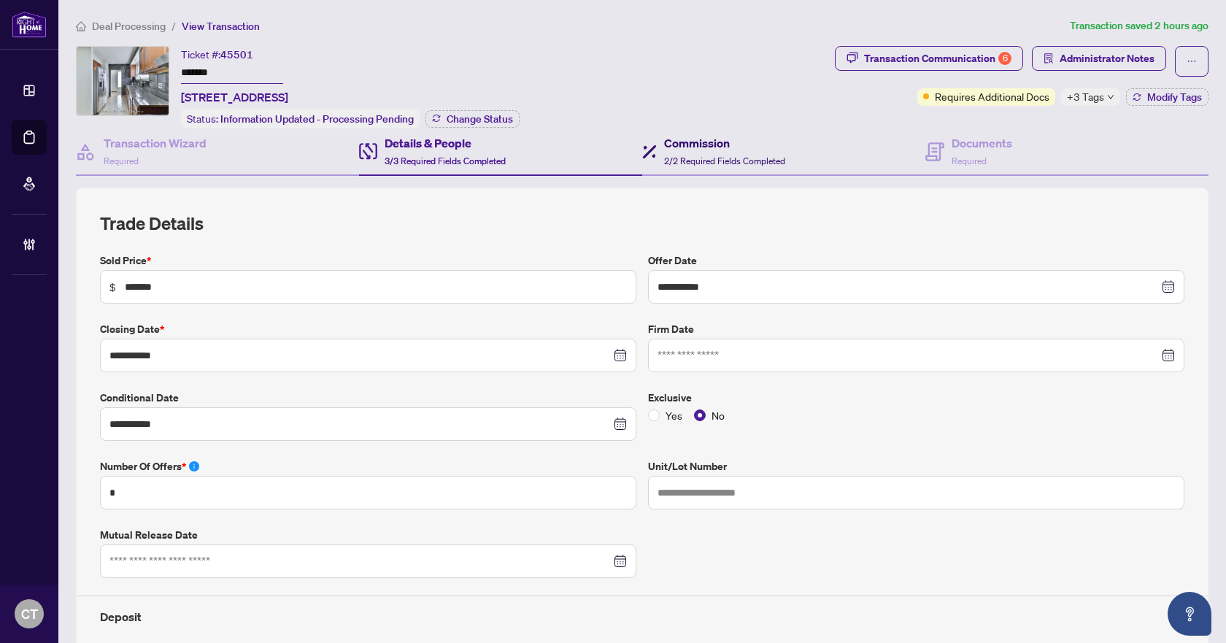
click at [739, 143] on h4 "Commission" at bounding box center [724, 143] width 121 height 18
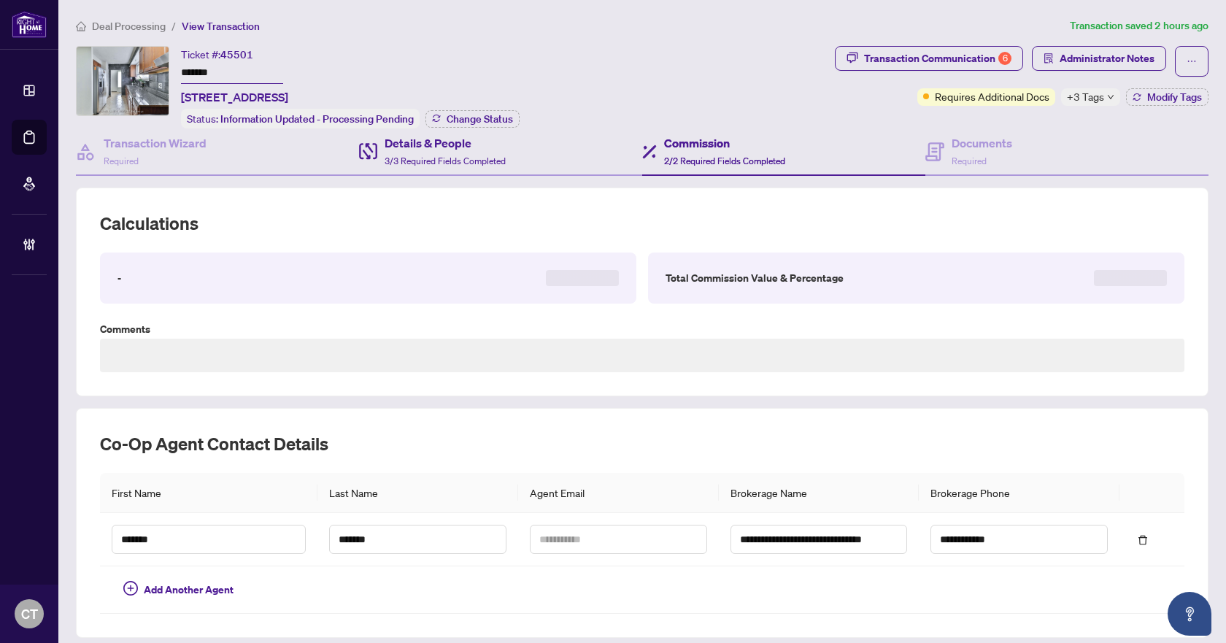
click at [507, 159] on div "Details & People 3/3 Required Fields Completed" at bounding box center [500, 151] width 283 height 47
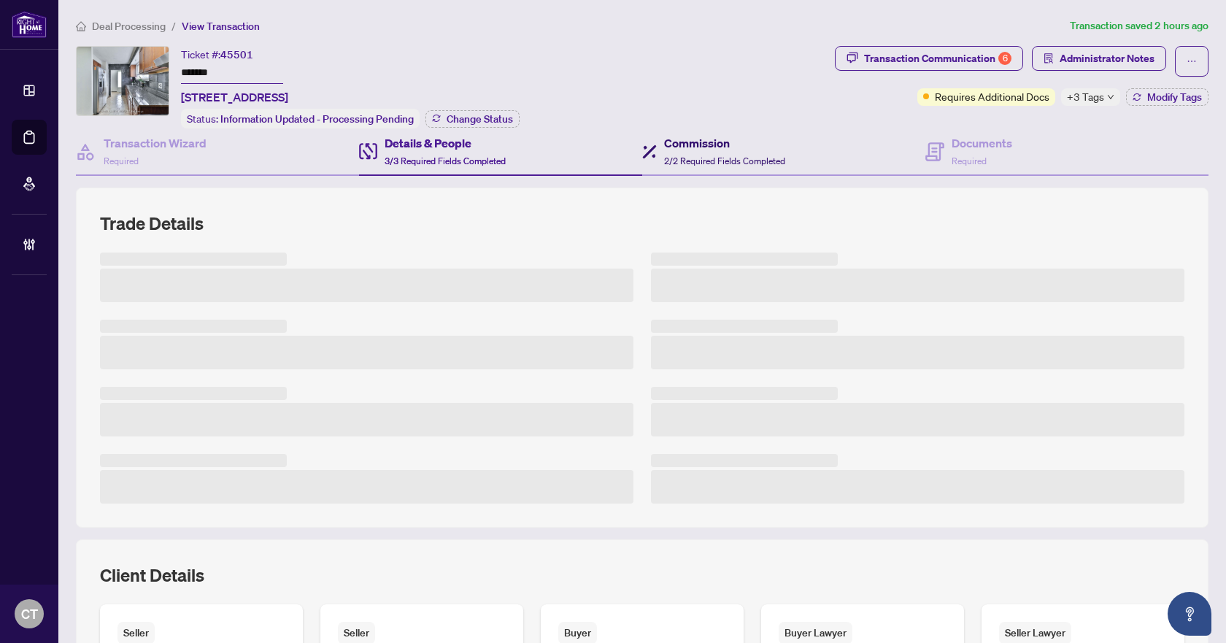
click at [760, 160] on span "2/2 Required Fields Completed" at bounding box center [724, 160] width 121 height 11
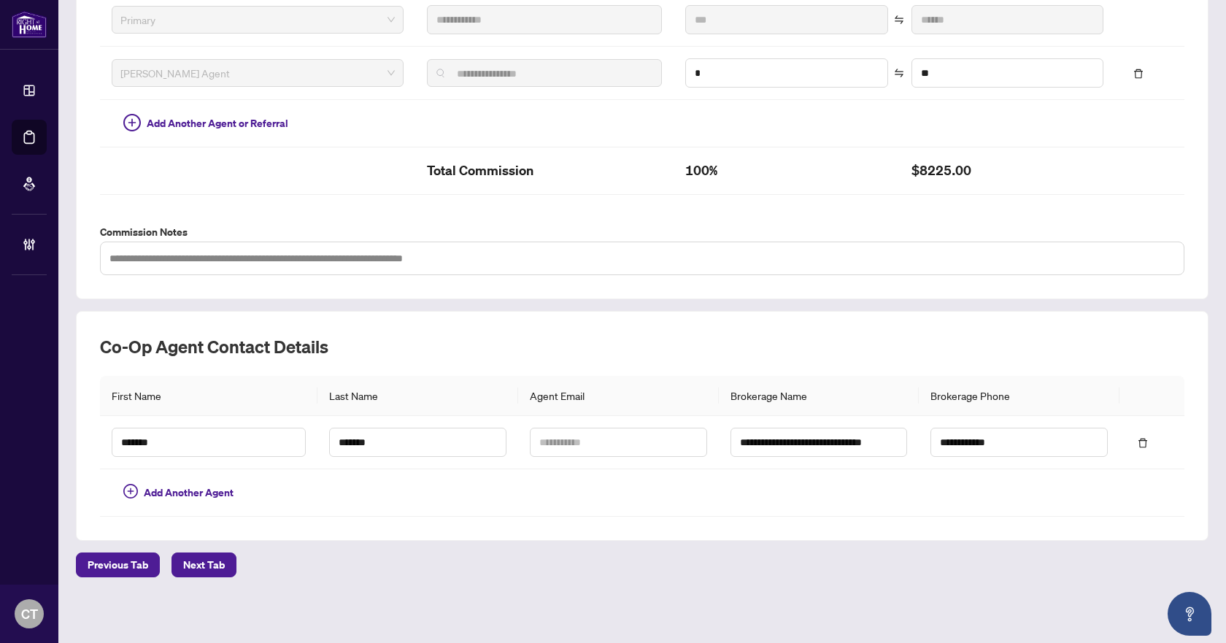
scroll to position [46, 0]
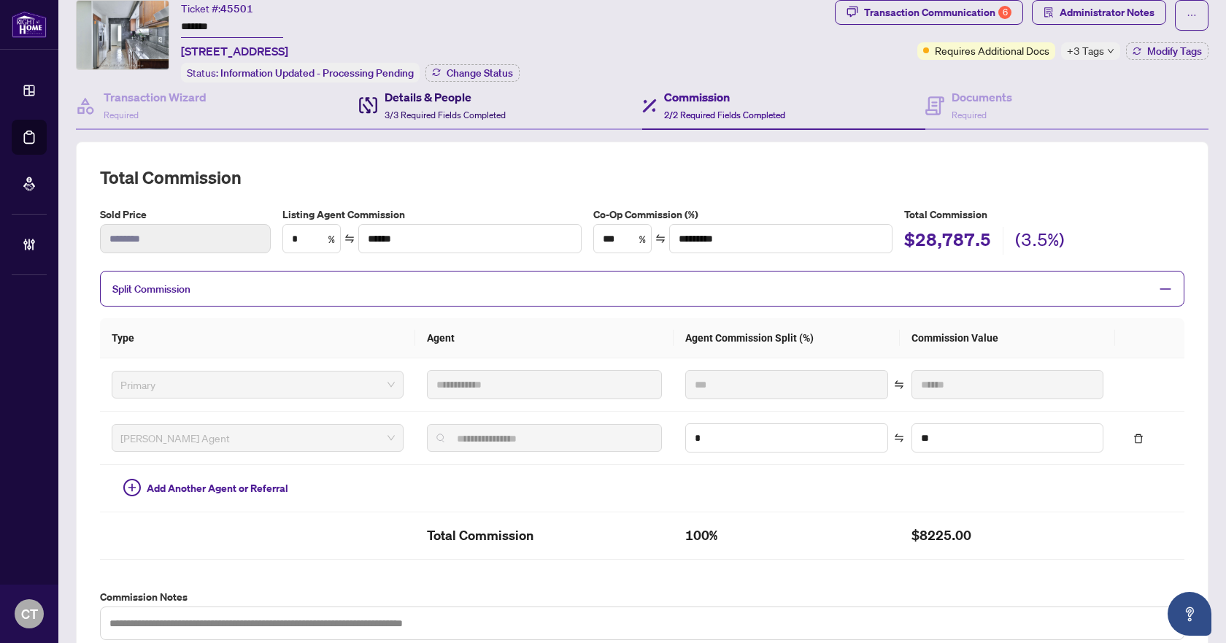
click at [466, 111] on span "3/3 Required Fields Completed" at bounding box center [445, 114] width 121 height 11
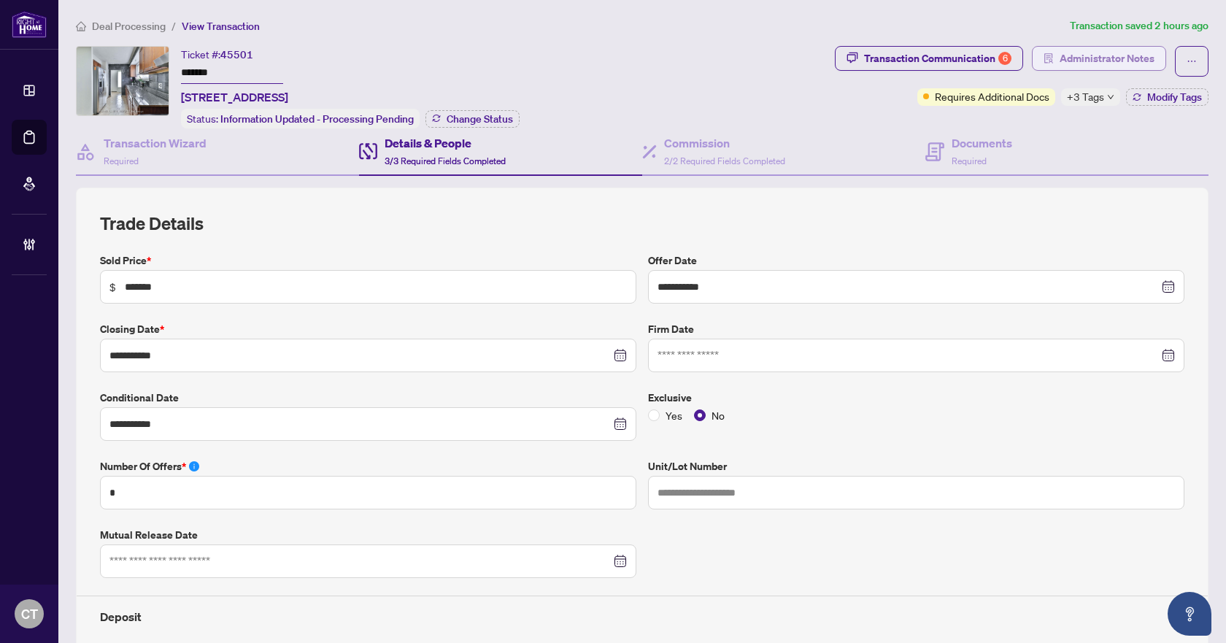
click at [1100, 61] on span "Administrator Notes" at bounding box center [1106, 58] width 95 height 23
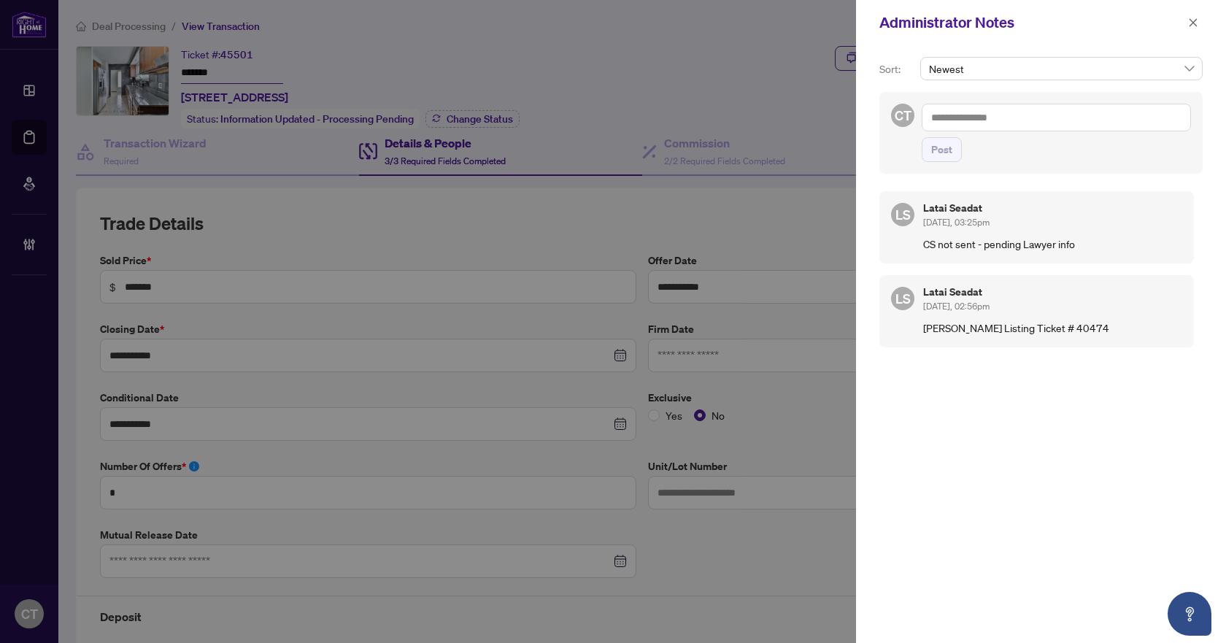
scroll to position [464, 0]
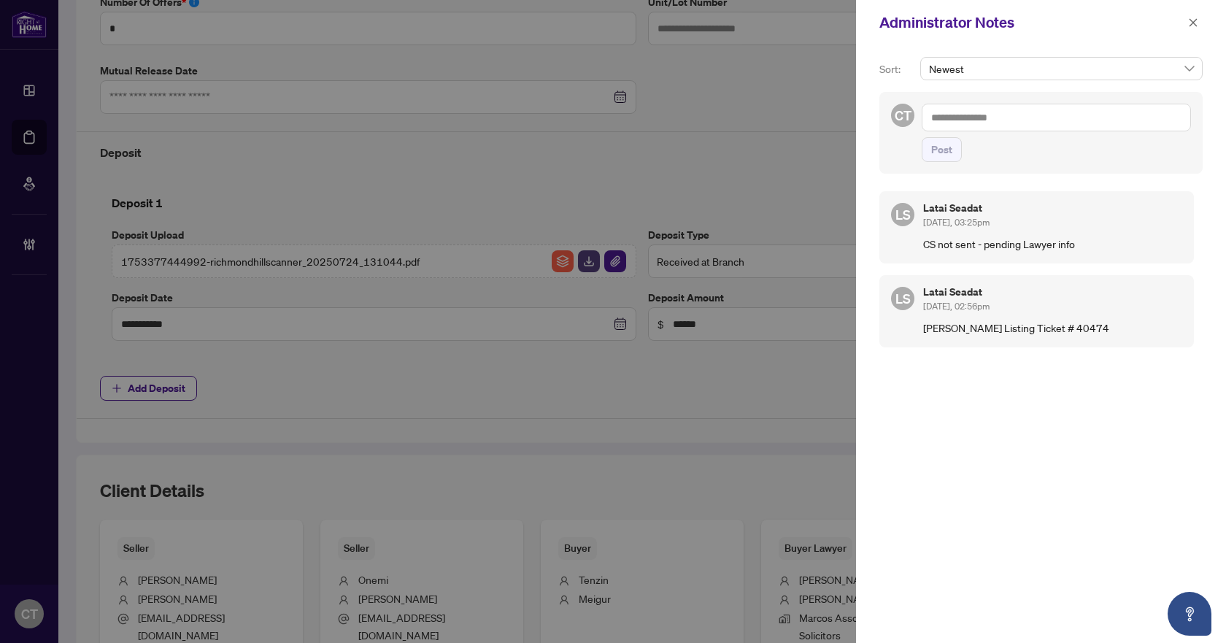
click at [976, 120] on textarea at bounding box center [1056, 118] width 269 height 28
click at [986, 112] on textarea at bounding box center [1056, 118] width 269 height 28
type textarea "*"
click at [1191, 25] on icon "close" at bounding box center [1193, 22] width 8 height 8
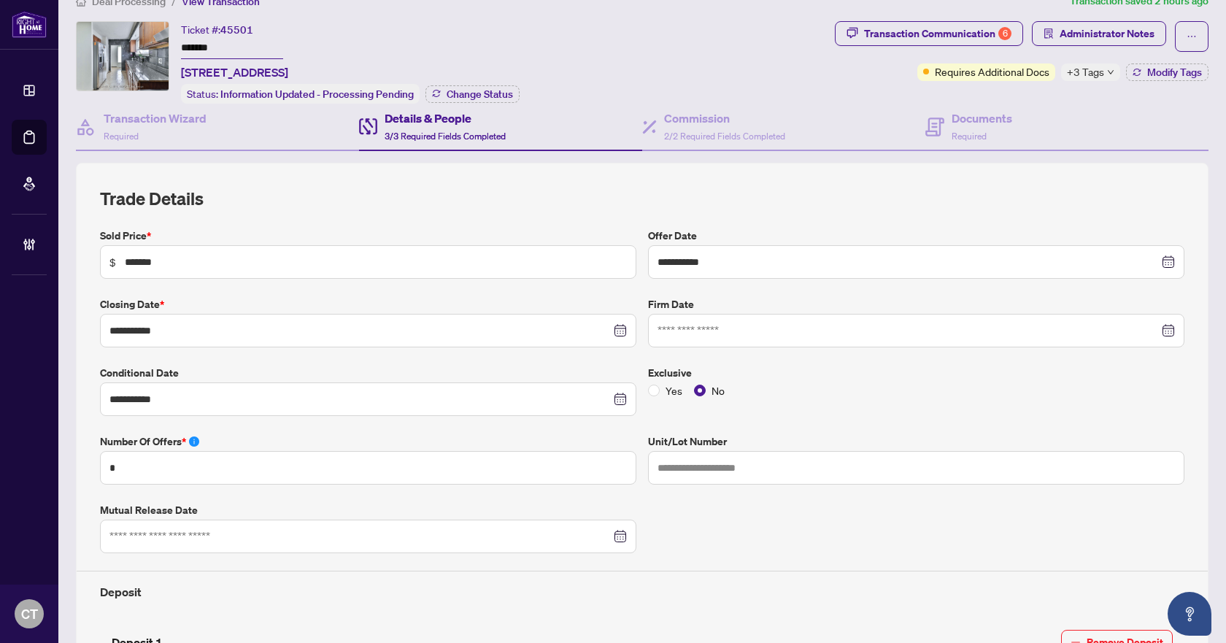
scroll to position [0, 0]
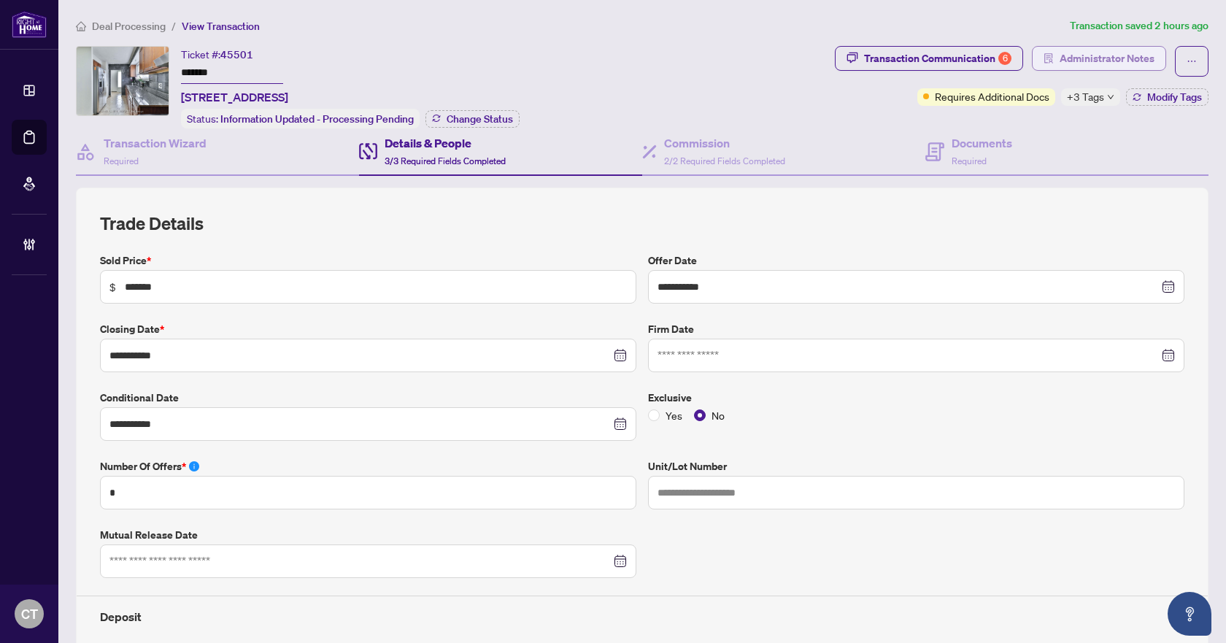
click at [1067, 61] on span "Administrator Notes" at bounding box center [1106, 58] width 95 height 23
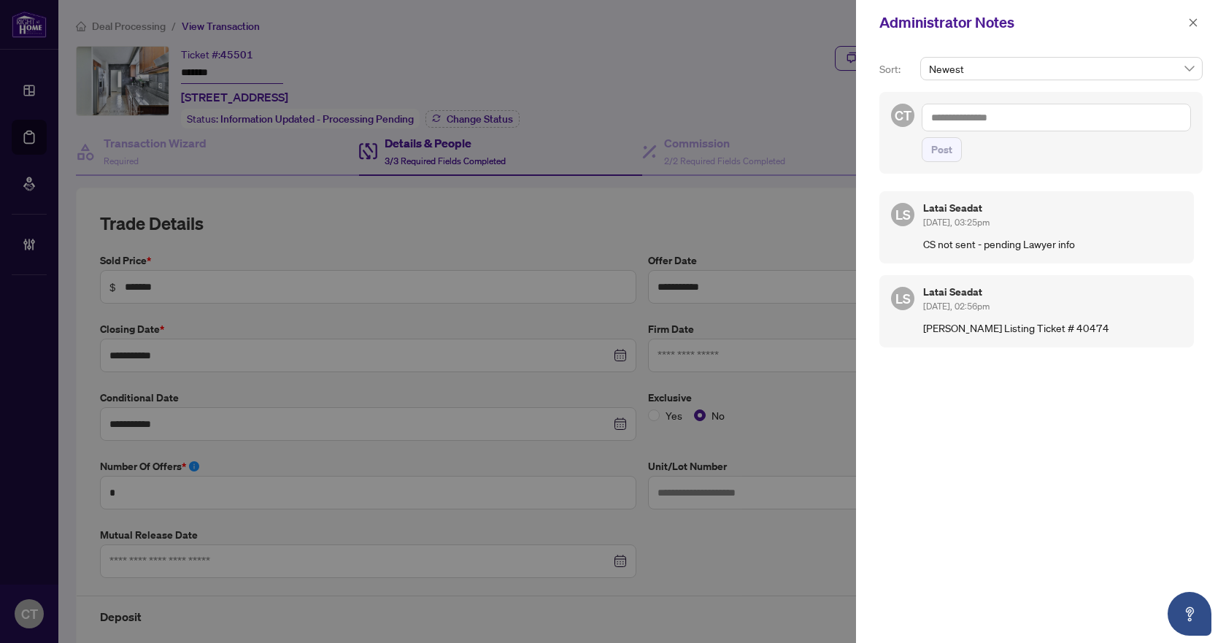
click at [993, 120] on textarea at bounding box center [1056, 118] width 269 height 28
type textarea "*"
click at [987, 220] on b "Deals" at bounding box center [978, 226] width 26 height 13
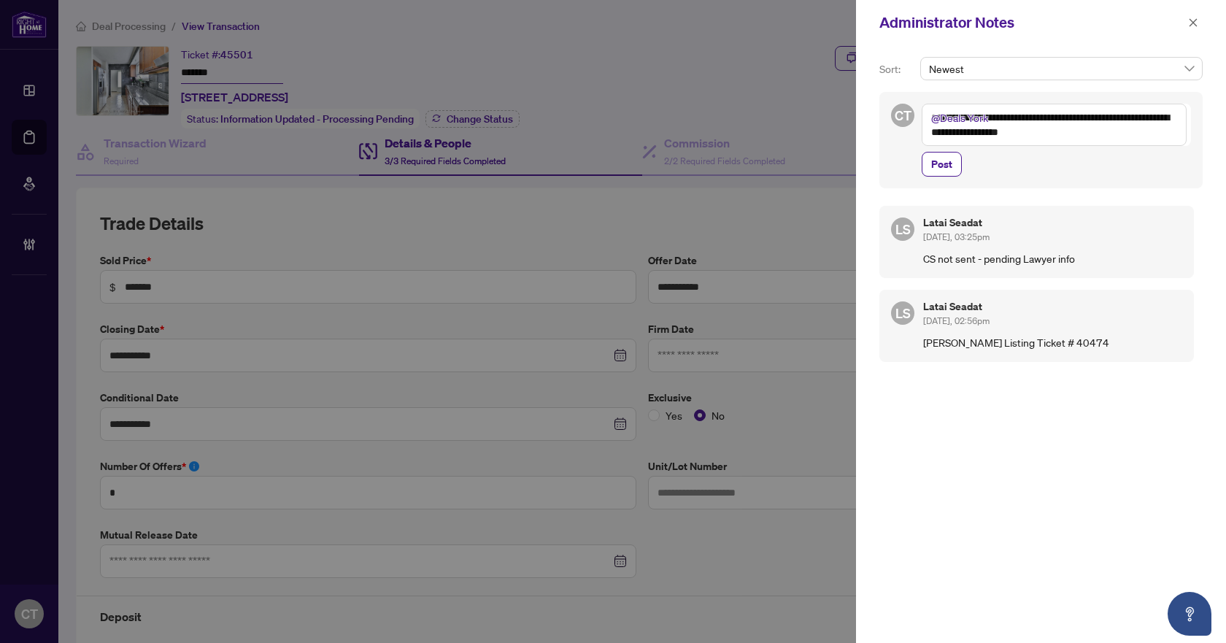
click at [1111, 142] on textarea "**********" at bounding box center [1054, 125] width 265 height 42
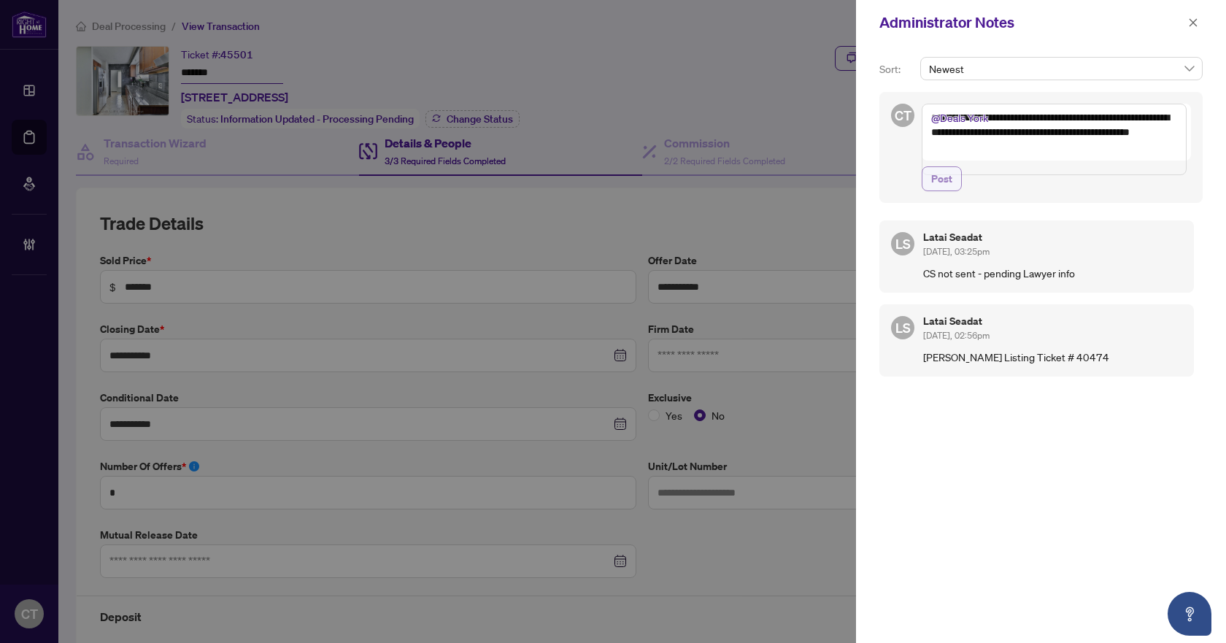
type textarea "**********"
click at [930, 191] on button "Post" at bounding box center [942, 178] width 40 height 25
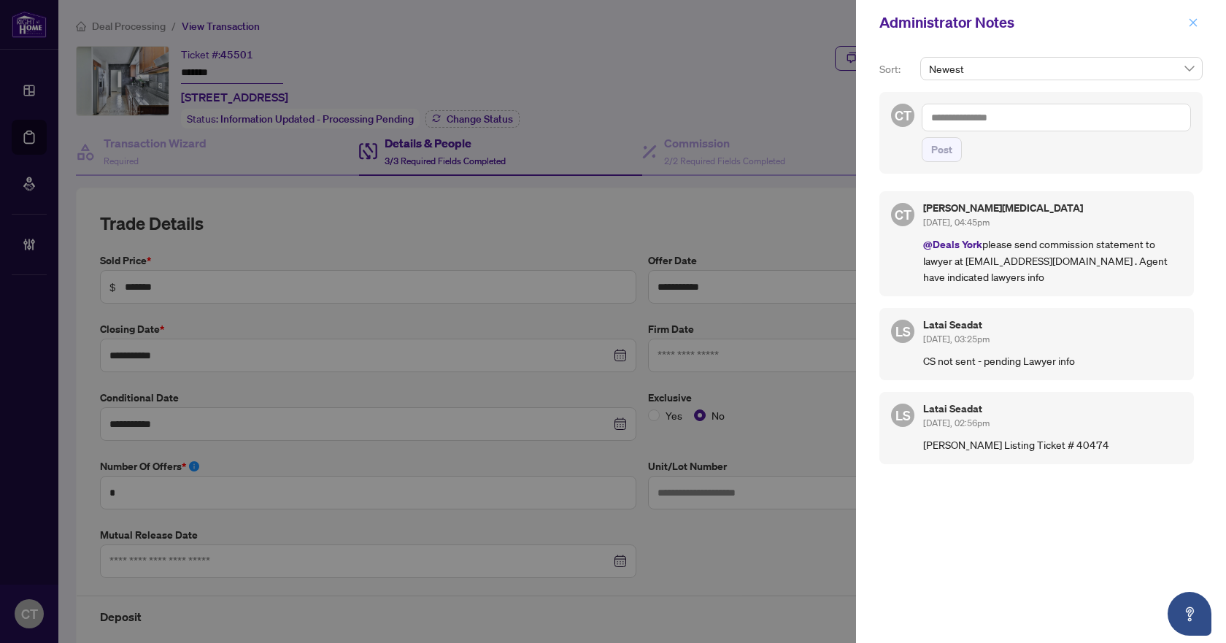
click at [1194, 23] on icon "close" at bounding box center [1193, 23] width 10 height 10
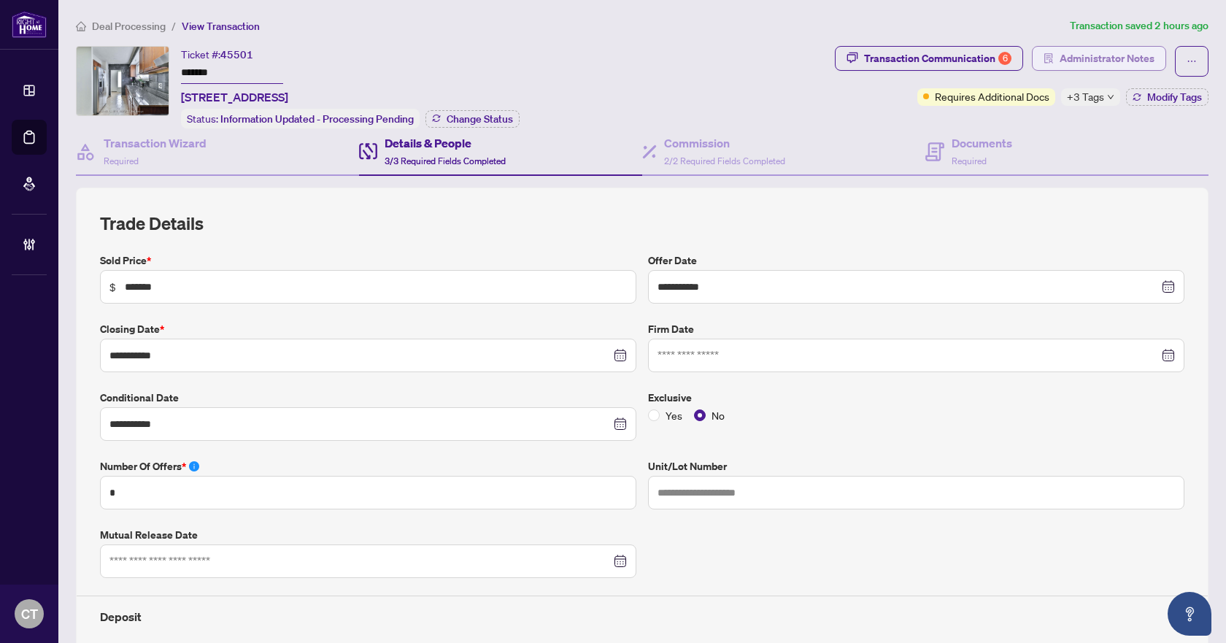
click at [1087, 58] on span "Administrator Notes" at bounding box center [1106, 58] width 95 height 23
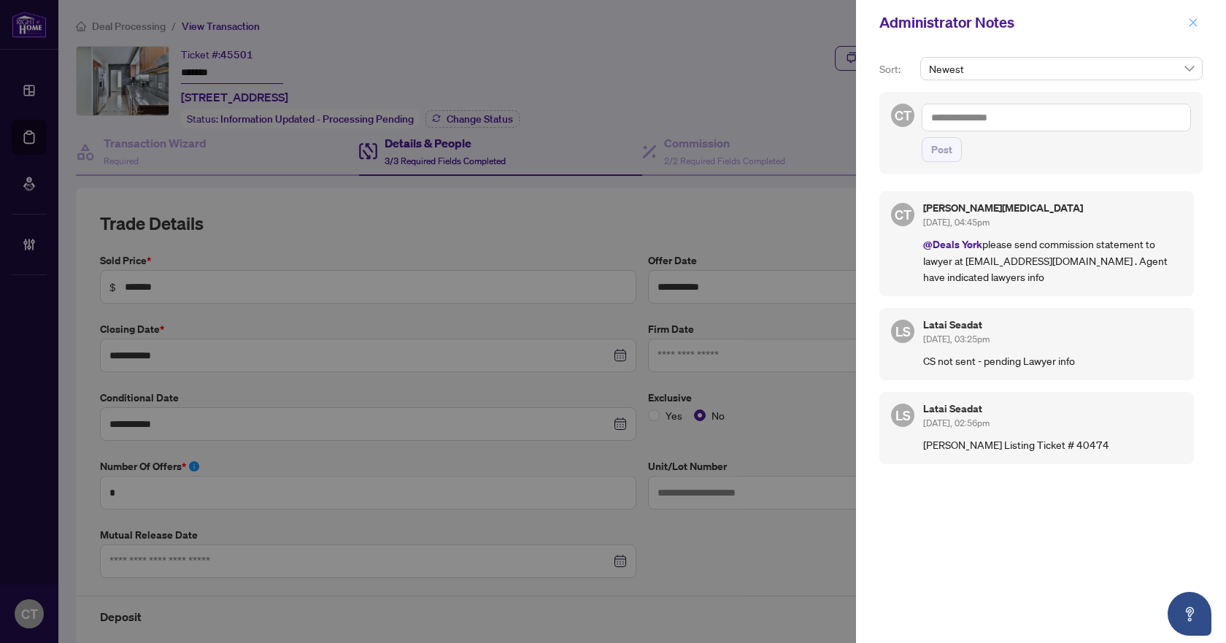
click at [1197, 21] on icon "close" at bounding box center [1193, 23] width 10 height 10
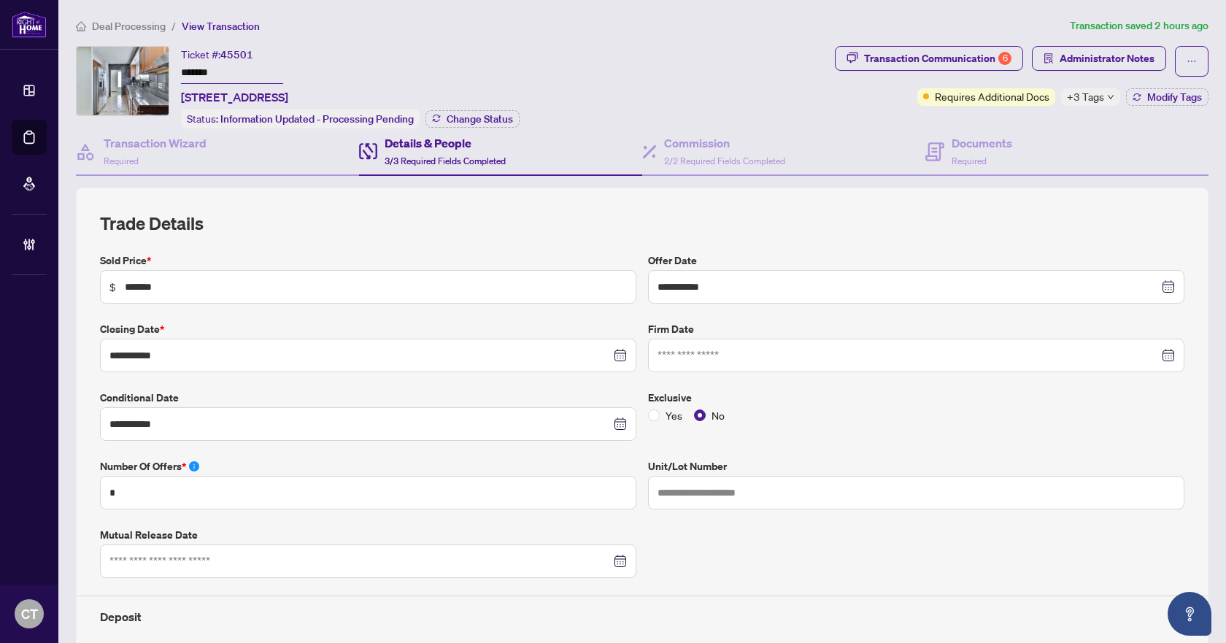
click at [593, 50] on div "Ticket #: 45501 ******* [STREET_ADDRESS] Status: Information Updated - Processi…" at bounding box center [452, 87] width 753 height 82
click at [127, 27] on span "Deal Processing" at bounding box center [129, 26] width 74 height 13
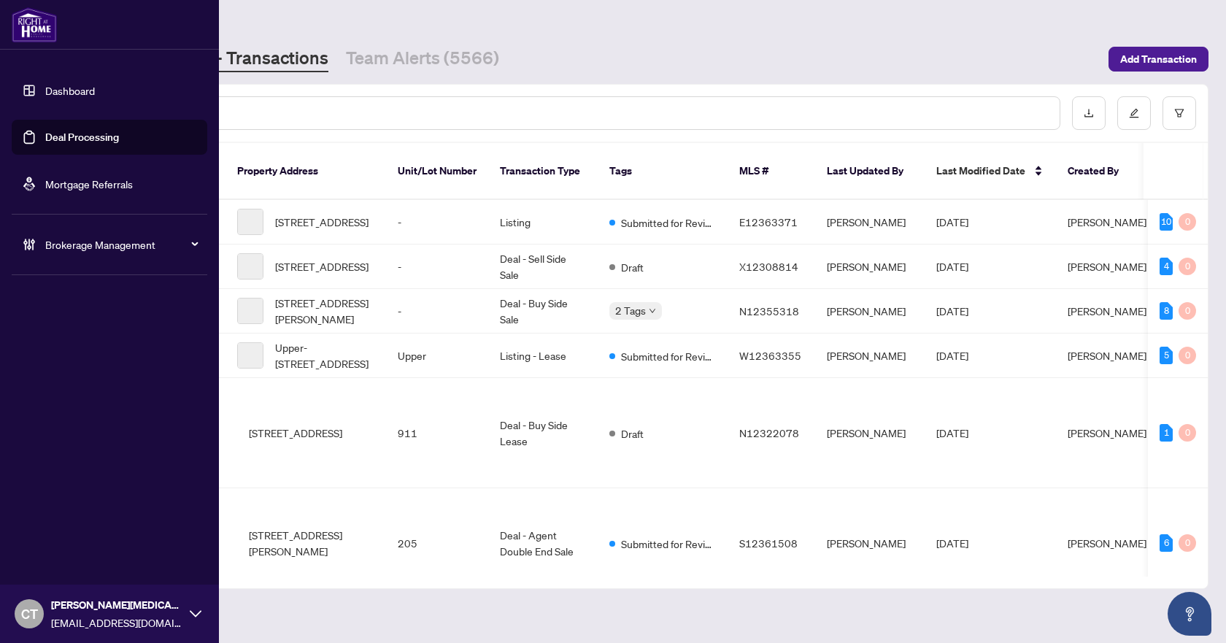
click at [77, 250] on span "Brokerage Management" at bounding box center [121, 244] width 152 height 16
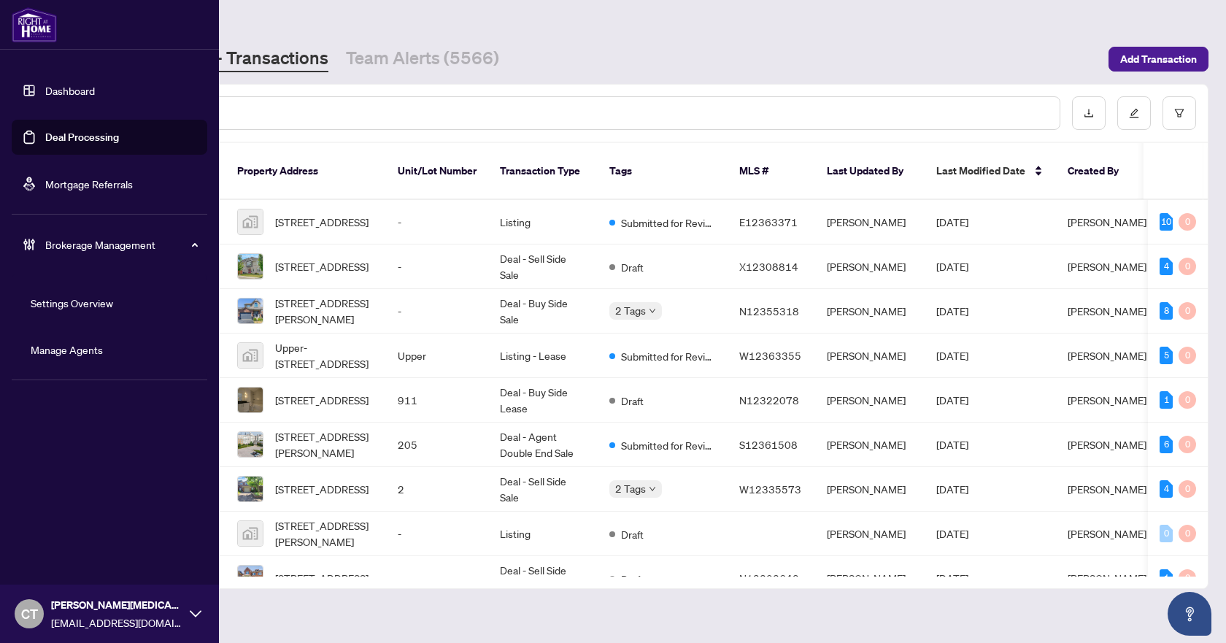
click at [74, 309] on link "Settings Overview" at bounding box center [72, 302] width 82 height 13
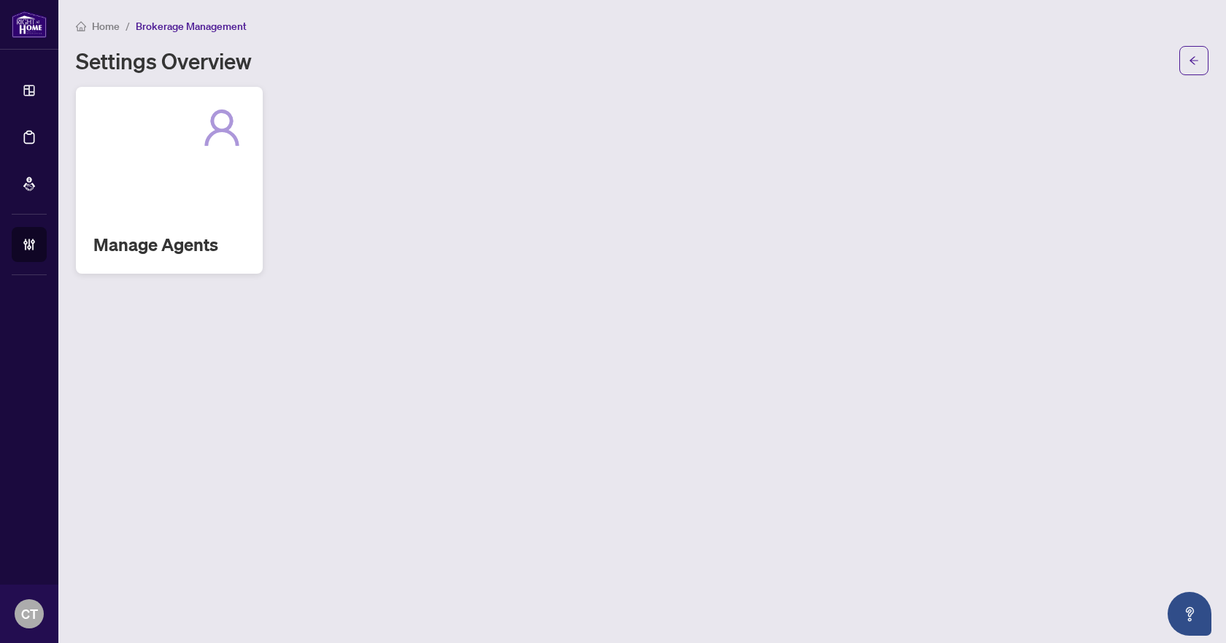
click at [233, 177] on div "Manage Agents" at bounding box center [169, 180] width 187 height 187
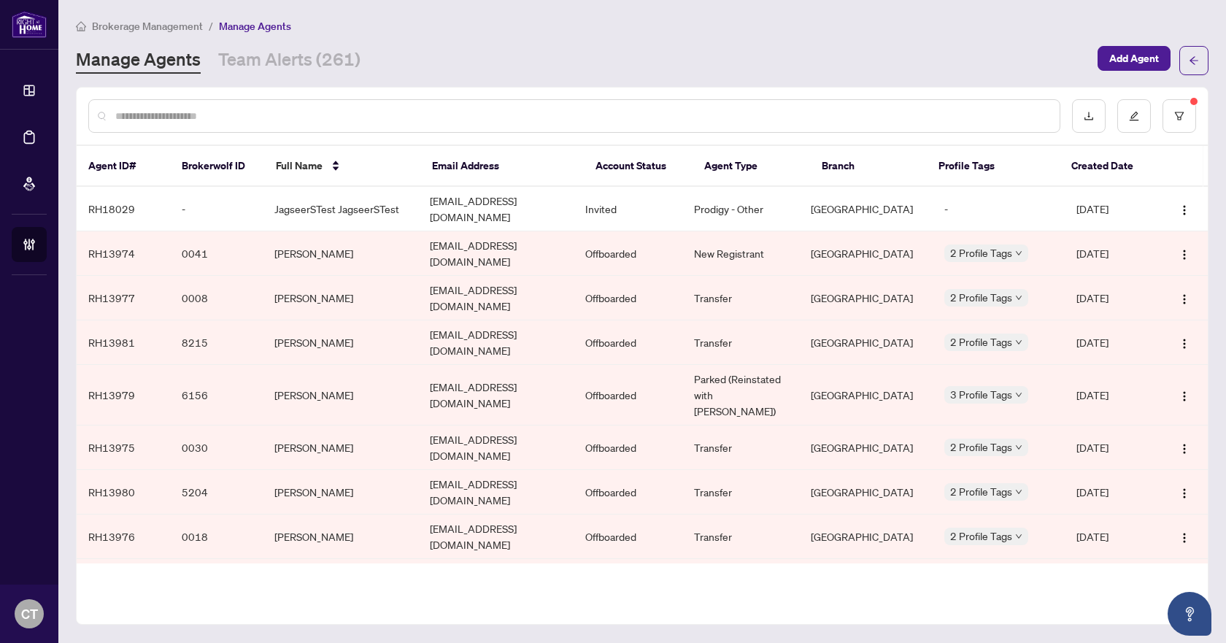
click at [743, 119] on input "text" at bounding box center [581, 116] width 932 height 16
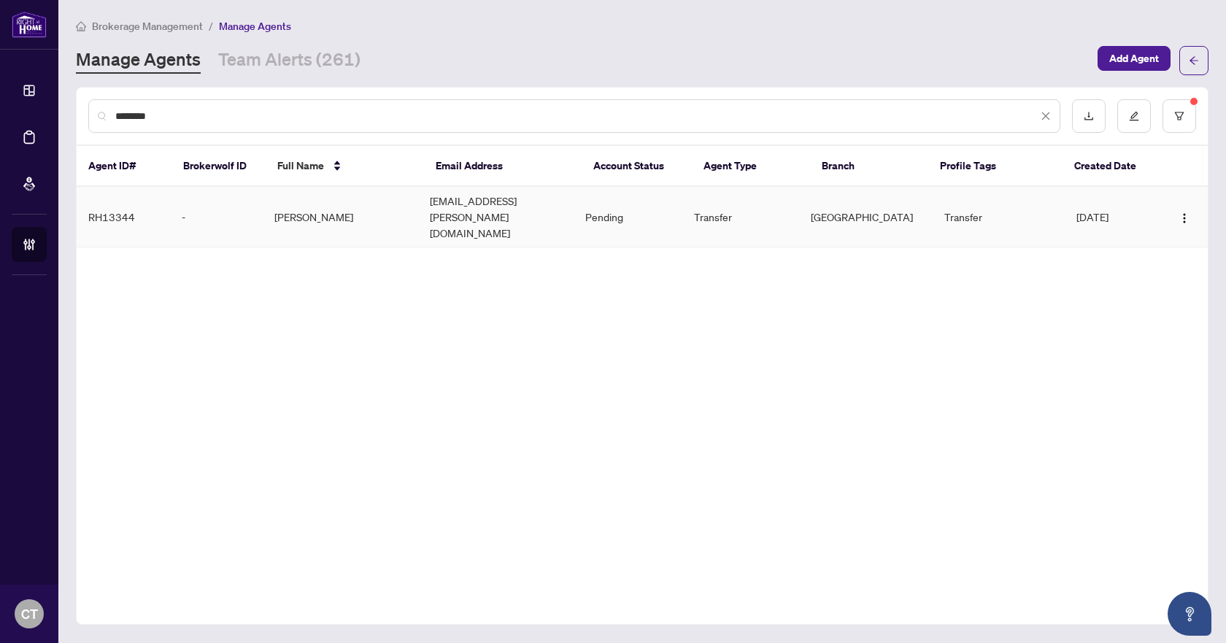
type input "********"
click at [362, 208] on td "[PERSON_NAME]" at bounding box center [340, 217] width 155 height 61
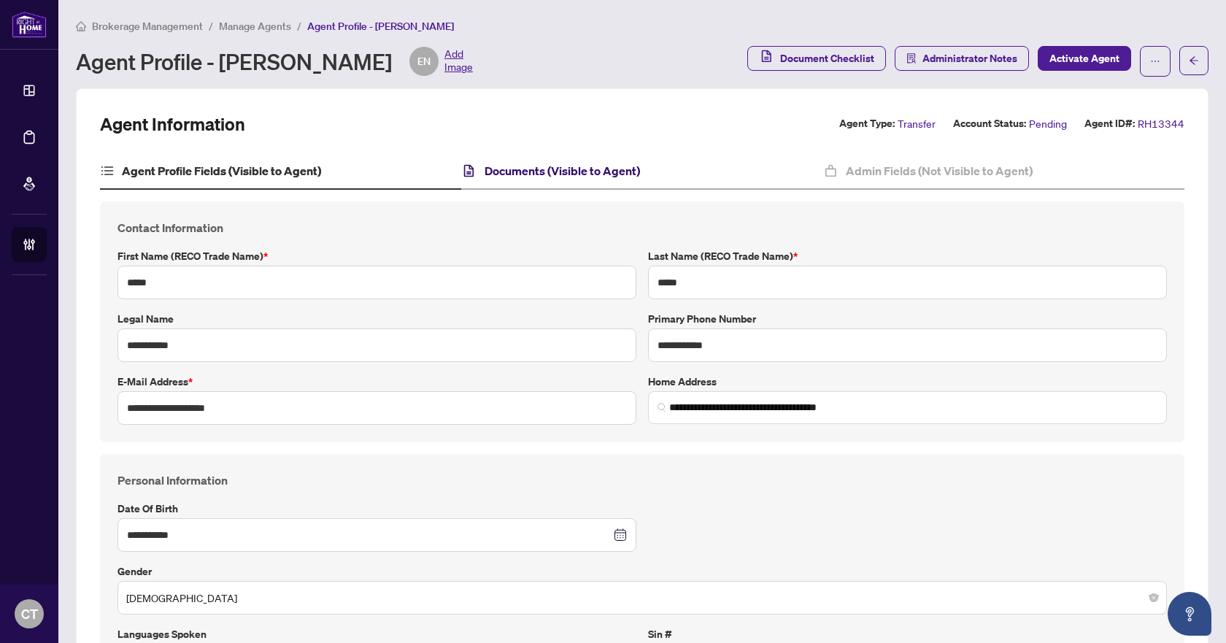
click at [529, 164] on h4 "Documents (Visible to Agent)" at bounding box center [561, 171] width 155 height 18
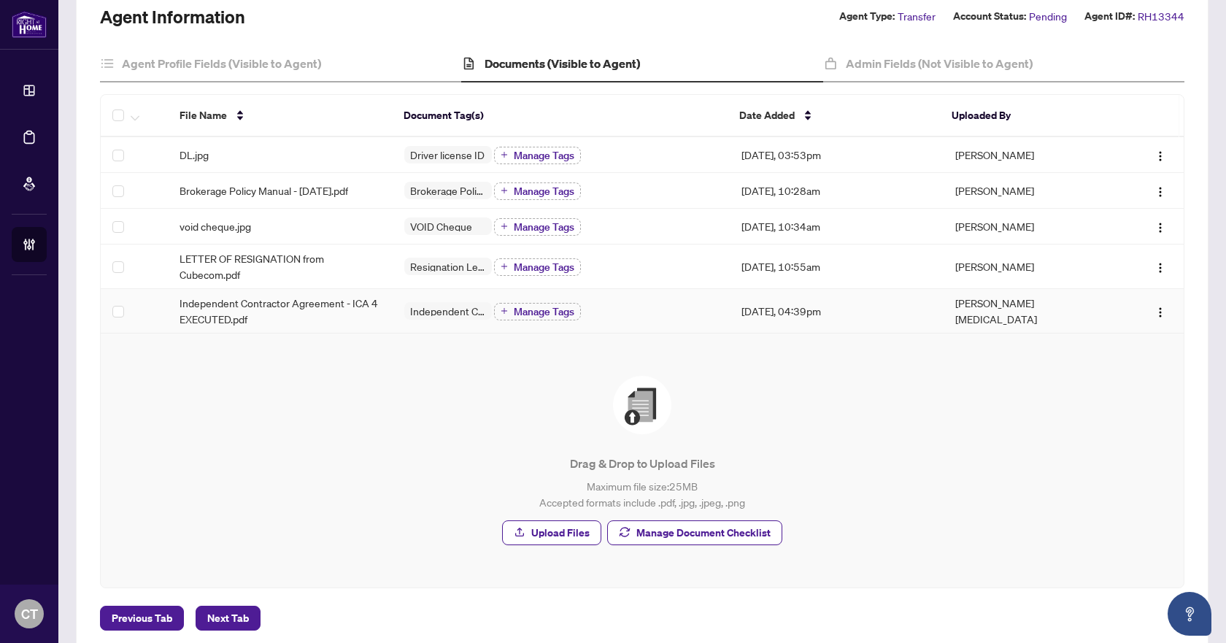
scroll to position [136, 0]
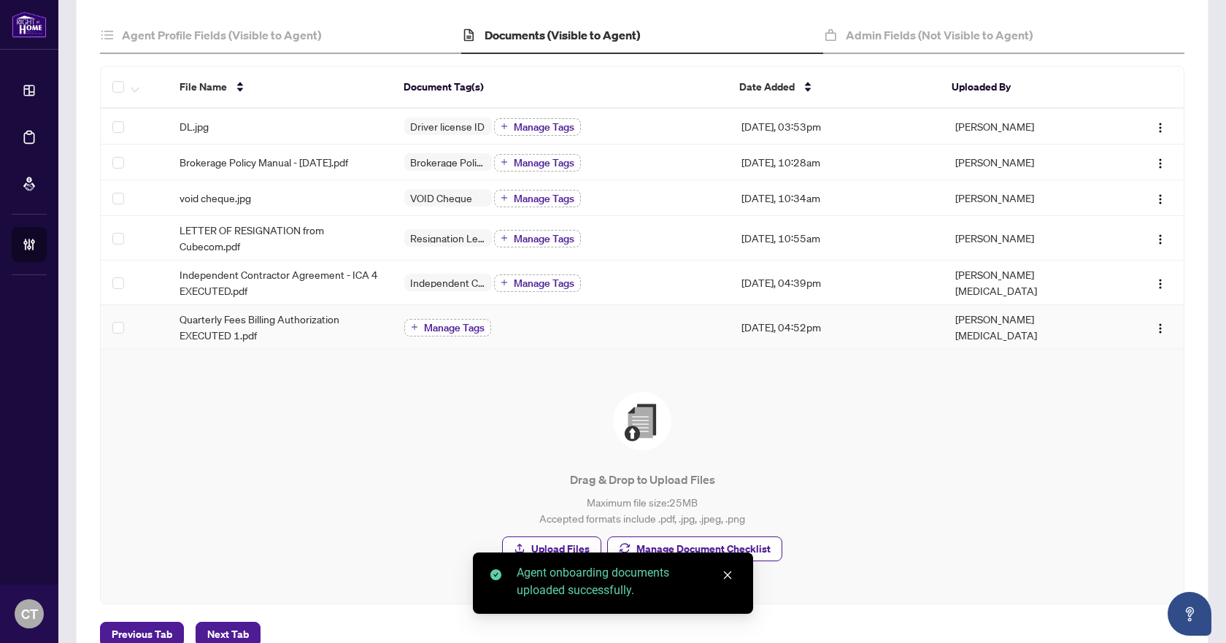
click at [474, 326] on span "Manage Tags" at bounding box center [454, 328] width 61 height 10
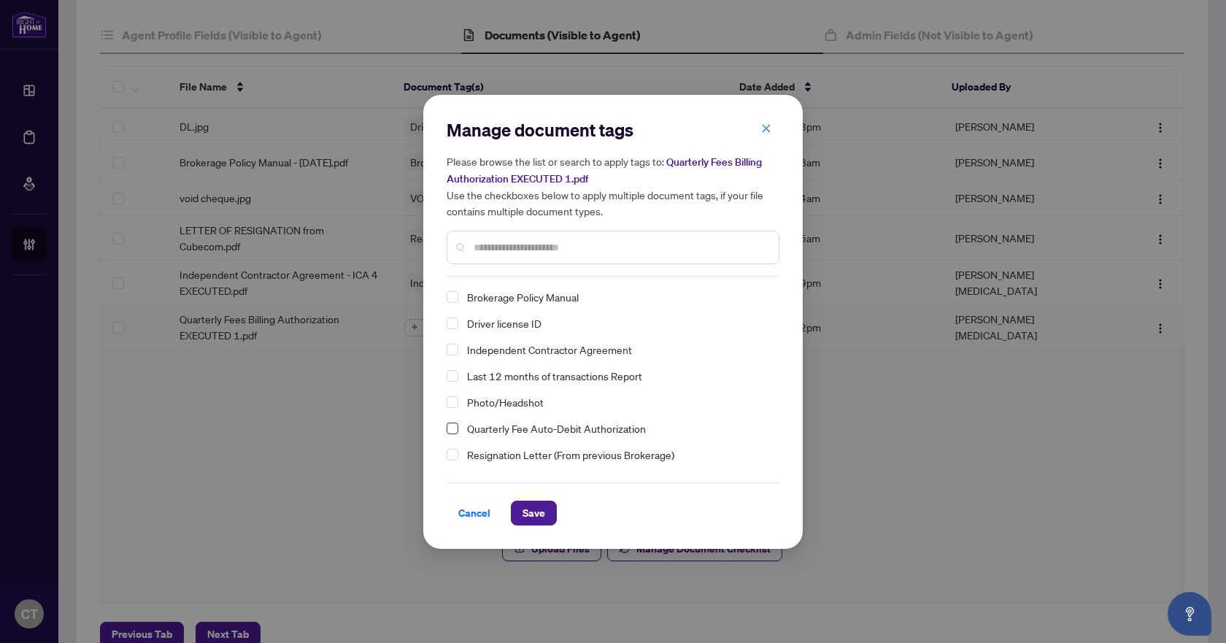
click at [451, 430] on span "Select Quarterly Fee Auto-Debit Authorization" at bounding box center [453, 428] width 12 height 12
click at [518, 515] on button "Save" at bounding box center [534, 513] width 46 height 25
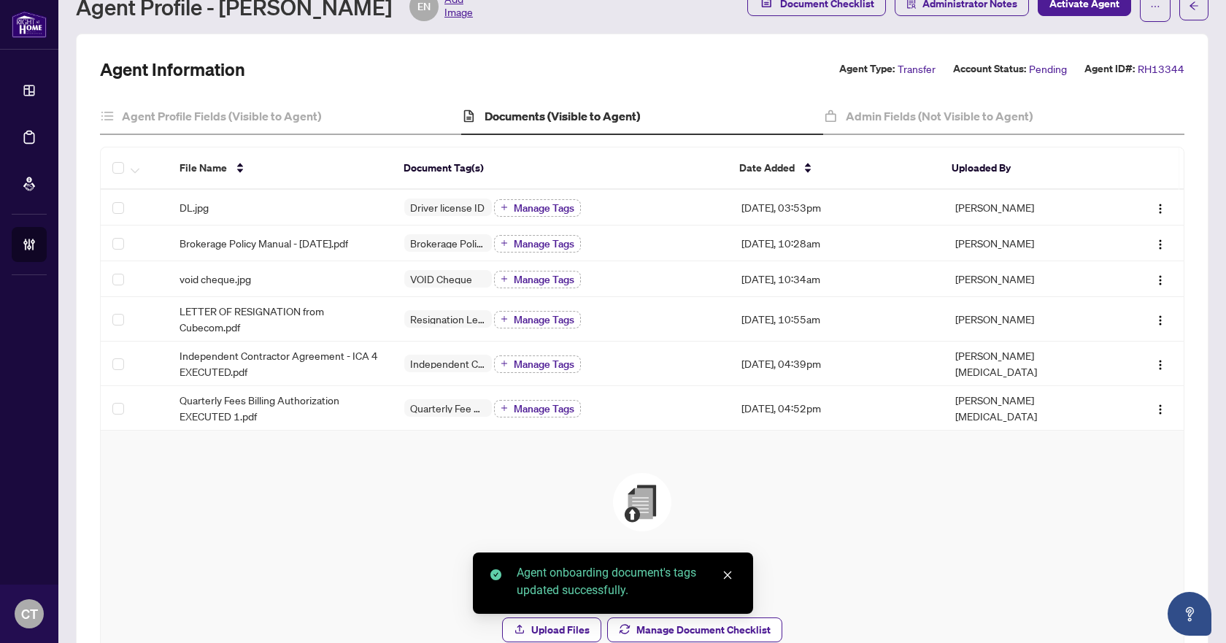
scroll to position [0, 0]
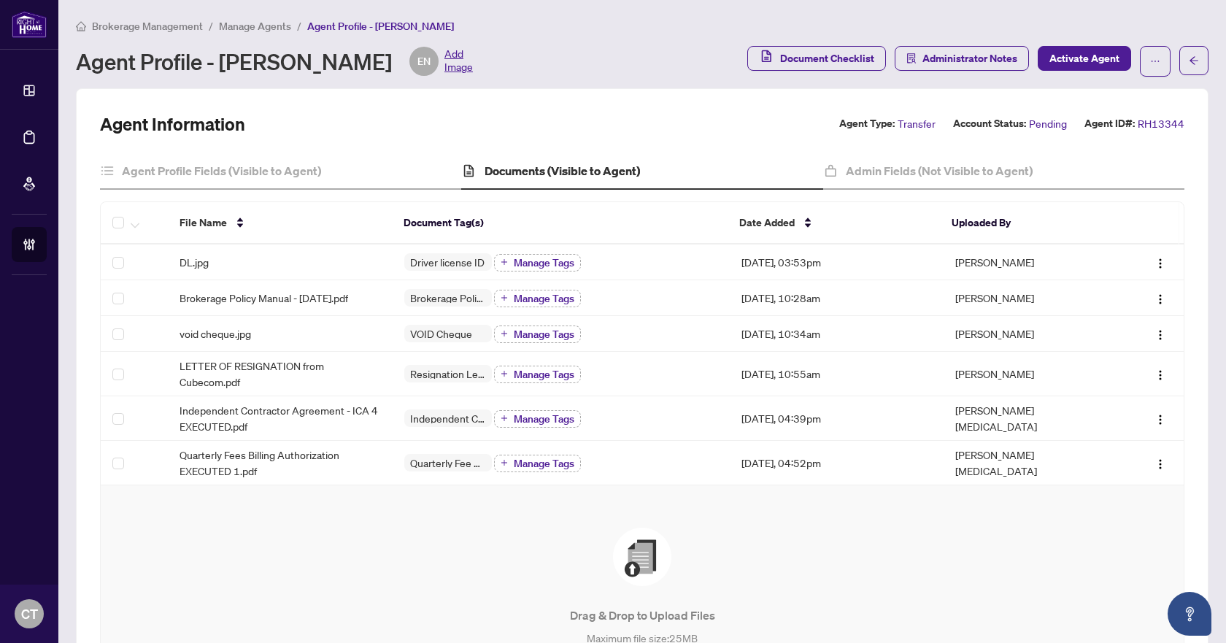
click at [683, 61] on div "Agent Profile - [PERSON_NAME] EN Add Image" at bounding box center [407, 61] width 663 height 29
